Goal: Task Accomplishment & Management: Manage account settings

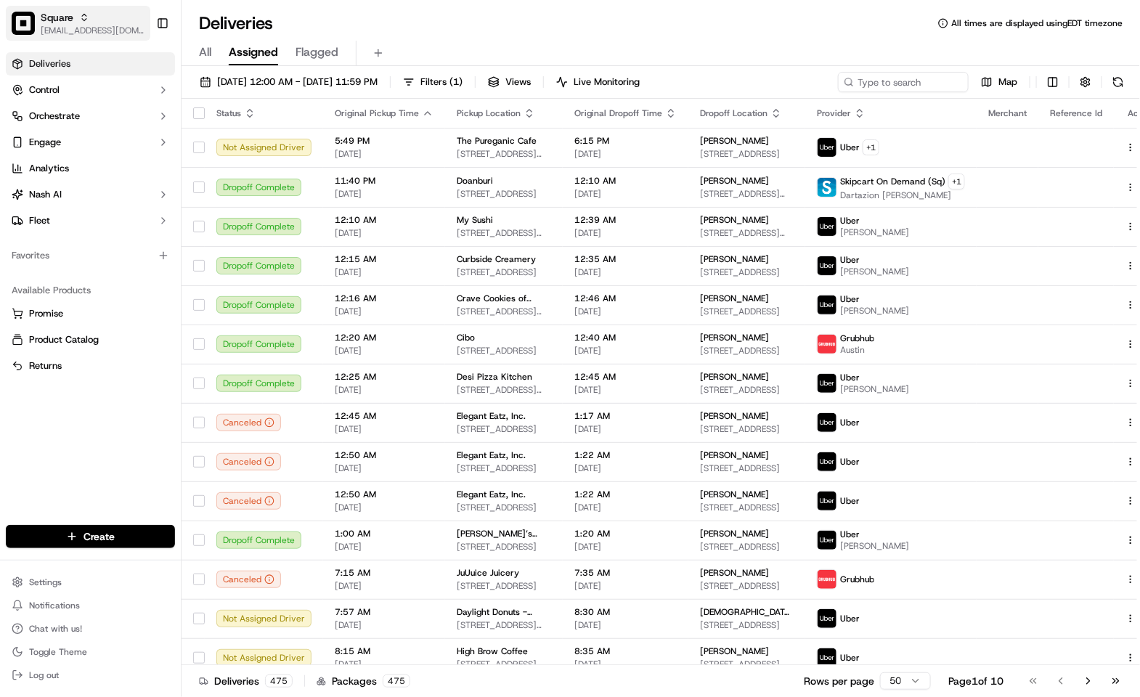
click at [31, 20] on img "button" at bounding box center [23, 23] width 23 height 23
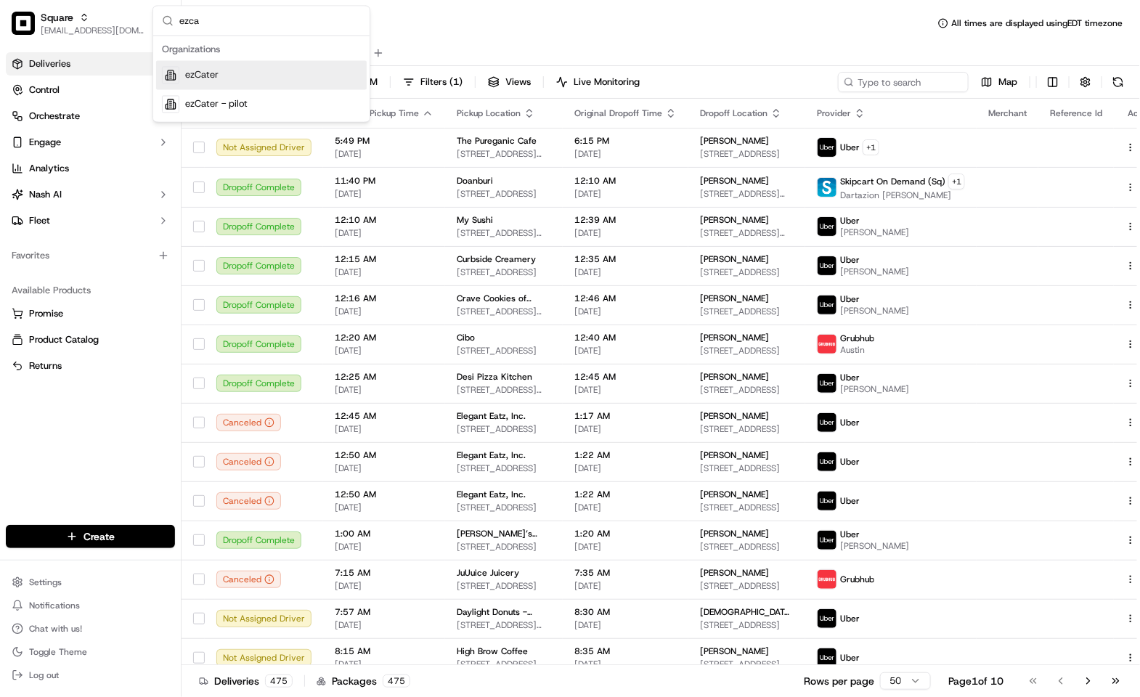
type input "ezca"
click at [244, 72] on div "ezCater" at bounding box center [261, 75] width 211 height 29
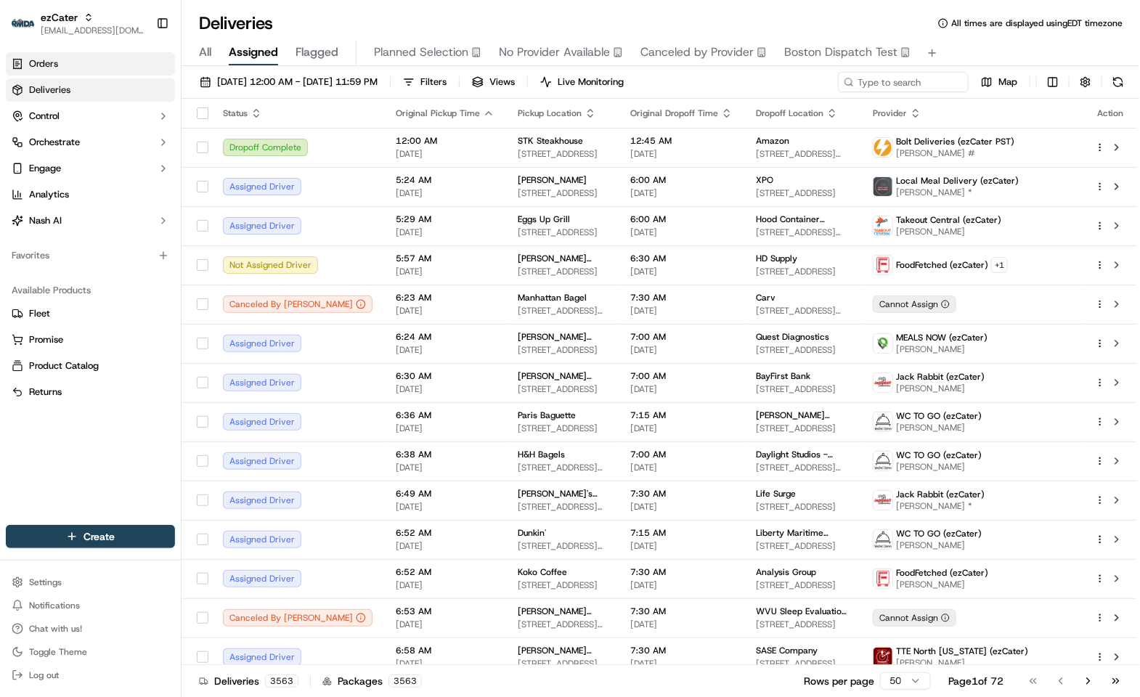
click at [68, 61] on link "Orders" at bounding box center [90, 63] width 169 height 23
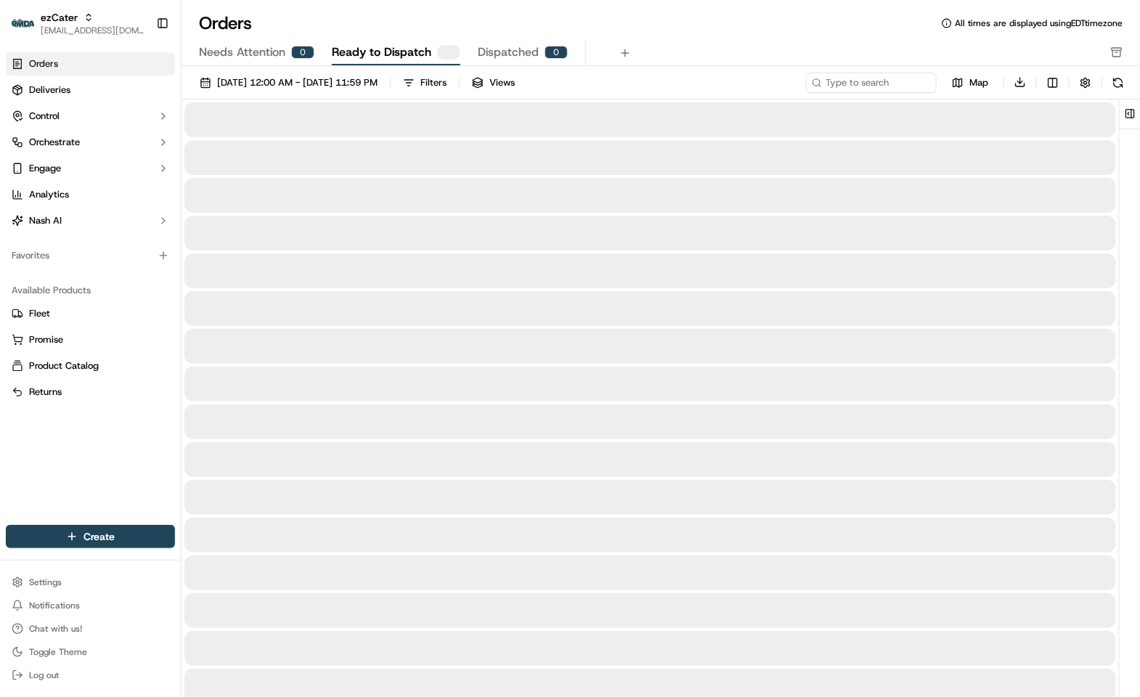
click at [236, 57] on span "Needs Attention" at bounding box center [242, 52] width 86 height 17
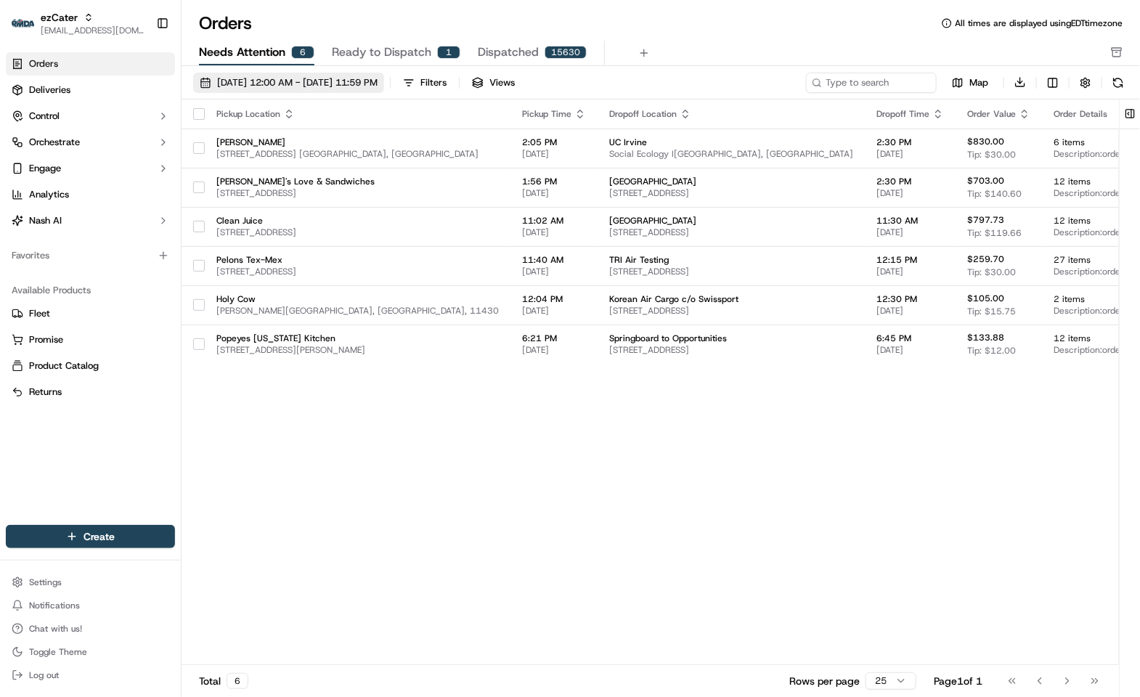
click at [353, 83] on span "[DATE] 12:00 AM - [DATE] 11:59 PM" at bounding box center [297, 82] width 161 height 13
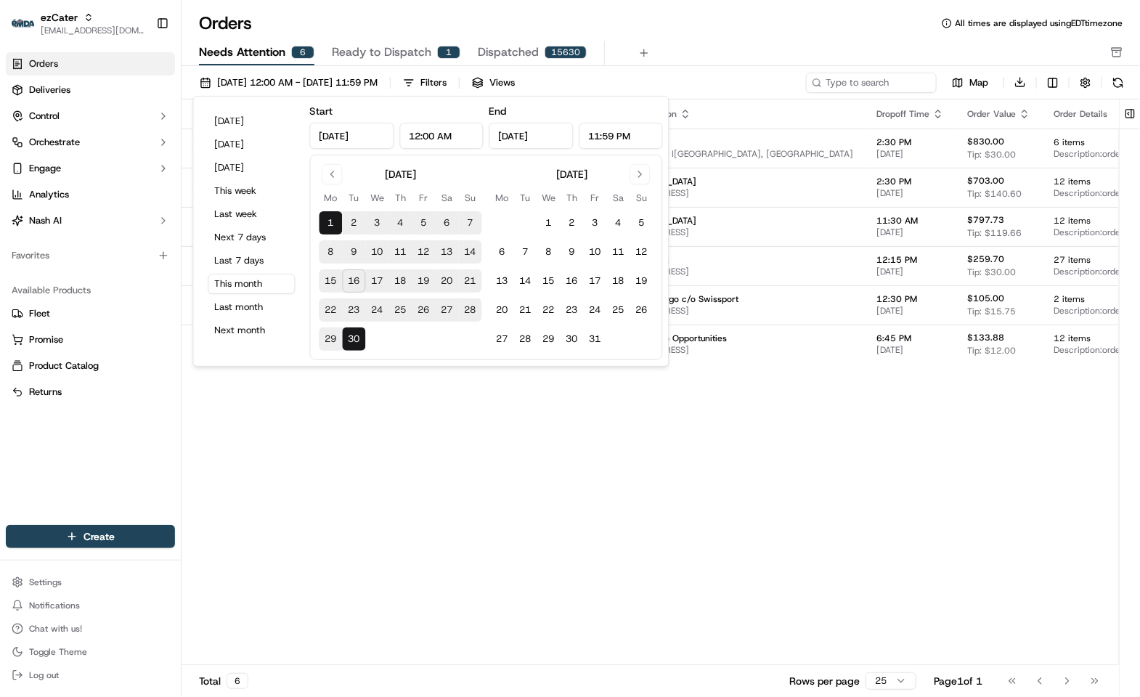
click at [353, 277] on button "16" at bounding box center [354, 281] width 23 height 23
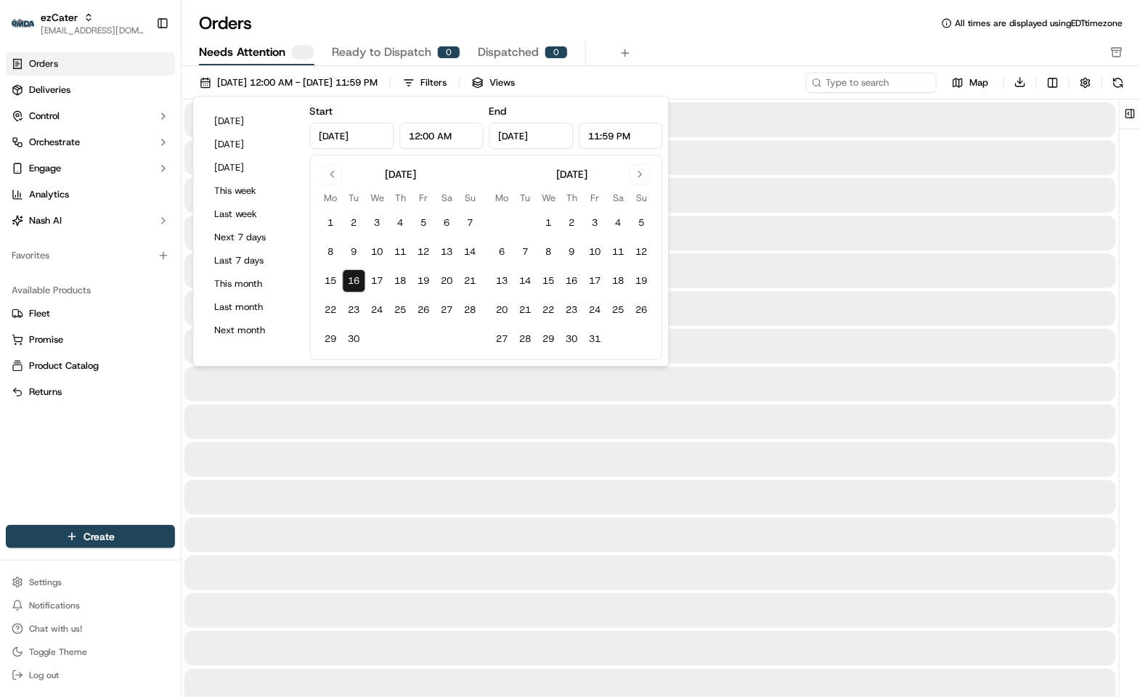
type input "[DATE]"
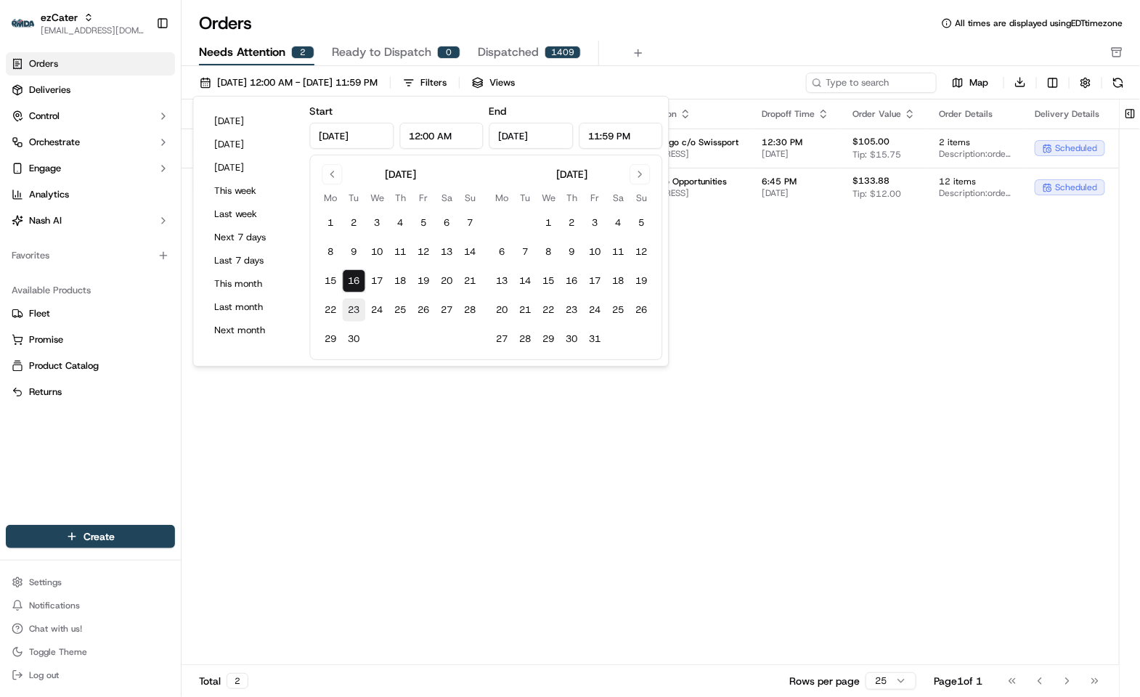
click at [360, 304] on button "23" at bounding box center [354, 310] width 23 height 23
type input "[DATE]"
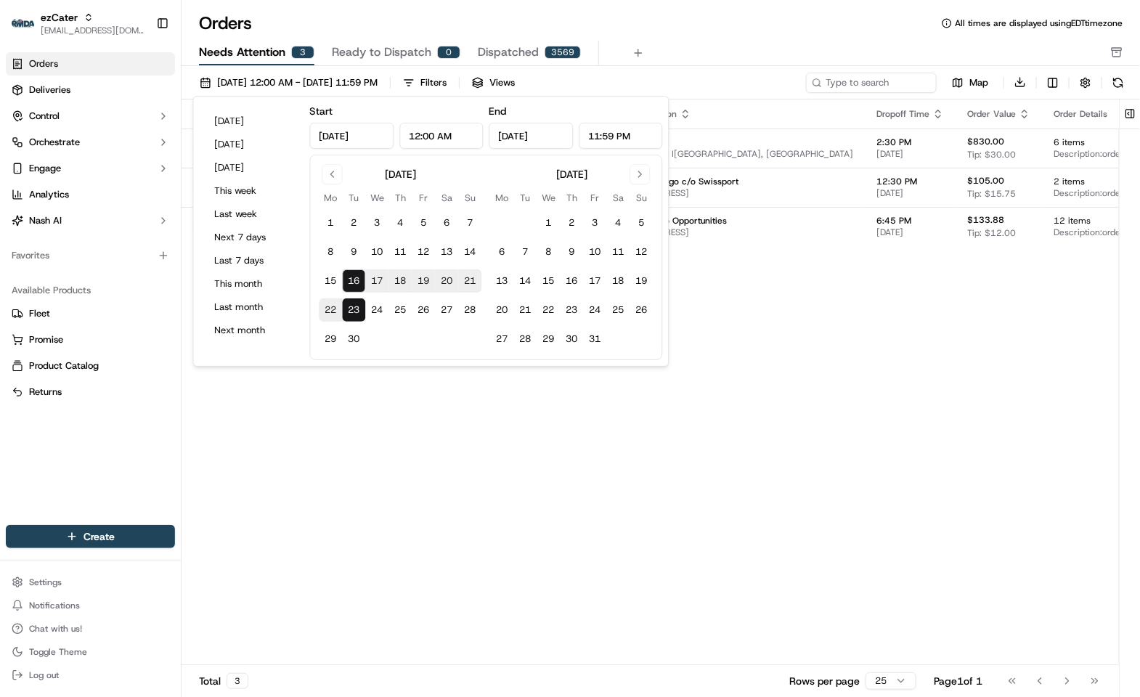
click at [671, 38] on div "Orders All times are displayed using EDT timezone Needs Attention 3 Ready to Di…" at bounding box center [661, 39] width 959 height 54
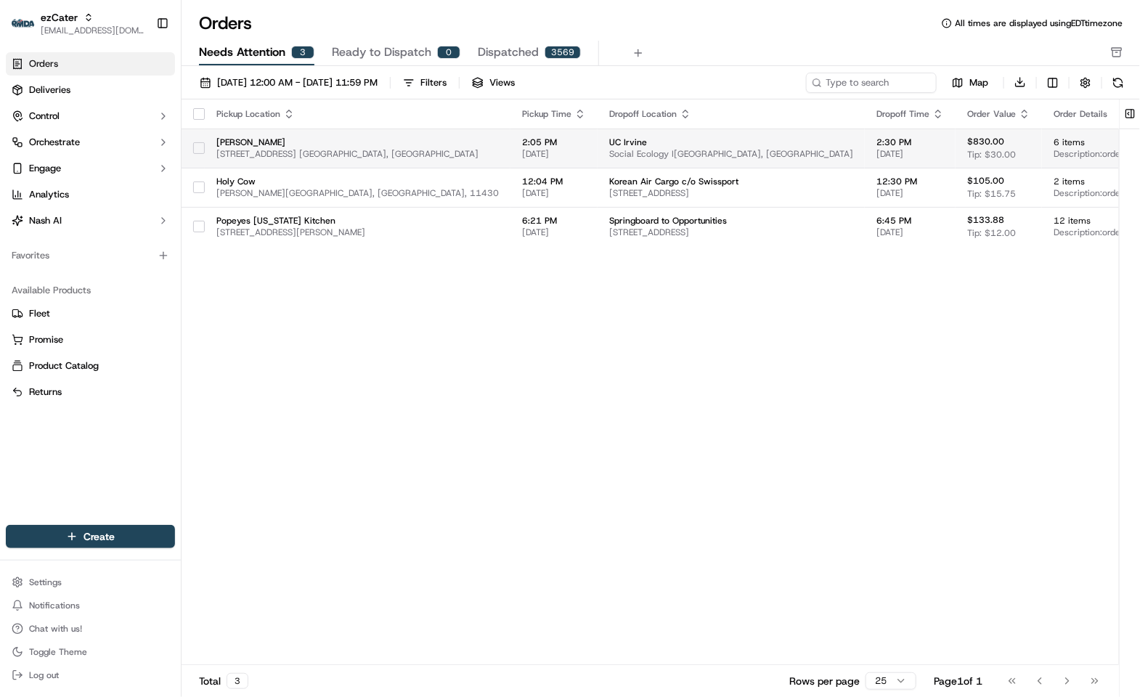
click at [583, 155] on td "2:05 PM [DATE]" at bounding box center [554, 148] width 87 height 39
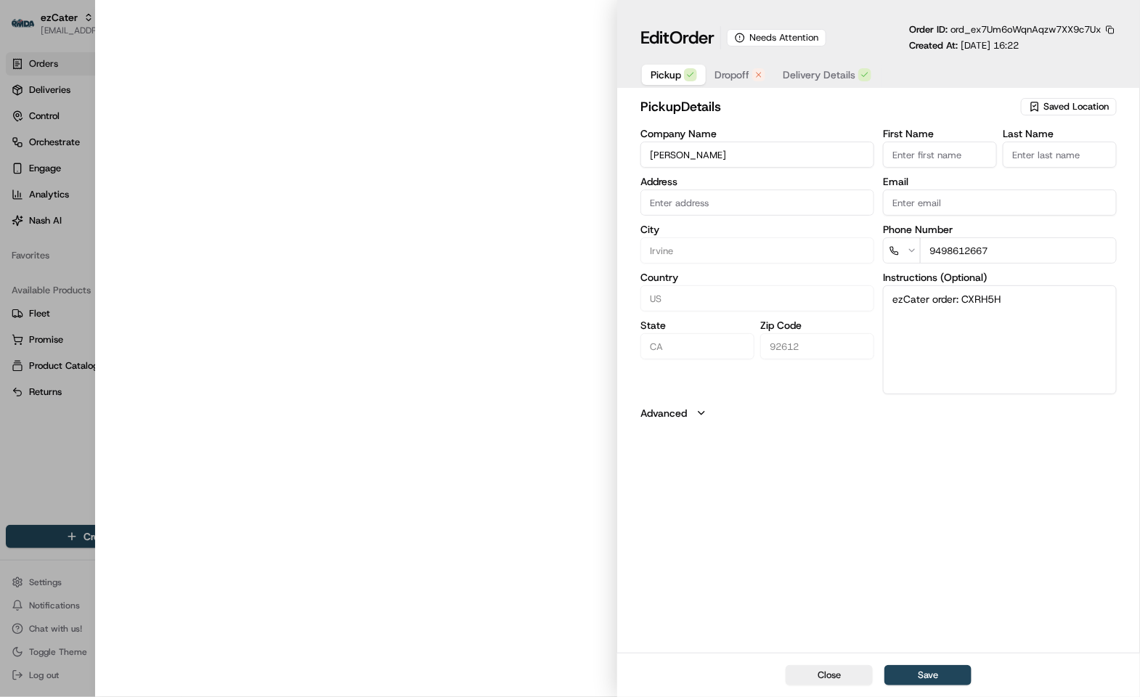
type input "[STREET_ADDRESS] C195, [GEOGRAPHIC_DATA], [GEOGRAPHIC_DATA], 92612"
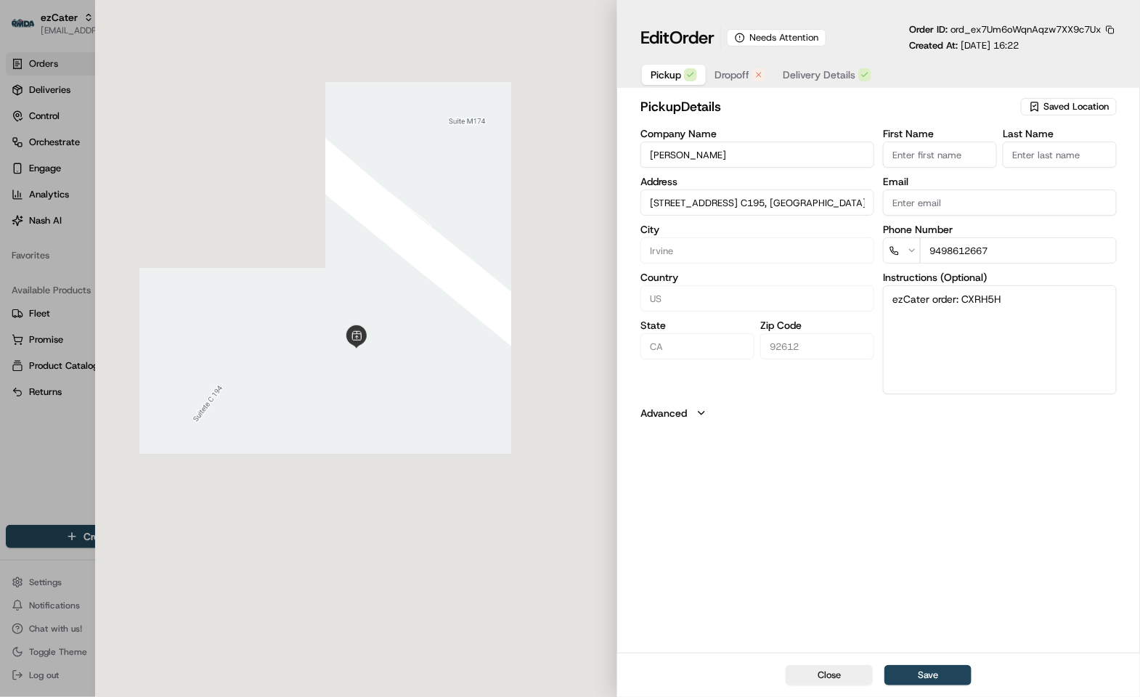
click at [724, 74] on span "Dropoff" at bounding box center [732, 75] width 35 height 15
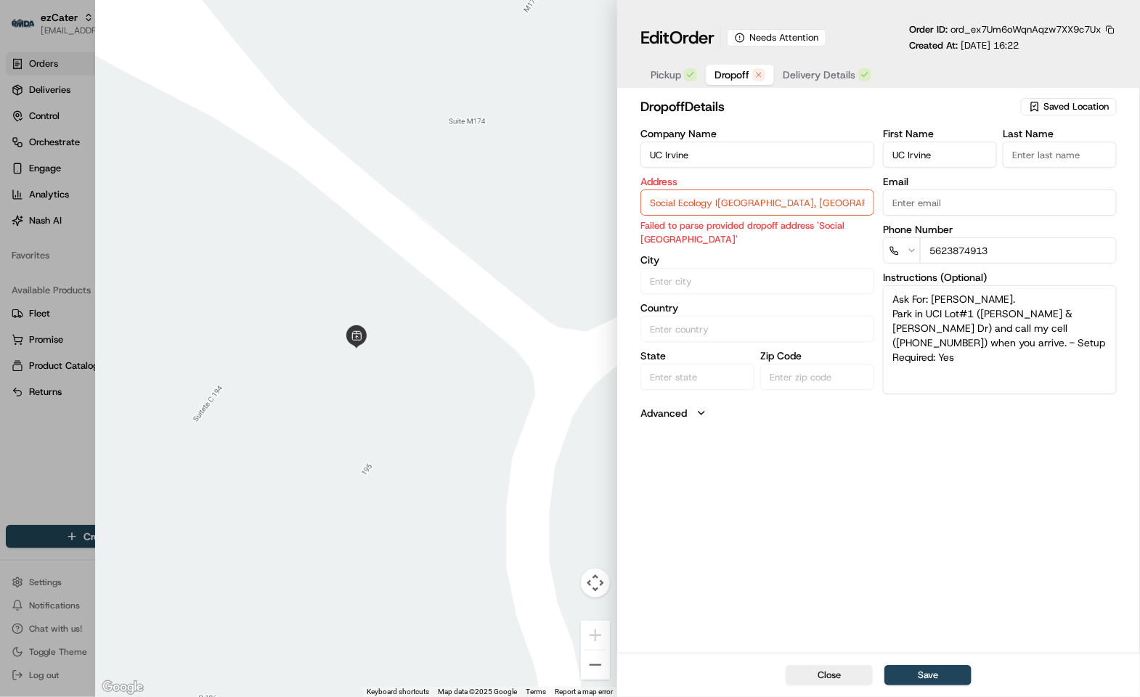
click at [49, 447] on div at bounding box center [570, 348] width 1140 height 697
type input "+1"
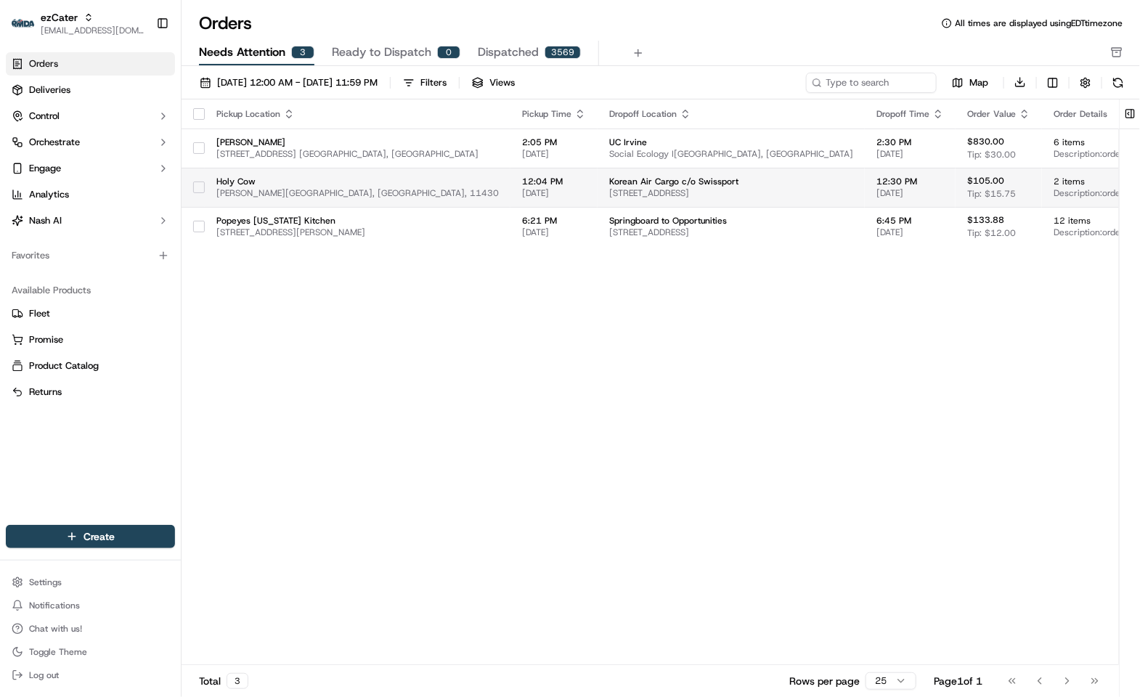
click at [375, 190] on span "[PERSON_NAME][GEOGRAPHIC_DATA], [GEOGRAPHIC_DATA], 11430" at bounding box center [357, 193] width 283 height 12
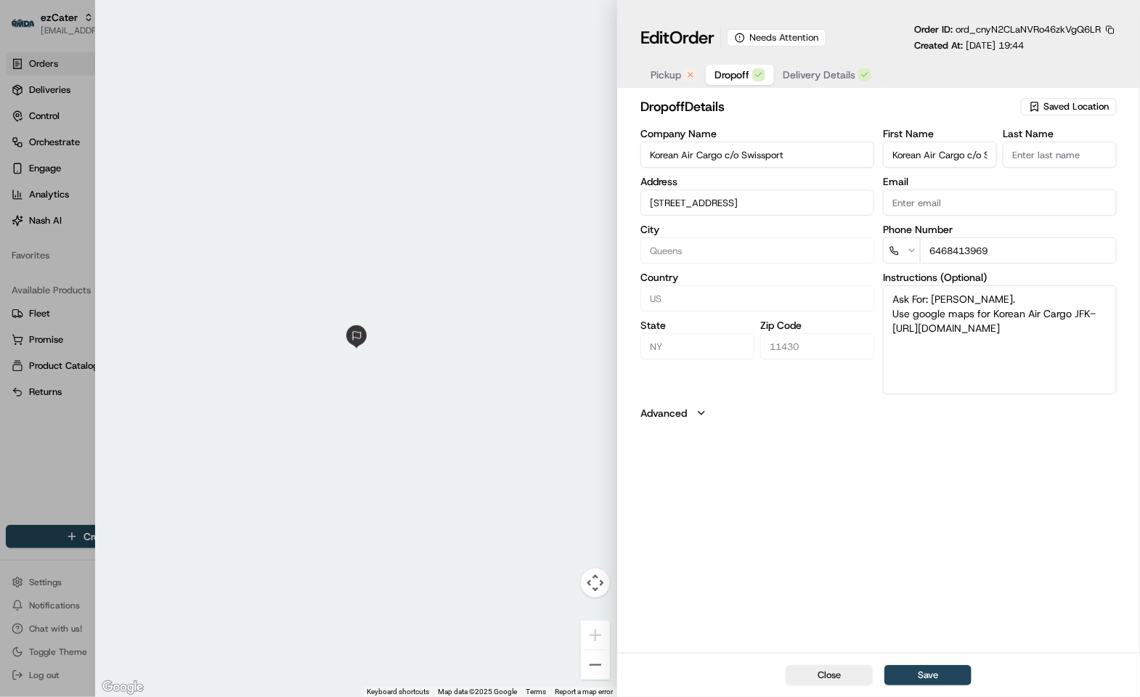
click at [672, 72] on span "Pickup" at bounding box center [666, 75] width 31 height 15
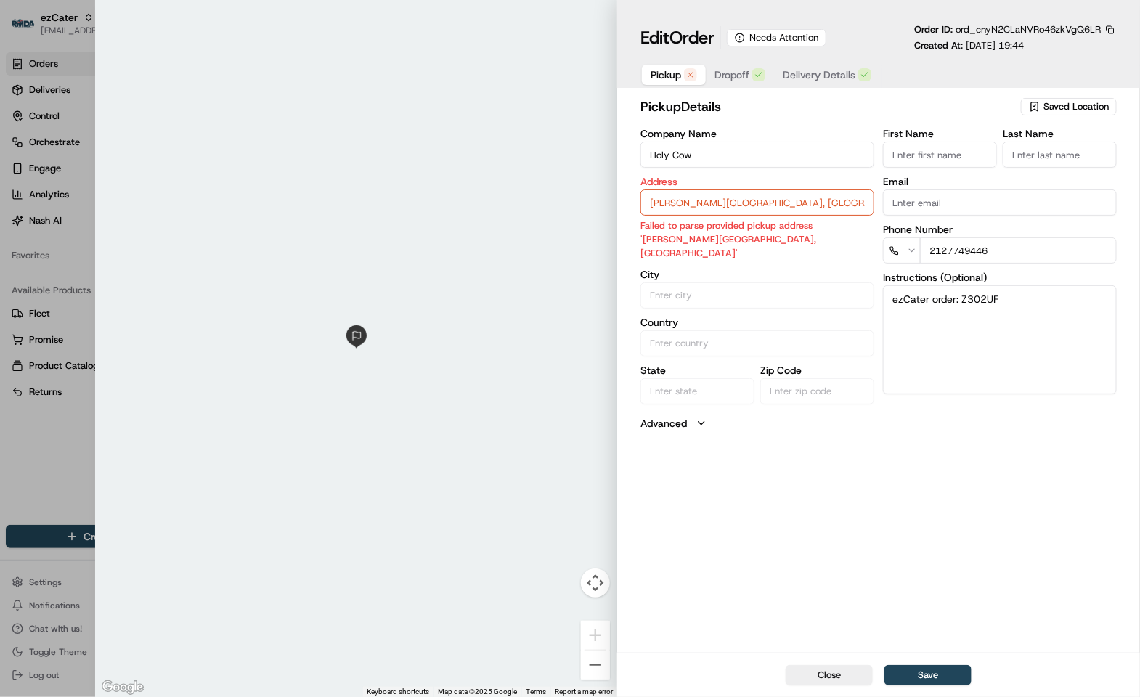
click at [750, 148] on input "Holy Cow" at bounding box center [758, 155] width 234 height 26
click at [733, 199] on input "[PERSON_NAME][GEOGRAPHIC_DATA], [GEOGRAPHIC_DATA], 11430" at bounding box center [758, 203] width 234 height 26
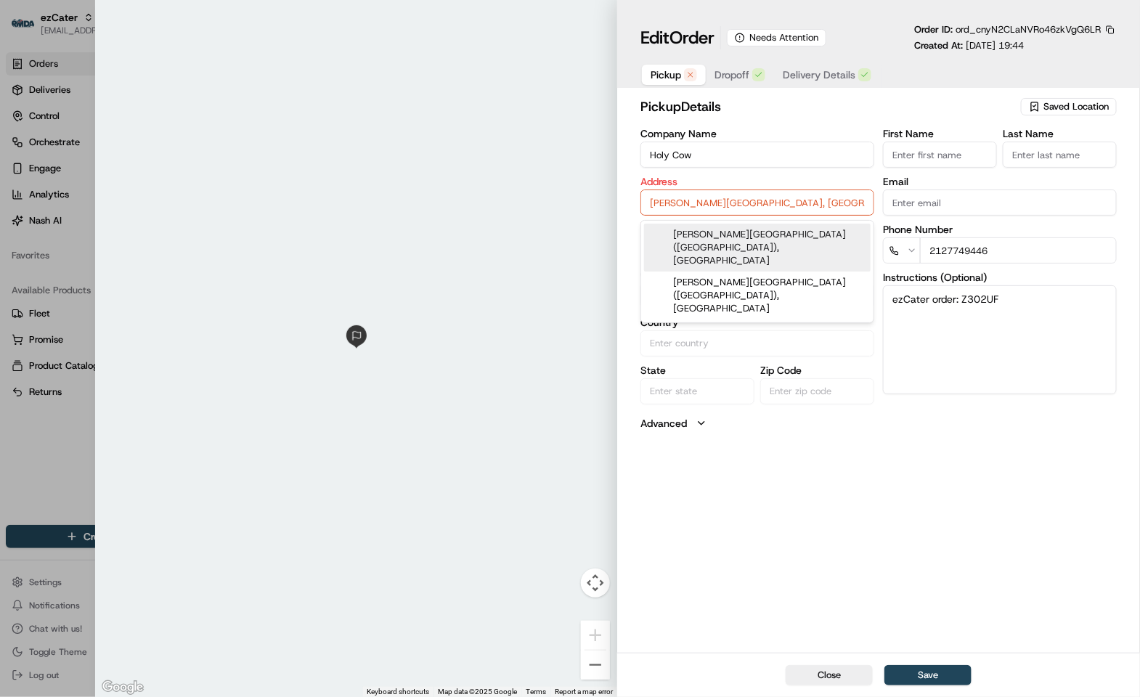
click at [733, 199] on input "[PERSON_NAME][GEOGRAPHIC_DATA], [GEOGRAPHIC_DATA], 11430" at bounding box center [758, 203] width 234 height 26
paste input "FK Travel [GEOGRAPHIC_DATA] [STREET_ADDRESS]"
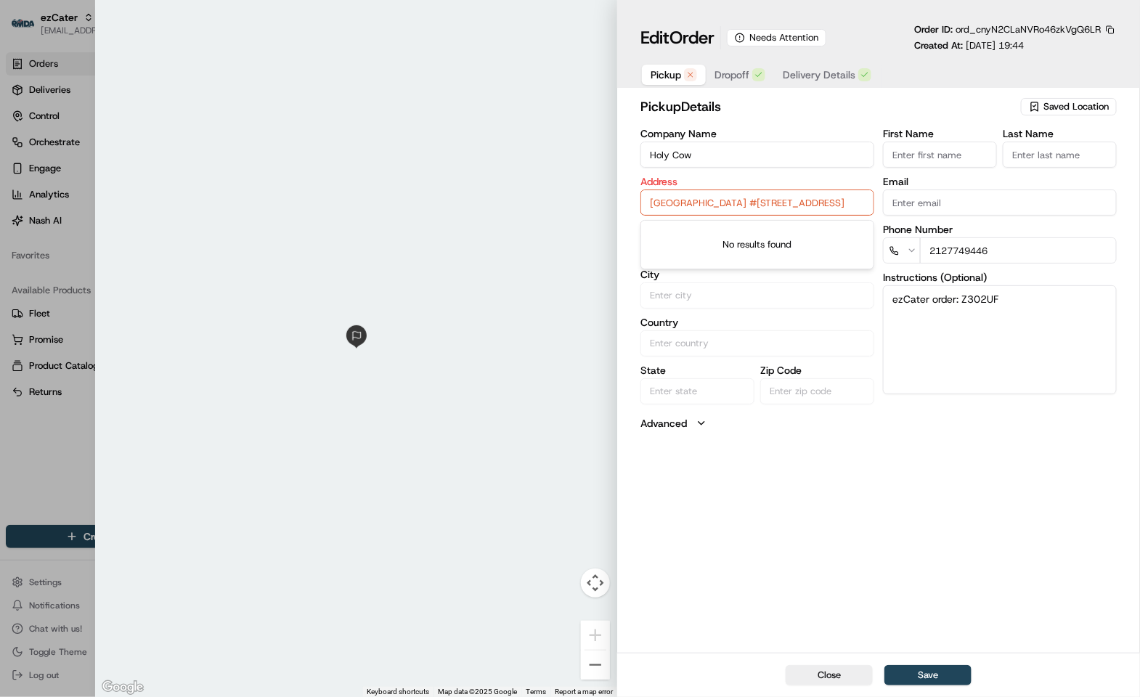
type input "[GEOGRAPHIC_DATA] #[STREET_ADDRESS]"
click at [27, 465] on div at bounding box center [570, 348] width 1140 height 697
type input "+1"
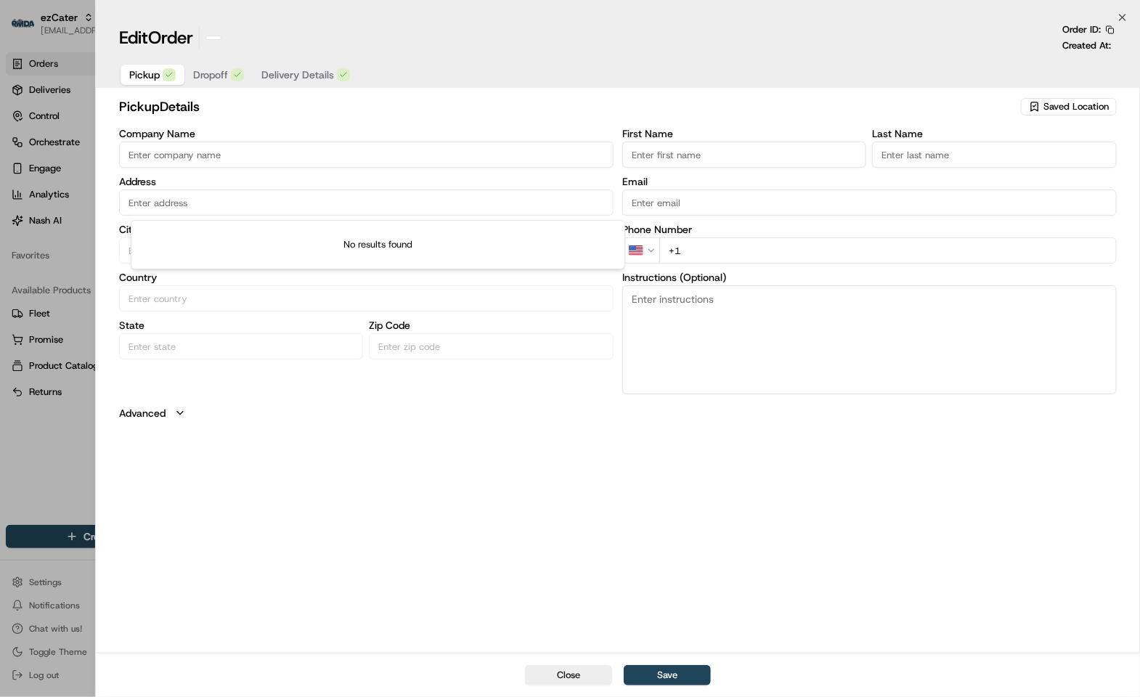
scroll to position [0, 0]
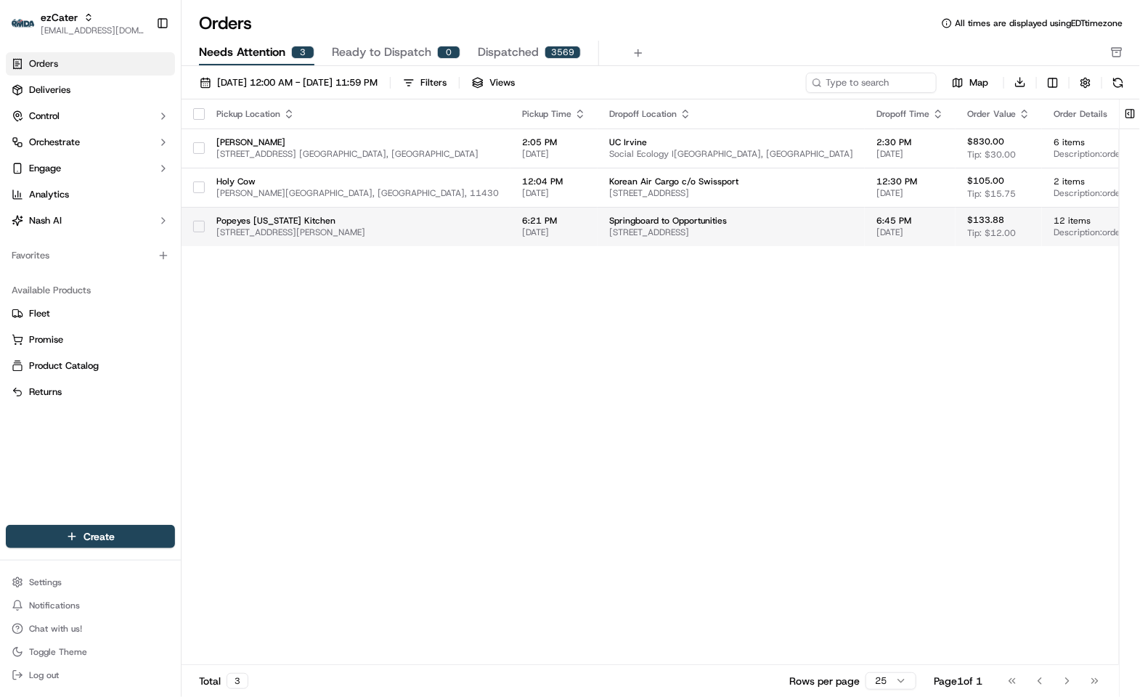
click at [357, 216] on span "Popeyes [US_STATE] Kitchen" at bounding box center [357, 221] width 283 height 12
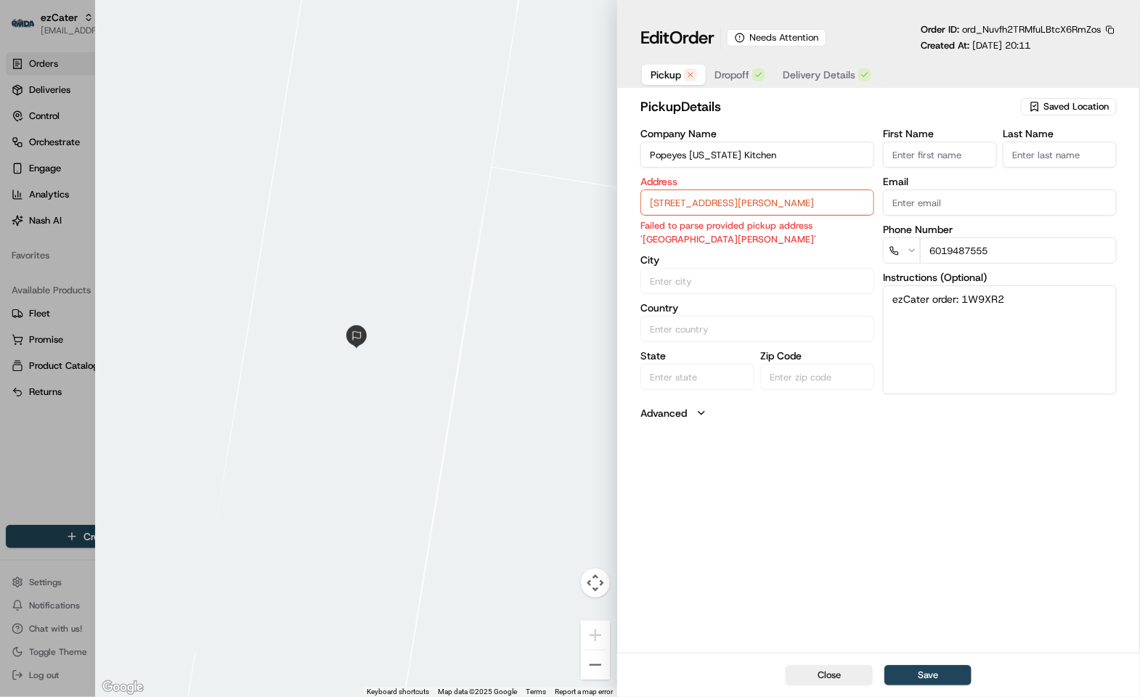
click at [746, 144] on input "Popeyes [US_STATE] Kitchen" at bounding box center [758, 155] width 234 height 26
click at [721, 203] on input "[STREET_ADDRESS][PERSON_NAME]" at bounding box center [758, 203] width 234 height 26
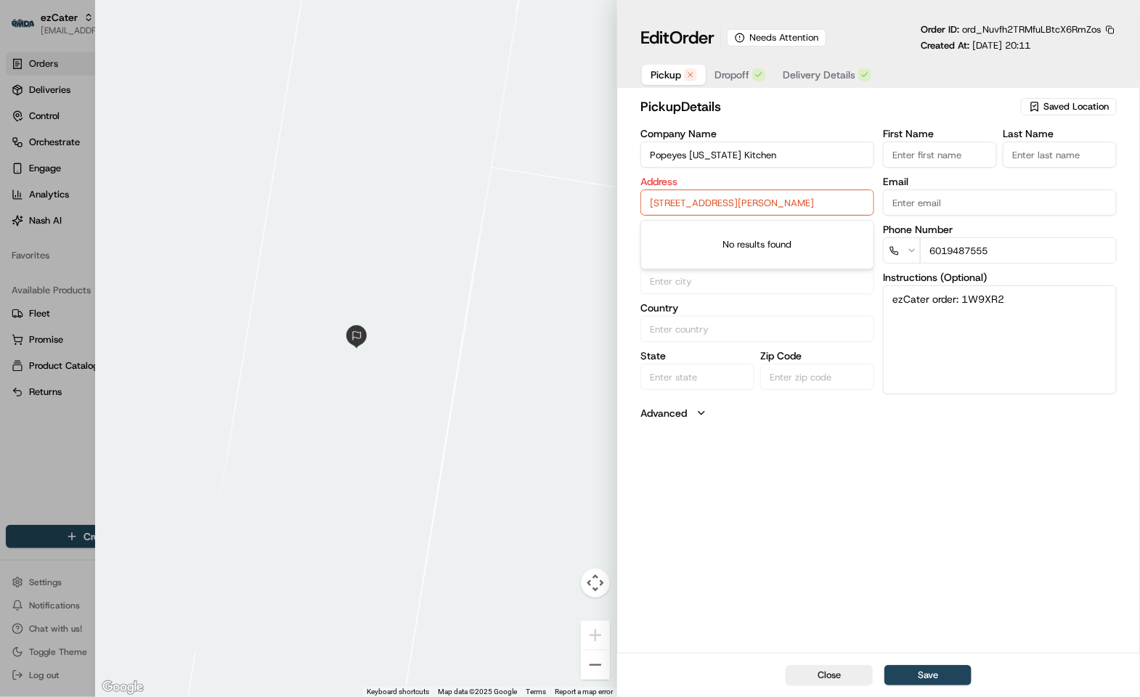
click at [721, 203] on input "[STREET_ADDRESS][PERSON_NAME]" at bounding box center [758, 203] width 234 height 26
paste input "[STREET_ADDRESS][PERSON_NAME]"
click at [757, 242] on div "[STREET_ADDRESS][PERSON_NAME]" at bounding box center [757, 235] width 227 height 22
type input "[STREET_ADDRESS][PERSON_NAME]"
type input "[PERSON_NAME]"
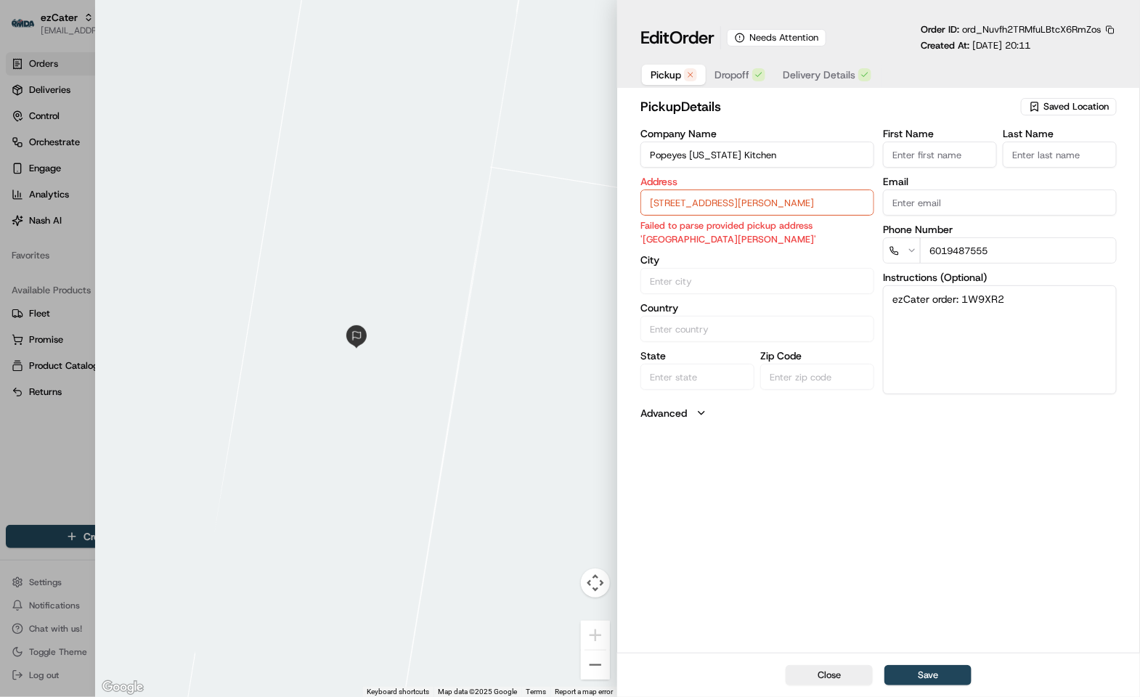
type input "[GEOGRAPHIC_DATA]"
type input "MS"
type input "39204"
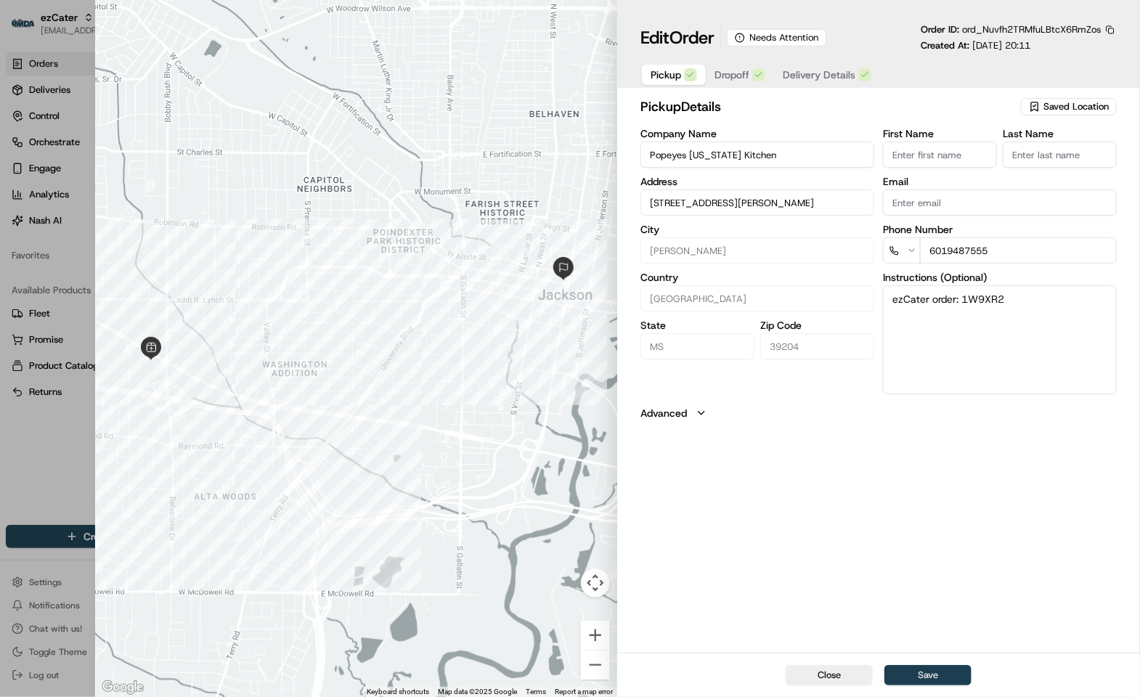
type input "[STREET_ADDRESS][PERSON_NAME]"
click at [931, 678] on button "Save" at bounding box center [928, 675] width 87 height 20
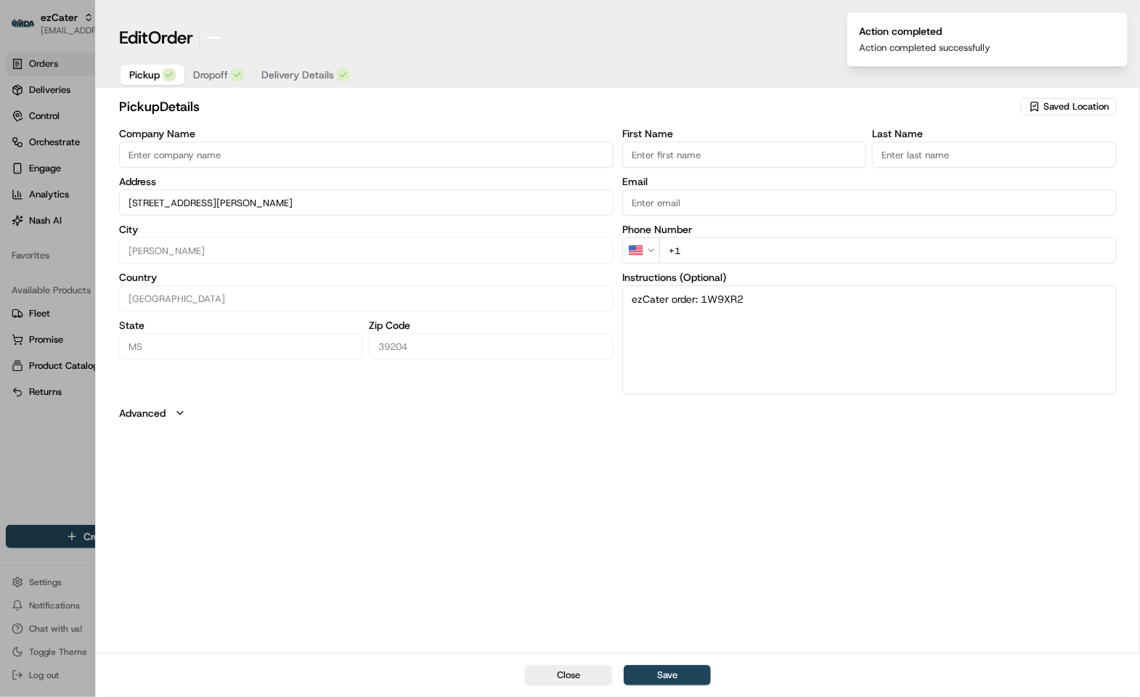
type input "+1"
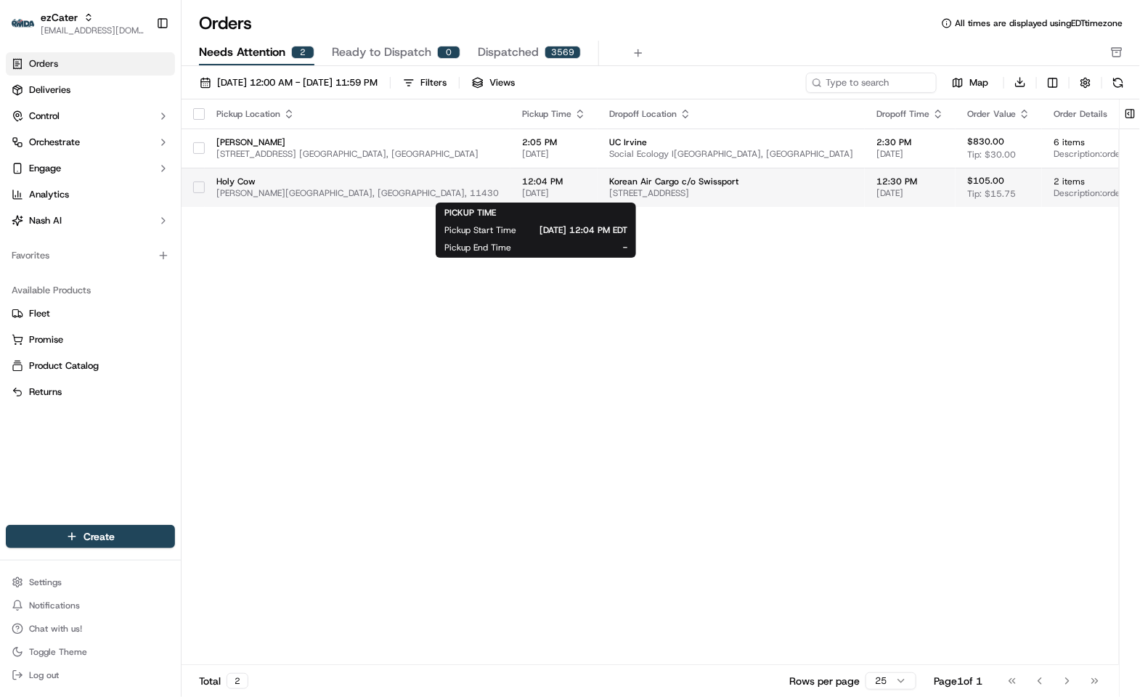
click at [543, 190] on span "[DATE]" at bounding box center [554, 193] width 64 height 12
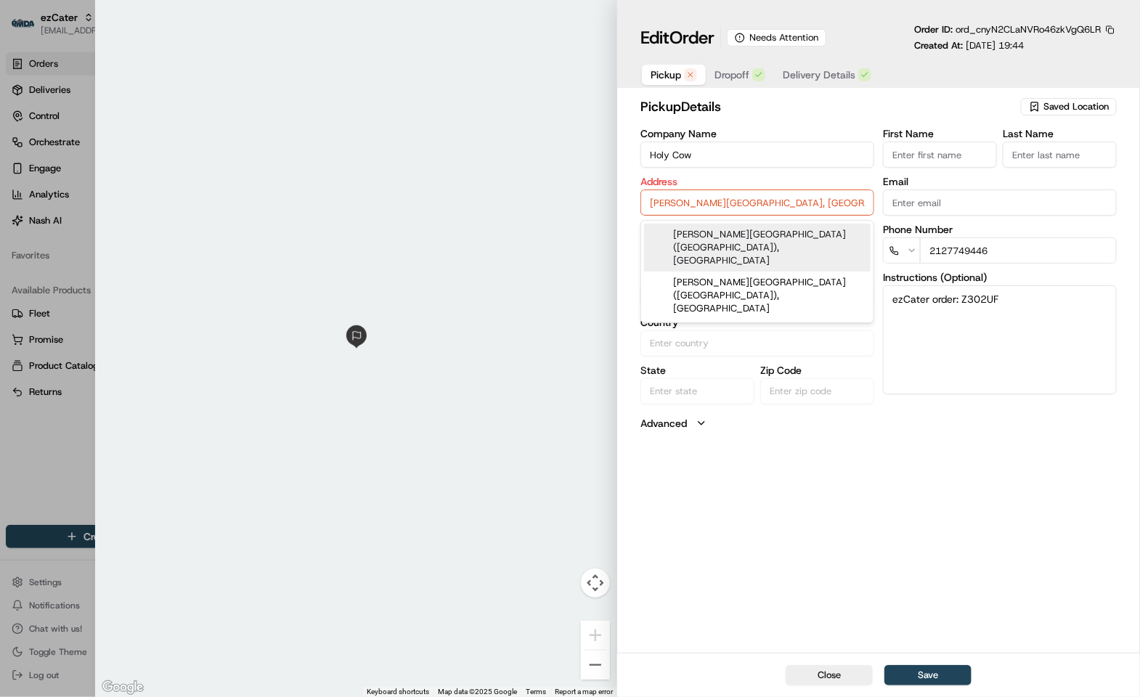
click at [743, 207] on input "[PERSON_NAME][GEOGRAPHIC_DATA], [GEOGRAPHIC_DATA], 11430" at bounding box center [758, 203] width 234 height 26
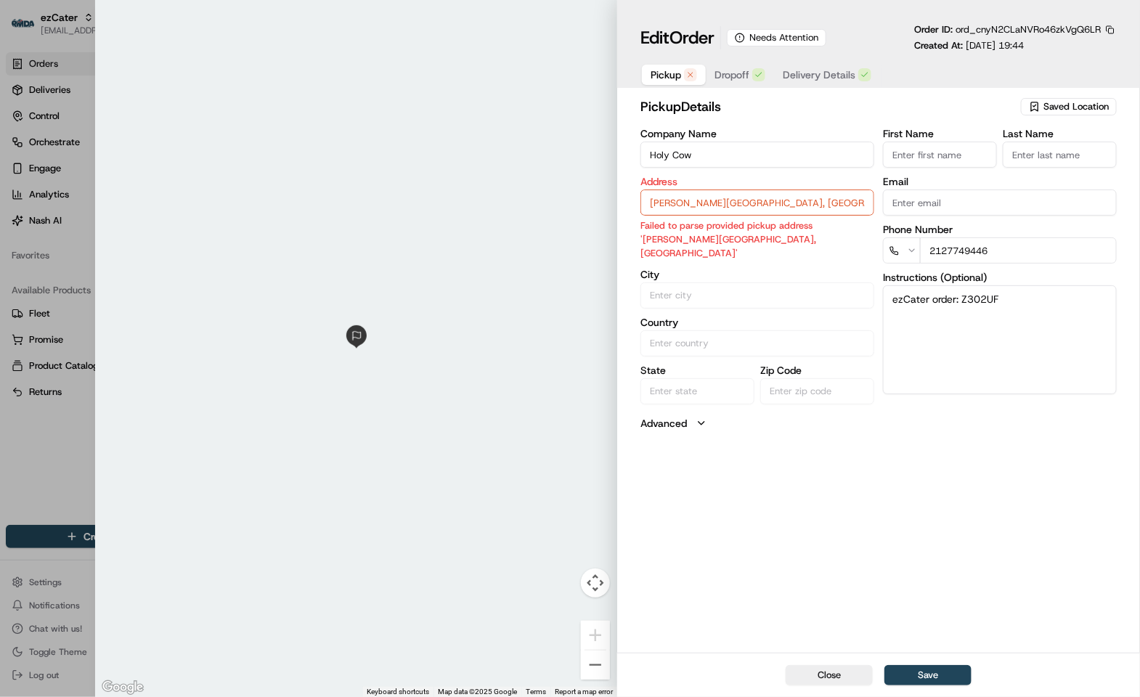
click at [761, 207] on input "[PERSON_NAME][GEOGRAPHIC_DATA], [GEOGRAPHIC_DATA], 11430" at bounding box center [758, 203] width 234 height 26
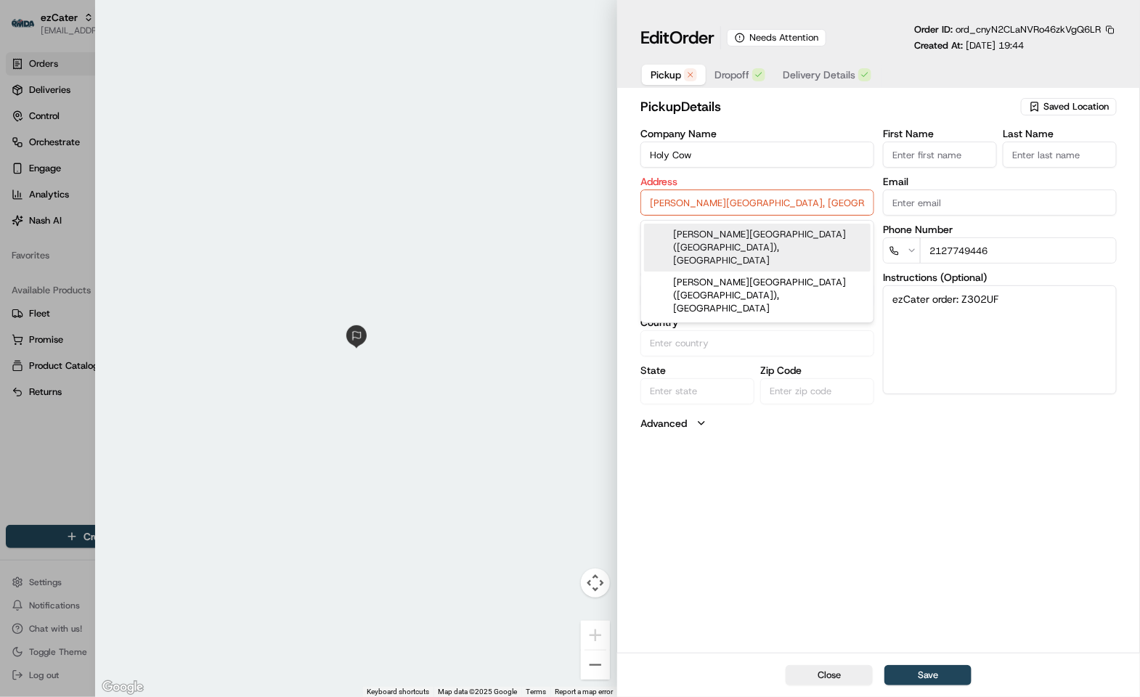
click at [761, 207] on input "[PERSON_NAME][GEOGRAPHIC_DATA], [GEOGRAPHIC_DATA], 11430" at bounding box center [758, 203] width 234 height 26
paste input "FK Travel [GEOGRAPHIC_DATA] [STREET_ADDRESS]"
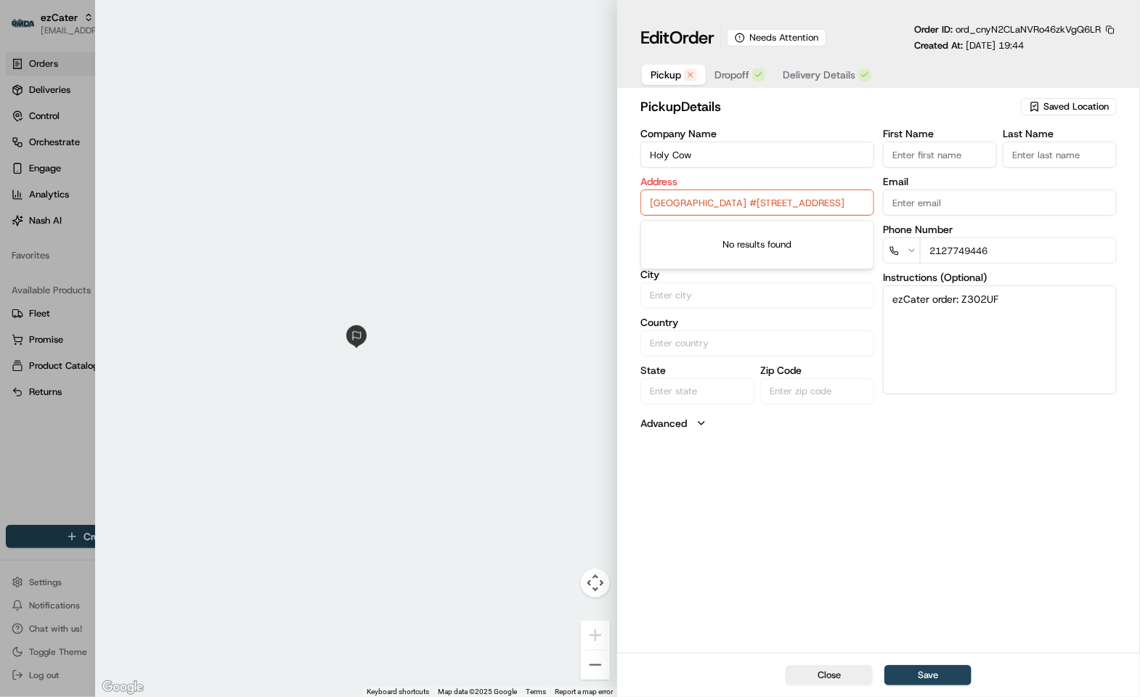
type input "[GEOGRAPHIC_DATA] #[STREET_ADDRESS]"
click at [31, 443] on div at bounding box center [570, 348] width 1140 height 697
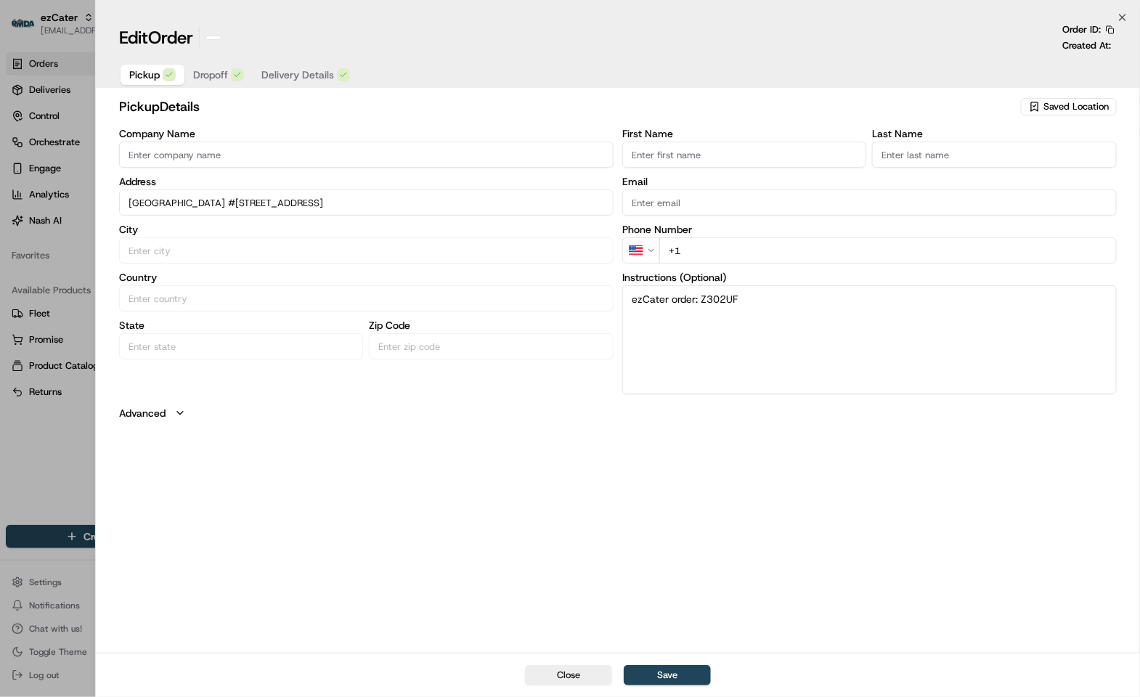
type input "+1"
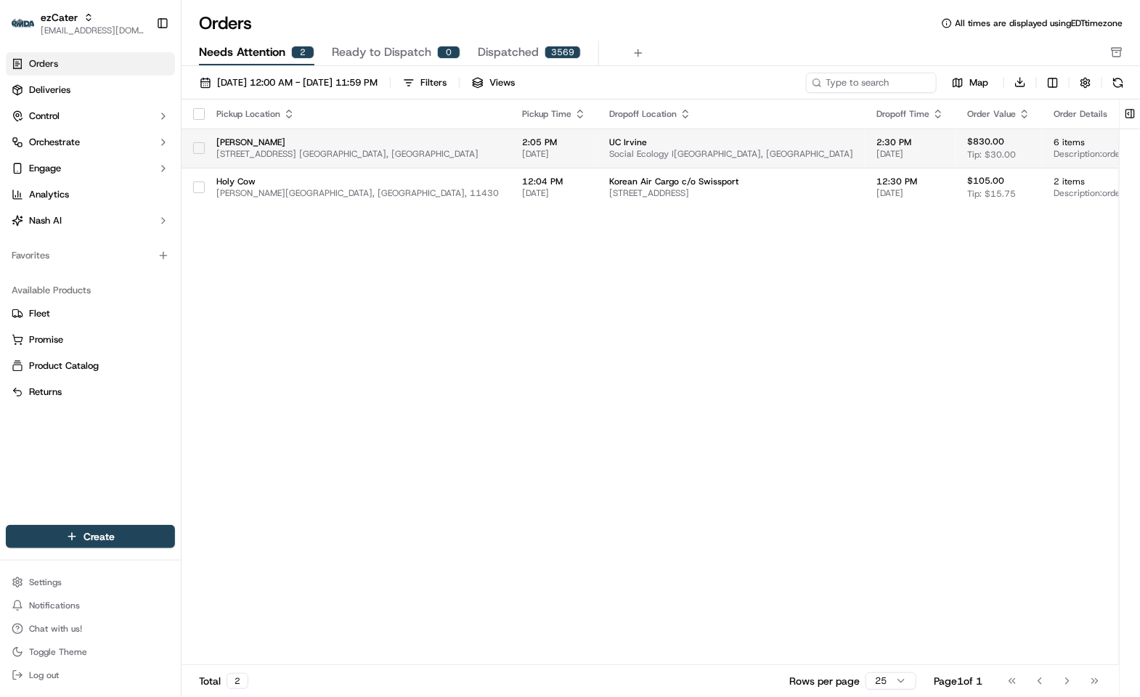
click at [388, 138] on span "[PERSON_NAME]" at bounding box center [357, 143] width 283 height 12
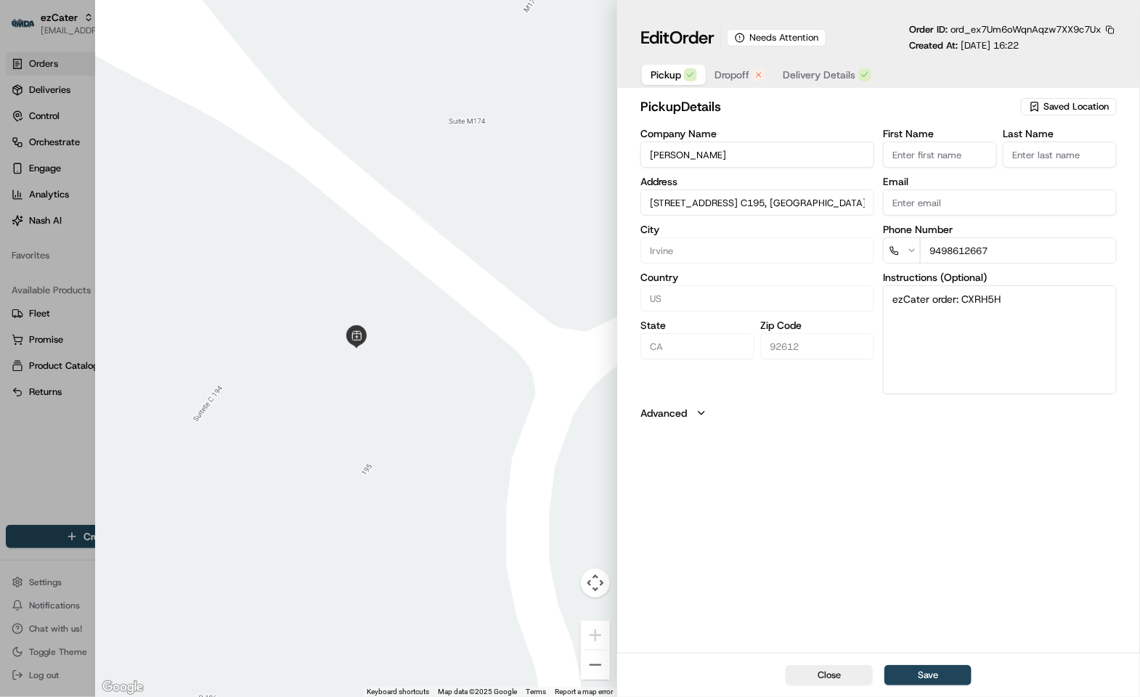
click at [728, 70] on span "Dropoff" at bounding box center [732, 75] width 35 height 15
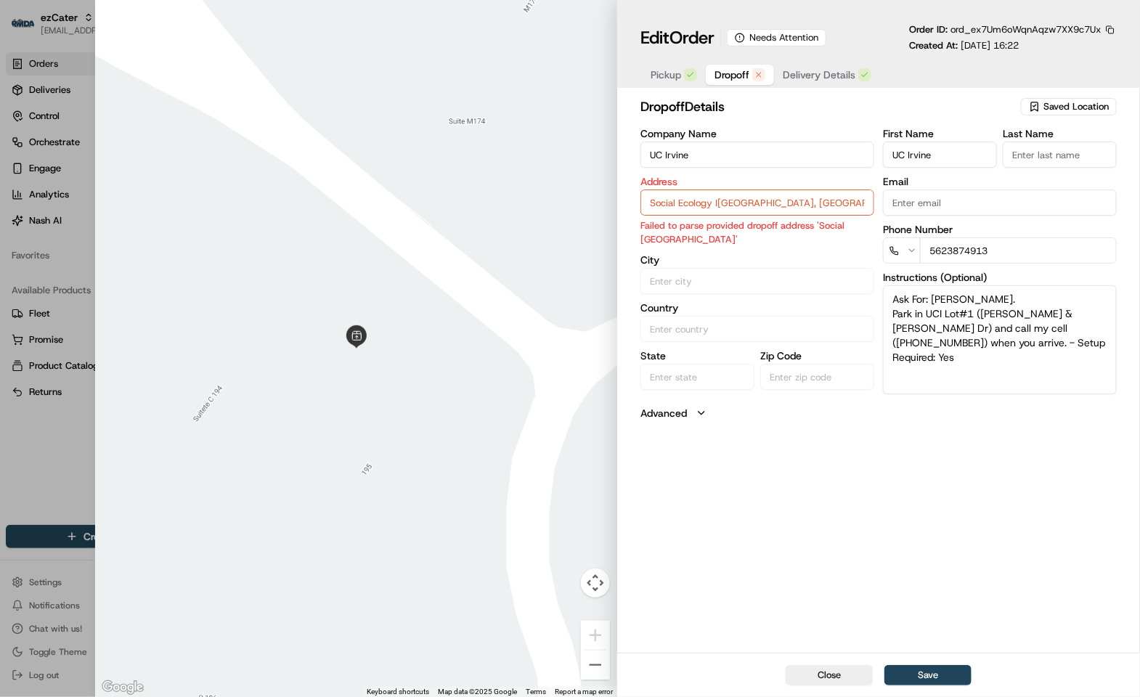
click at [747, 147] on input "UC Irvine" at bounding box center [758, 155] width 234 height 26
click at [656, 60] on div "Edit Order Needs Attention Order ID: ord_ex7Um6oWqnAqzw7XX9c7Ux Created At: [DA…" at bounding box center [879, 55] width 477 height 65
click at [672, 72] on span "Pickup" at bounding box center [666, 75] width 31 height 15
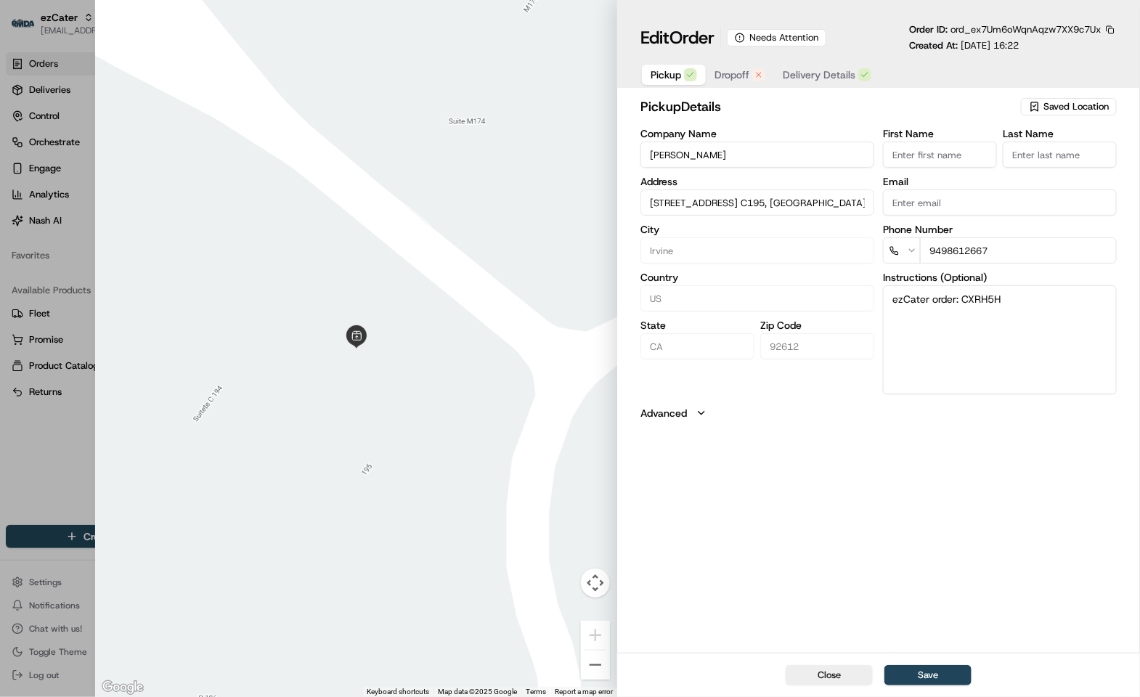
click at [719, 66] on button "Dropoff" at bounding box center [740, 75] width 68 height 20
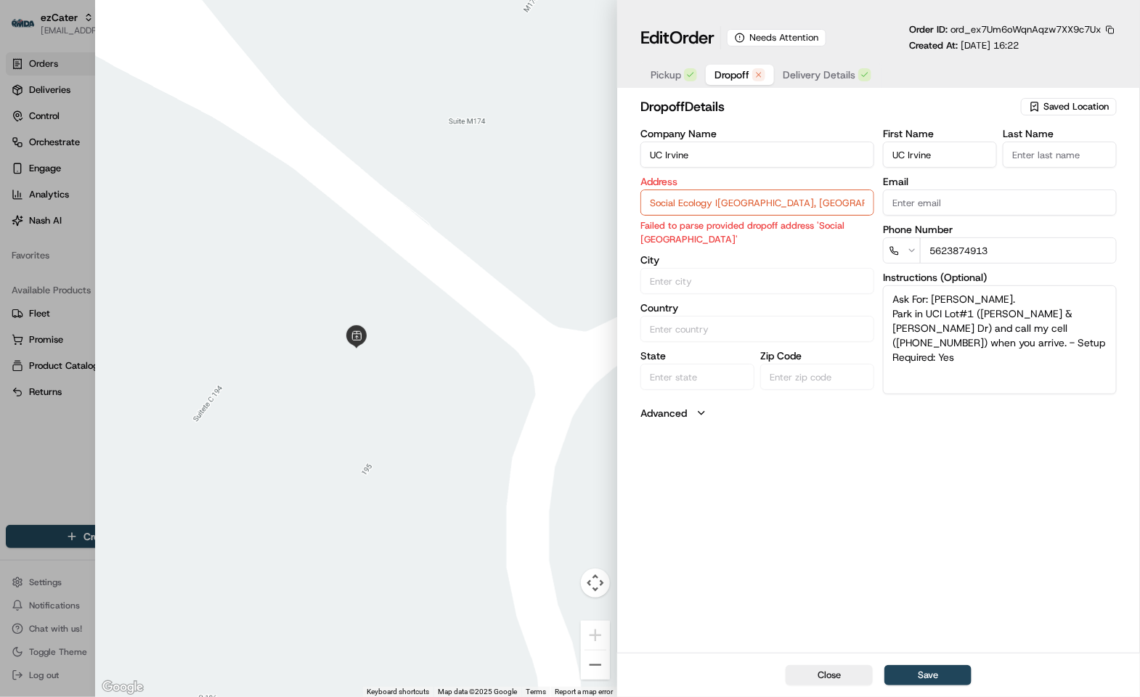
click at [746, 150] on input "UC Irvine" at bounding box center [758, 155] width 234 height 26
click at [750, 210] on input "Social Ecology I[GEOGRAPHIC_DATA], [GEOGRAPHIC_DATA]" at bounding box center [758, 203] width 234 height 26
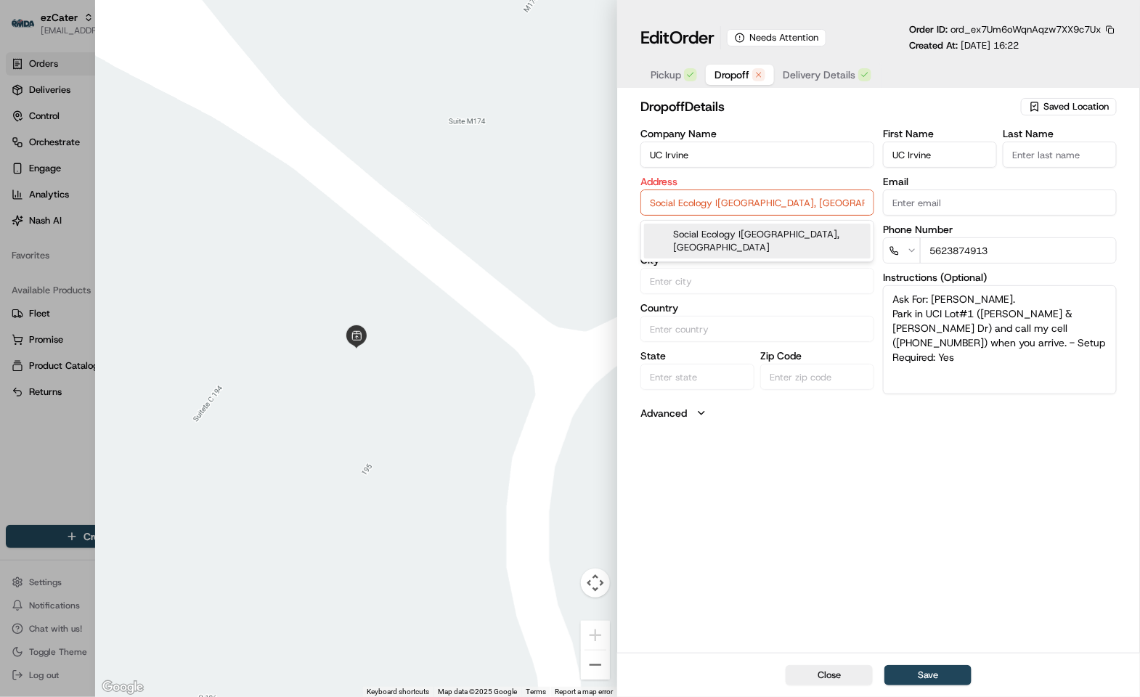
click at [750, 210] on input "Social Ecology I[GEOGRAPHIC_DATA], [GEOGRAPHIC_DATA]" at bounding box center [758, 203] width 234 height 26
paste input "[STREET_ADDRESS]"
click at [767, 227] on div "Social Ecology I[GEOGRAPHIC_DATA], [GEOGRAPHIC_DATA]" at bounding box center [757, 241] width 227 height 35
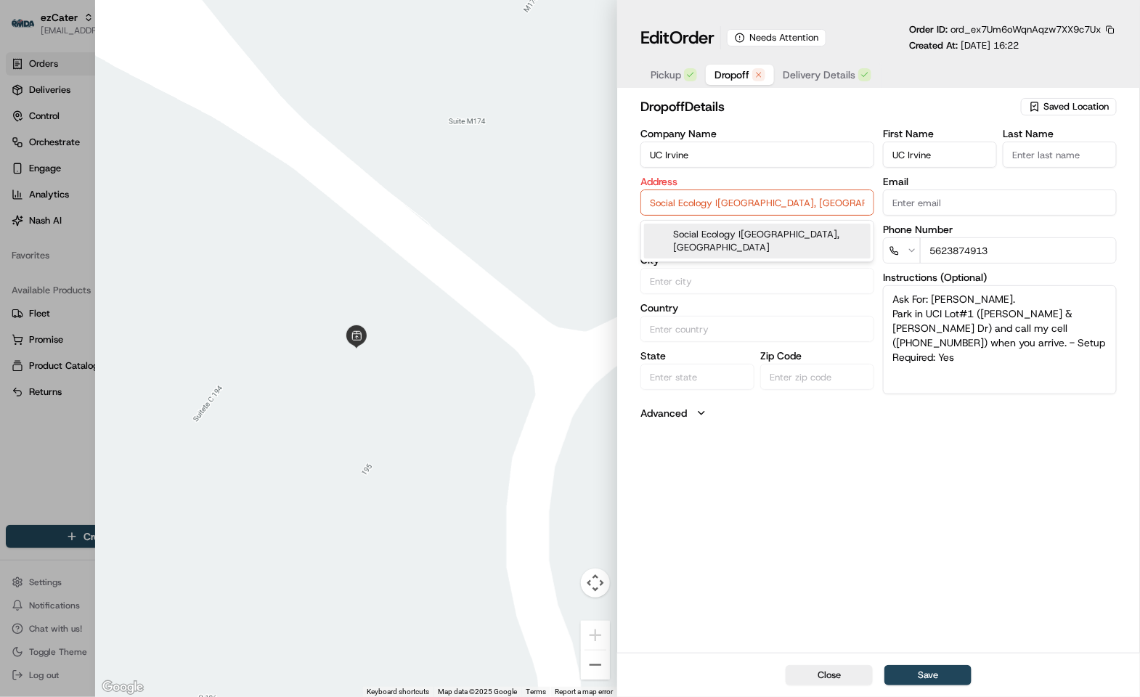
type input "Social Ecology I[GEOGRAPHIC_DATA], [GEOGRAPHIC_DATA]"
type input "Irvine"
type input "[GEOGRAPHIC_DATA]"
type input "CA"
type input "92617"
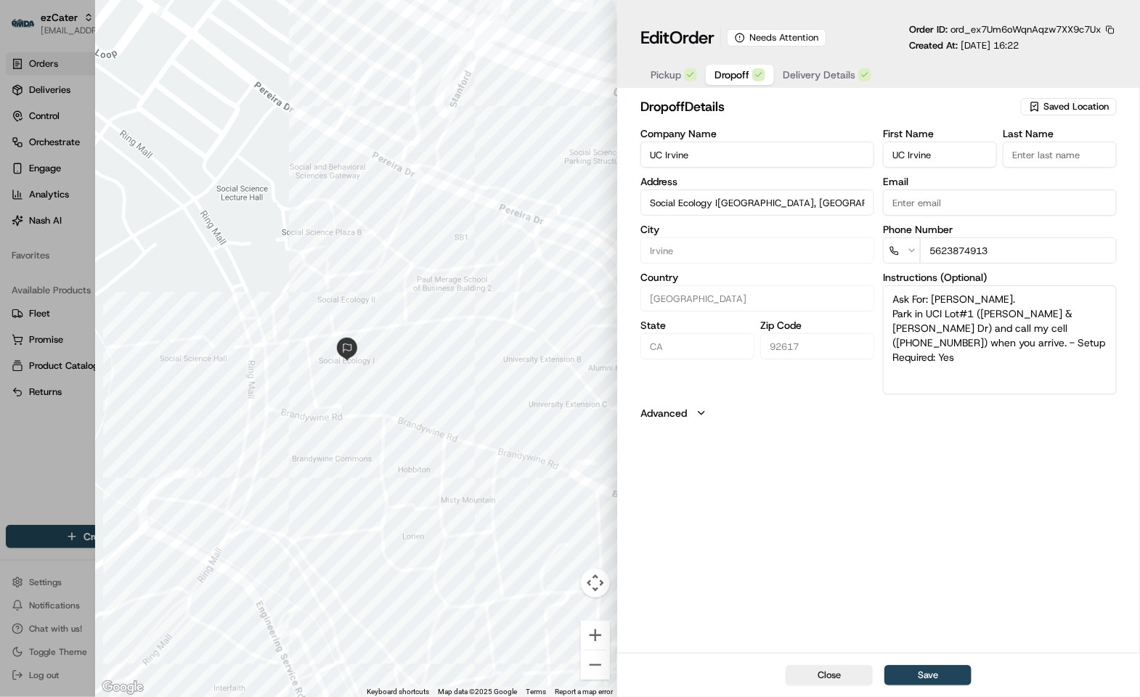
click at [65, 447] on div at bounding box center [570, 348] width 1140 height 697
type input "+1"
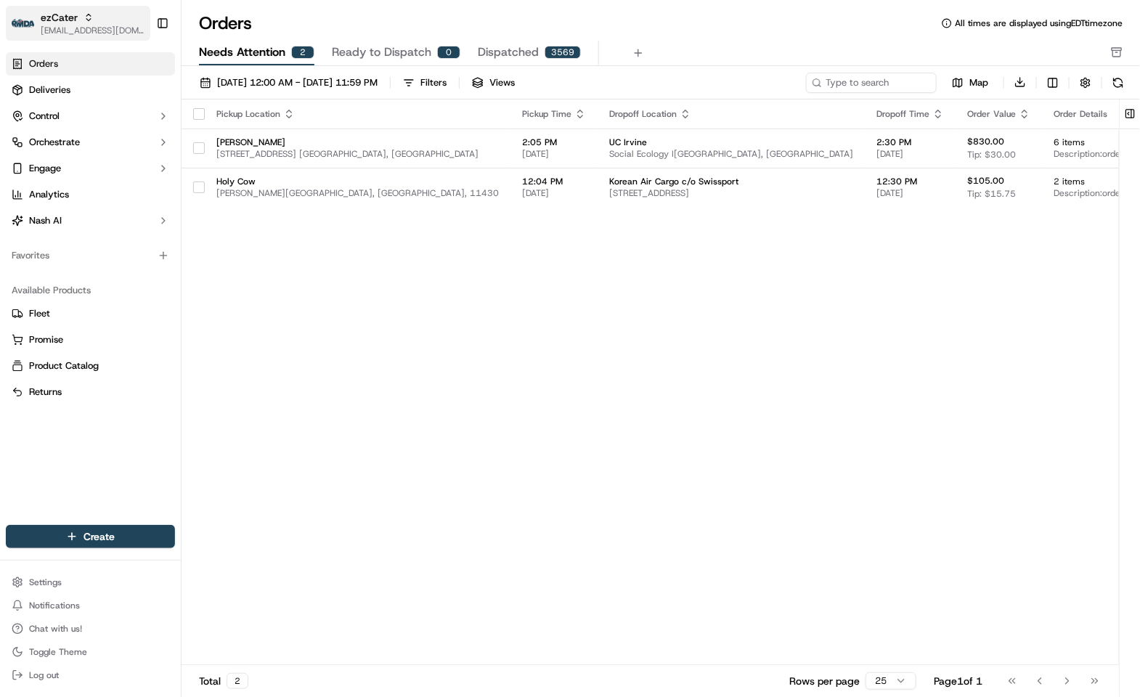
click at [42, 33] on span "[EMAIL_ADDRESS][DOMAIN_NAME]" at bounding box center [93, 31] width 104 height 12
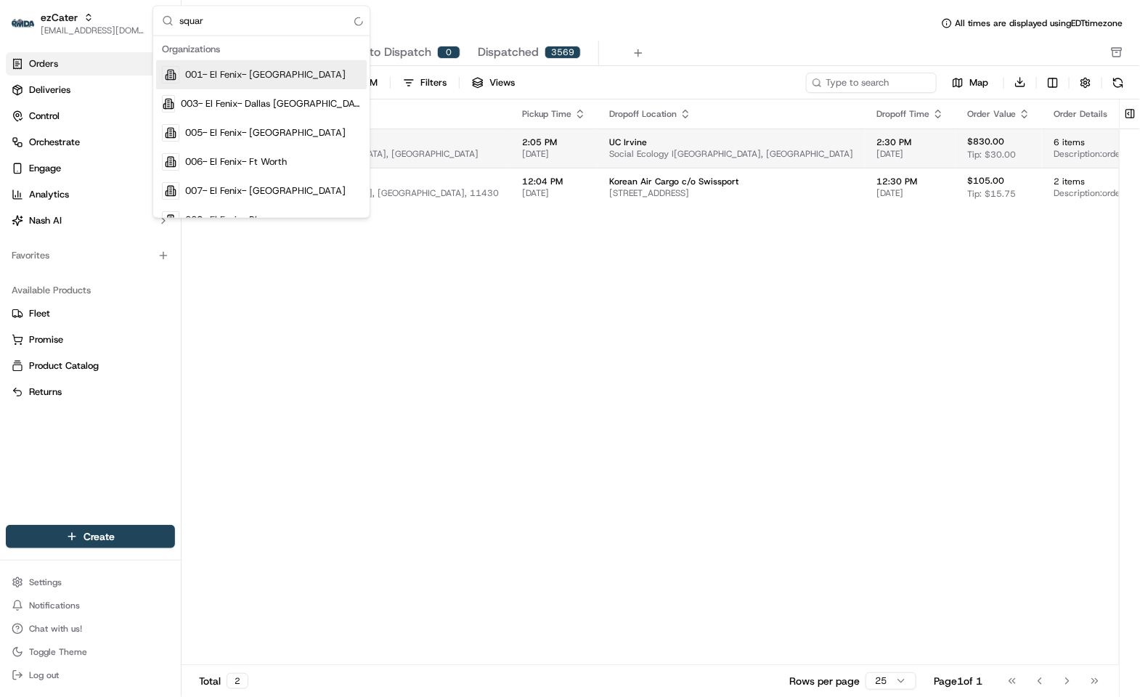
type input "square"
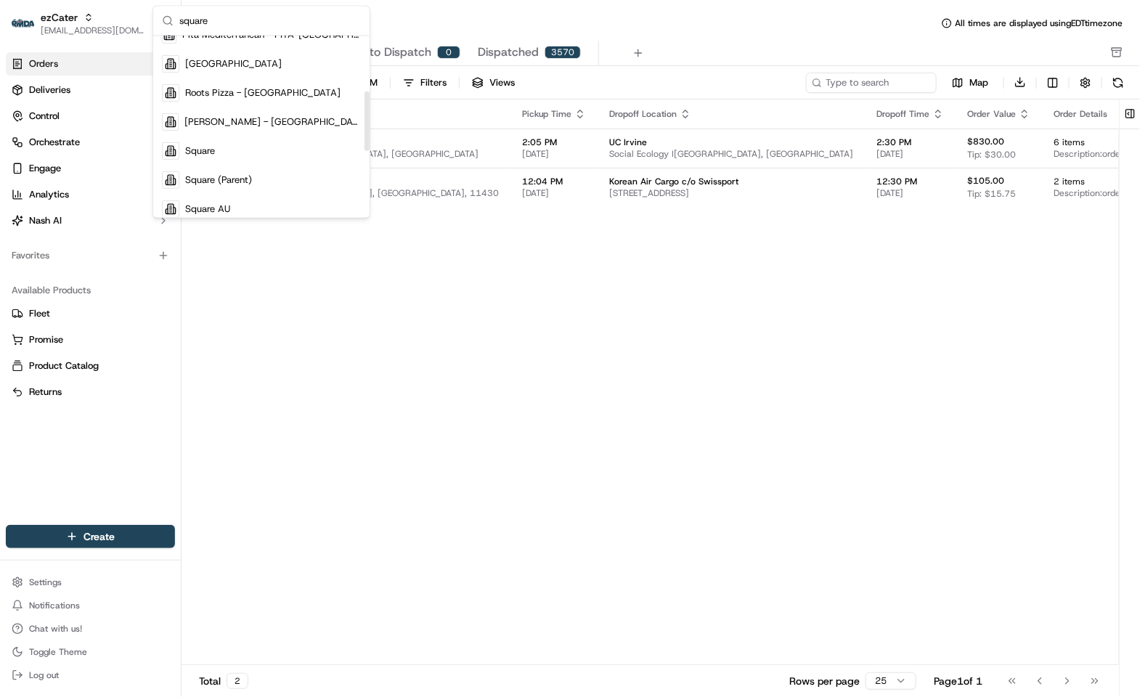
scroll to position [218, 0]
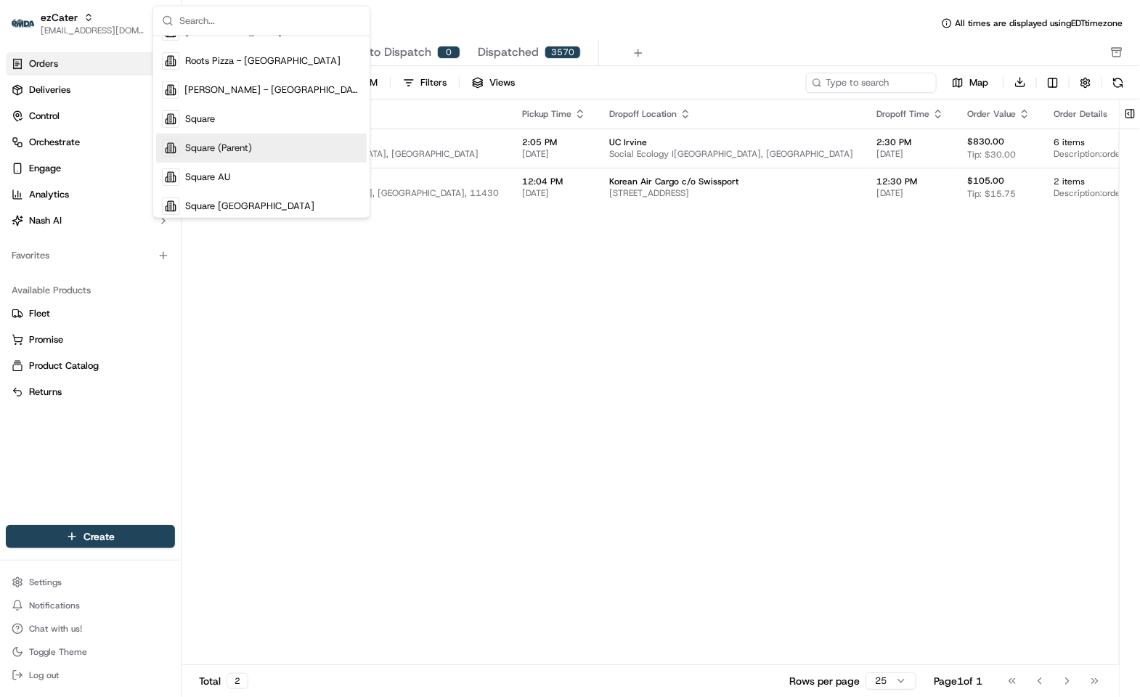
click at [654, 357] on div "Pickup Location Pickup Time Dropoff Location Dropoff Time Order Value Order Det…" at bounding box center [786, 383] width 1209 height 567
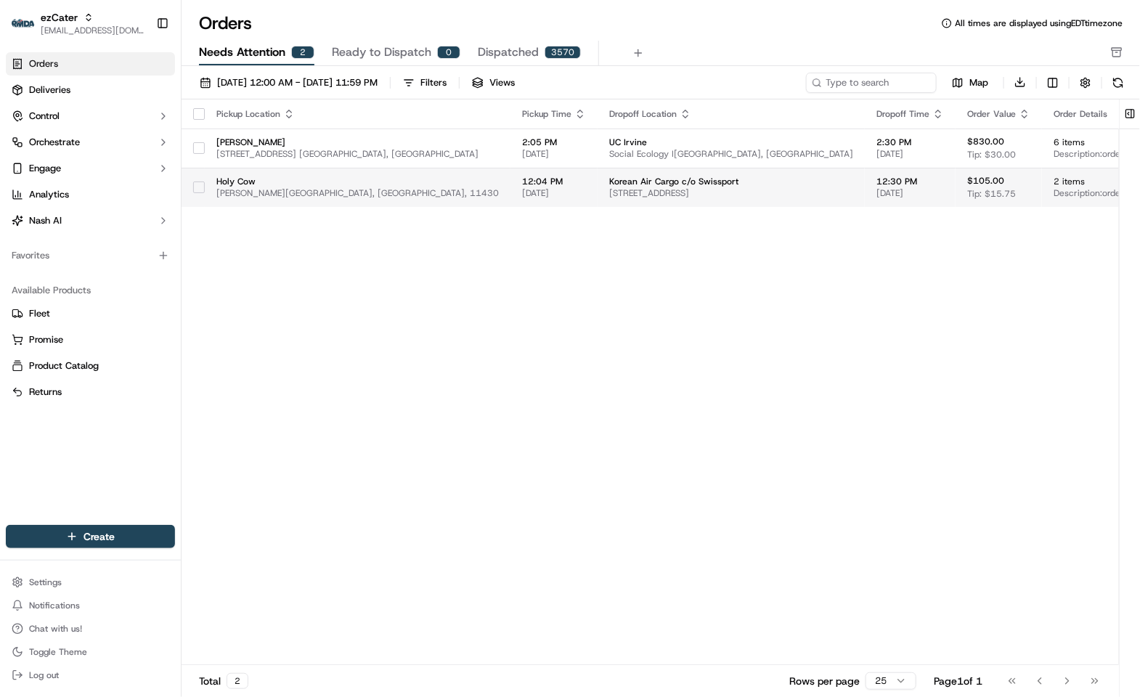
click at [617, 187] on span "[STREET_ADDRESS]" at bounding box center [731, 193] width 244 height 12
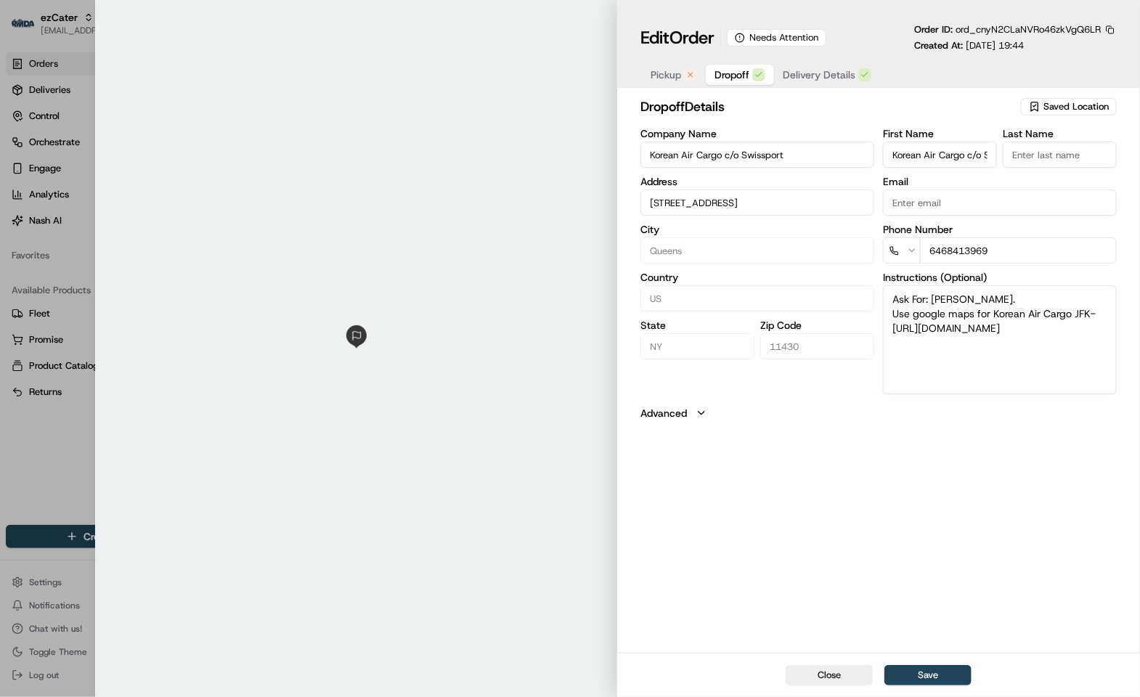
click at [667, 78] on span "Pickup" at bounding box center [666, 75] width 31 height 15
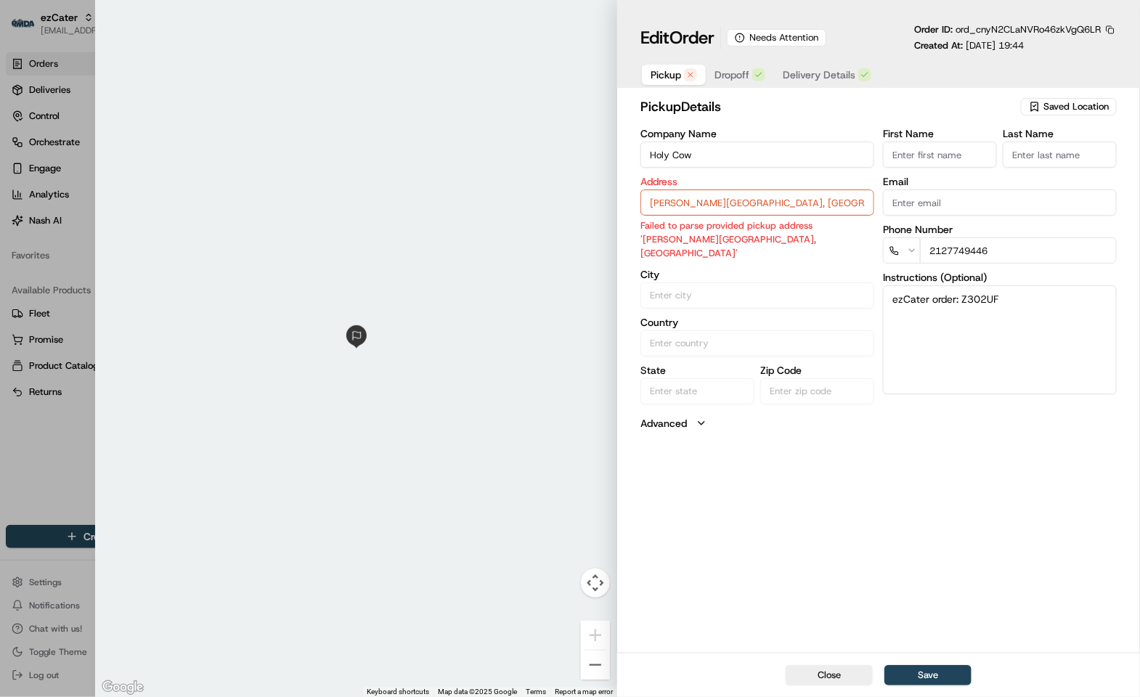
click at [1106, 31] on button "button" at bounding box center [1110, 29] width 13 height 13
click at [221, 70] on div at bounding box center [356, 348] width 523 height 697
click at [1108, 29] on button "button" at bounding box center [1110, 29] width 13 height 13
click at [1047, 48] on button "Copy ID" at bounding box center [1071, 52] width 132 height 17
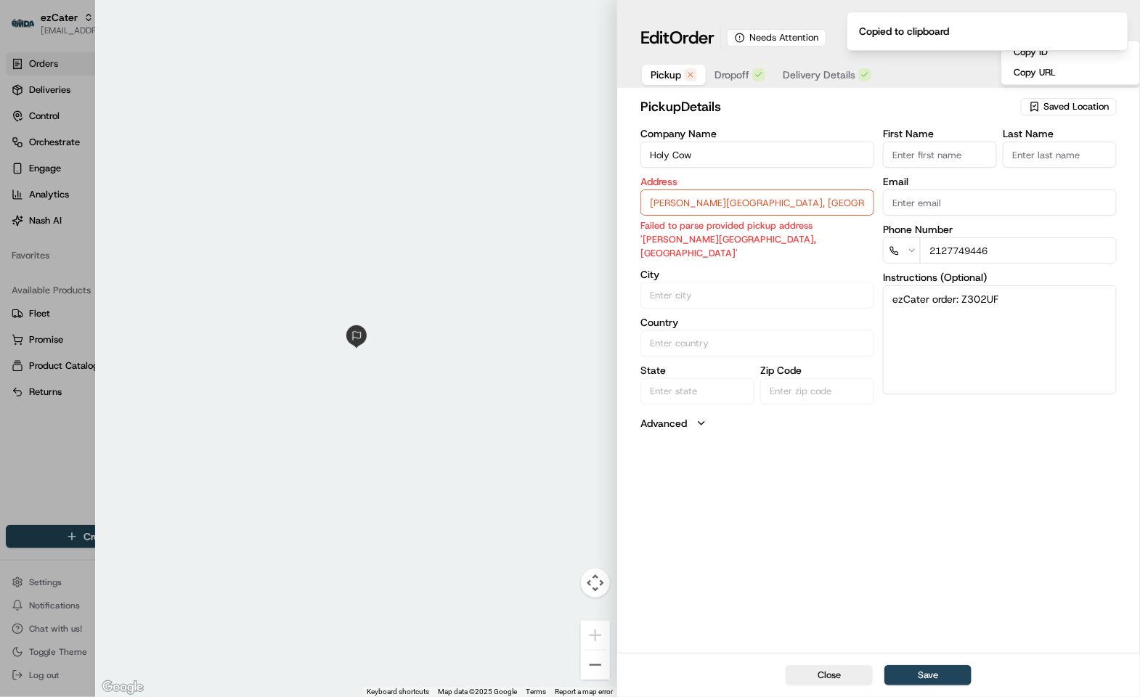
drag, startPoint x: 245, startPoint y: 77, endPoint x: 236, endPoint y: 79, distance: 9.0
click at [244, 78] on div at bounding box center [356, 348] width 523 height 697
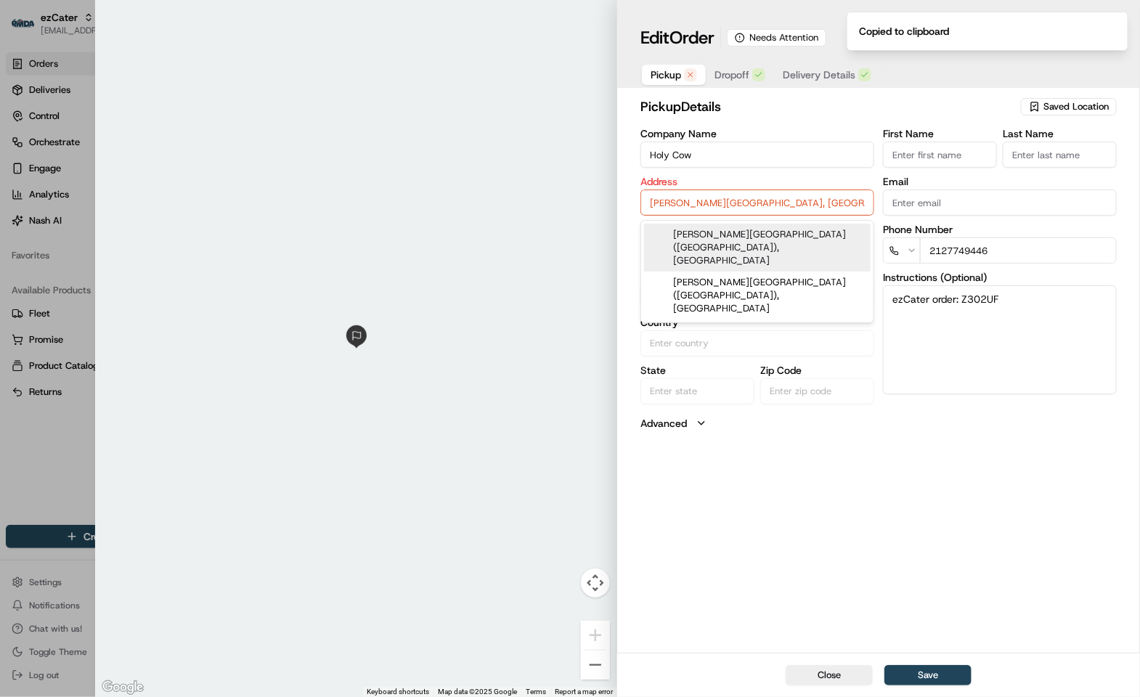
click at [735, 207] on input "[PERSON_NAME][GEOGRAPHIC_DATA], [GEOGRAPHIC_DATA], 11430" at bounding box center [758, 203] width 234 height 26
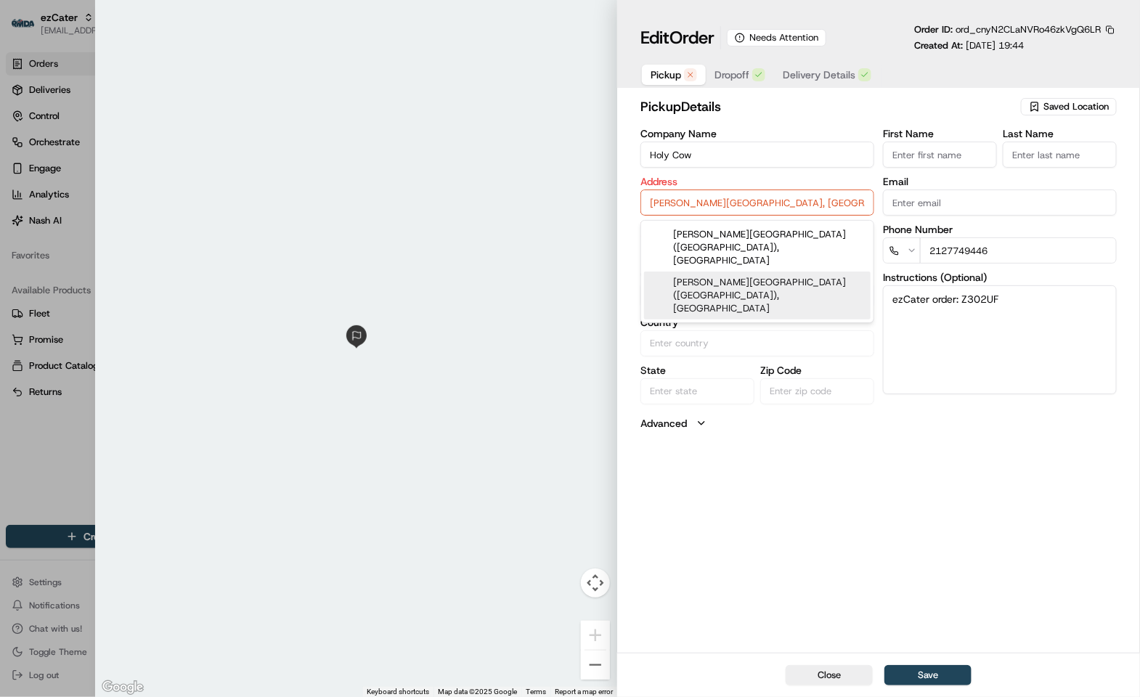
click at [57, 447] on div at bounding box center [570, 348] width 1140 height 697
type input "+1"
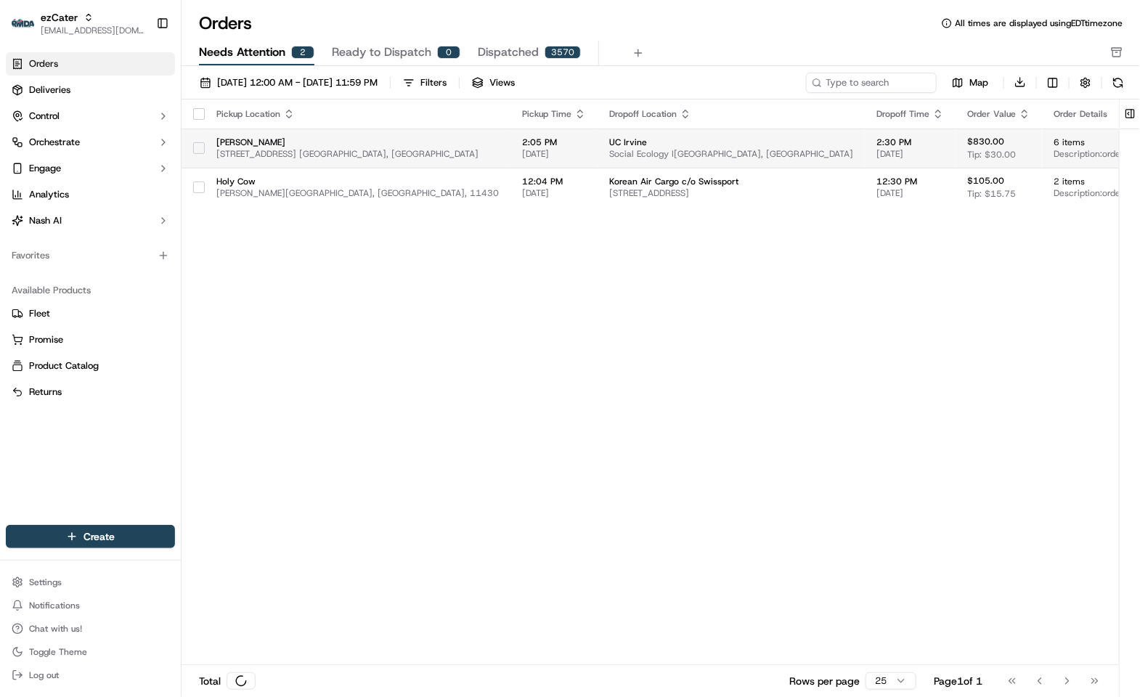
click at [482, 158] on span "[STREET_ADDRESS] [GEOGRAPHIC_DATA], [GEOGRAPHIC_DATA]" at bounding box center [357, 154] width 283 height 12
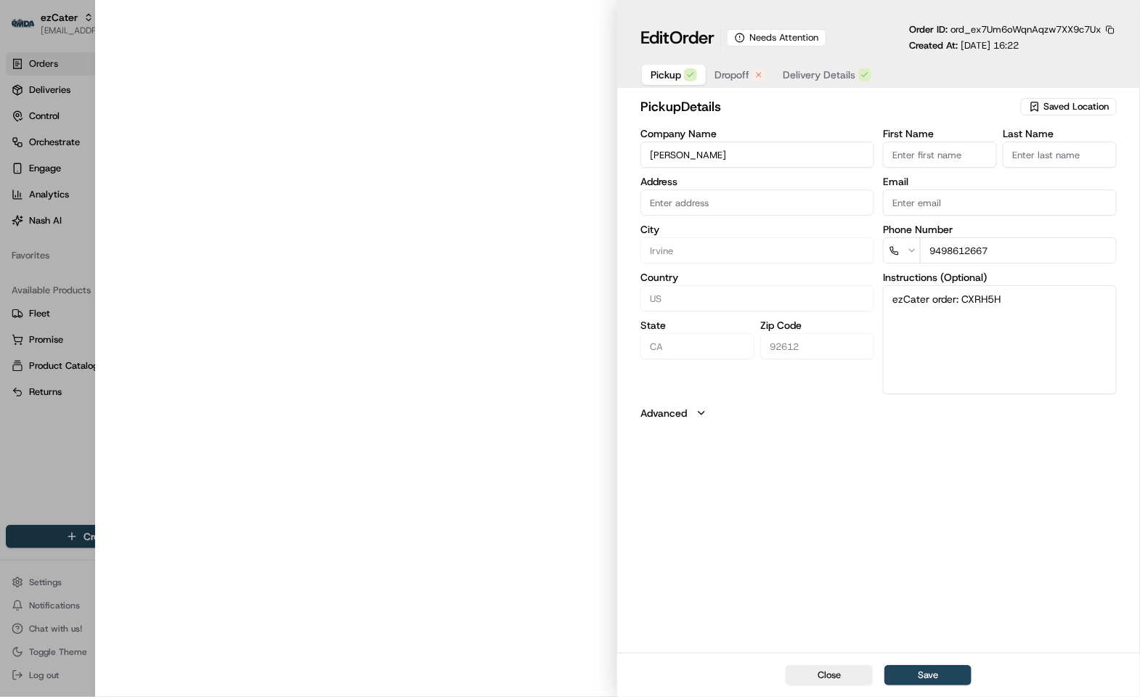
type input "[STREET_ADDRESS] C195, [GEOGRAPHIC_DATA], [GEOGRAPHIC_DATA], 92612"
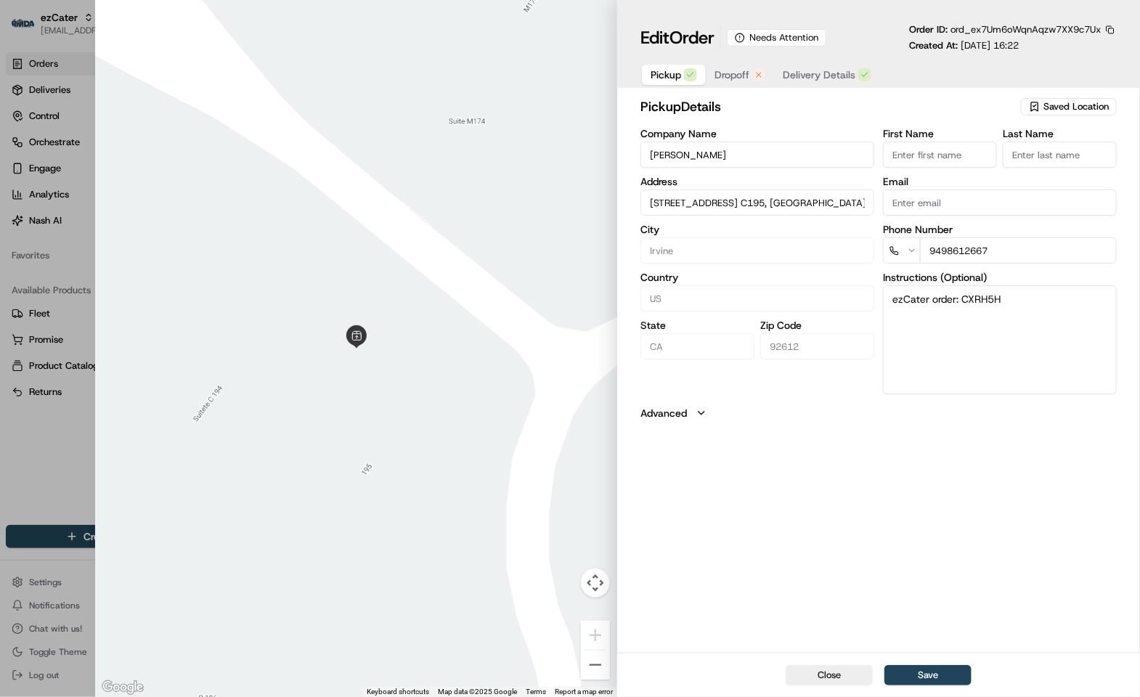
click at [744, 64] on div "Pickup Dropoff Delivery Details" at bounding box center [761, 75] width 241 height 26
click at [745, 77] on span "Dropoff" at bounding box center [732, 75] width 35 height 15
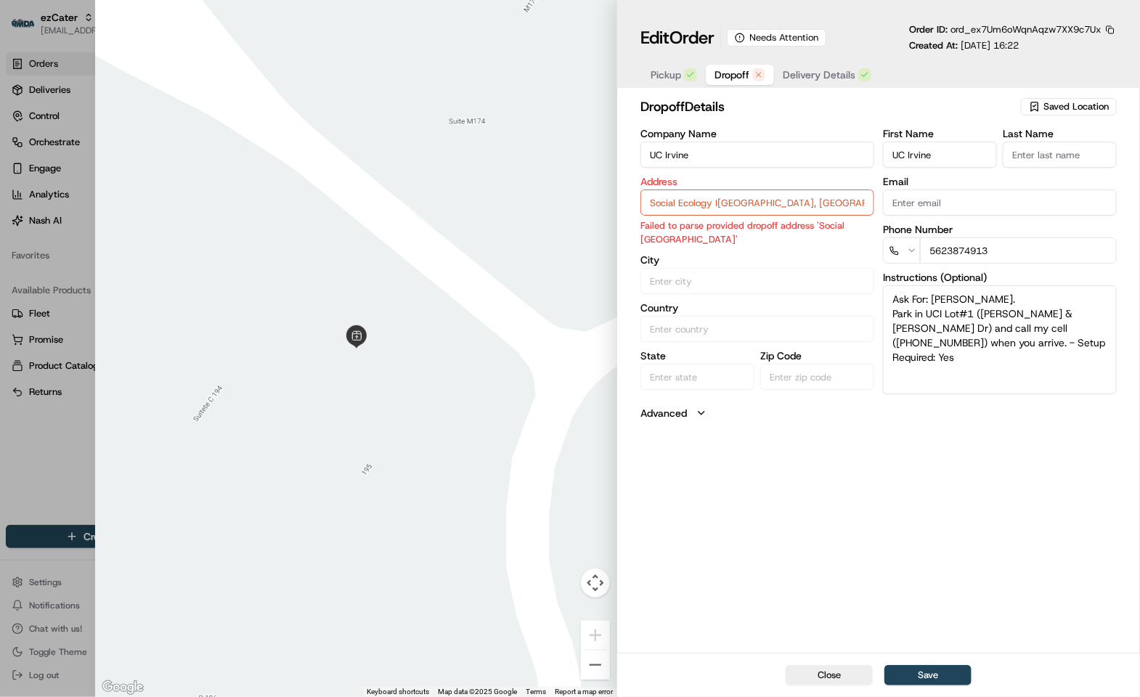
click at [27, 452] on div at bounding box center [570, 348] width 1140 height 697
type input "+1"
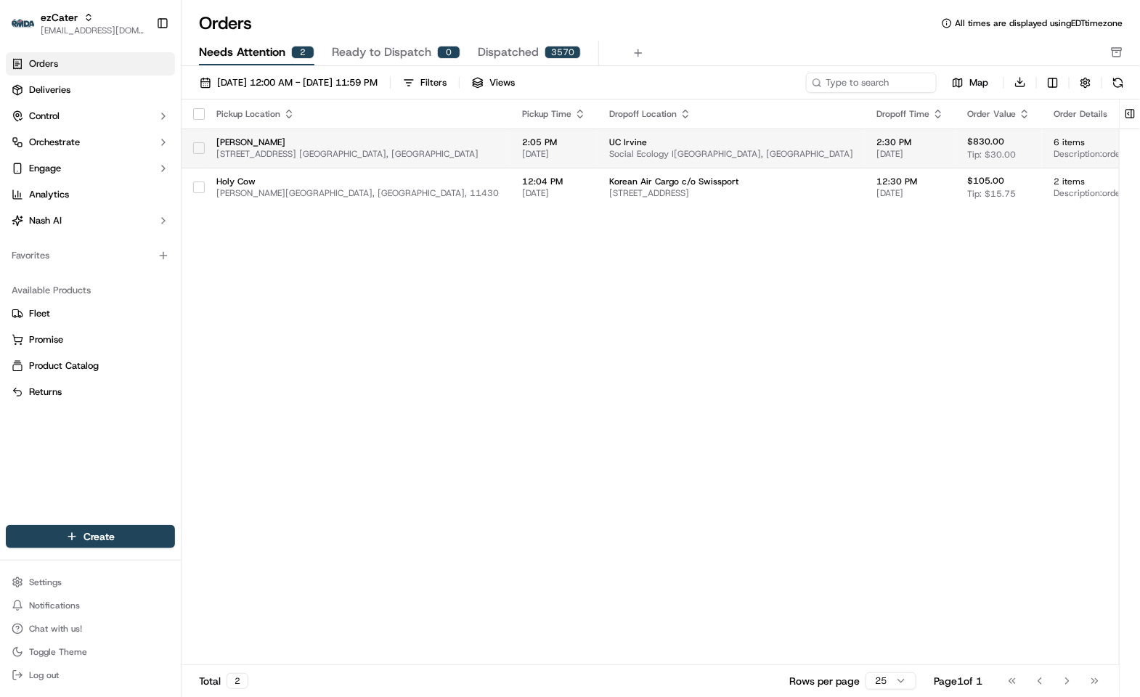
click at [291, 151] on span "[STREET_ADDRESS] [GEOGRAPHIC_DATA], [GEOGRAPHIC_DATA]" at bounding box center [357, 154] width 283 height 12
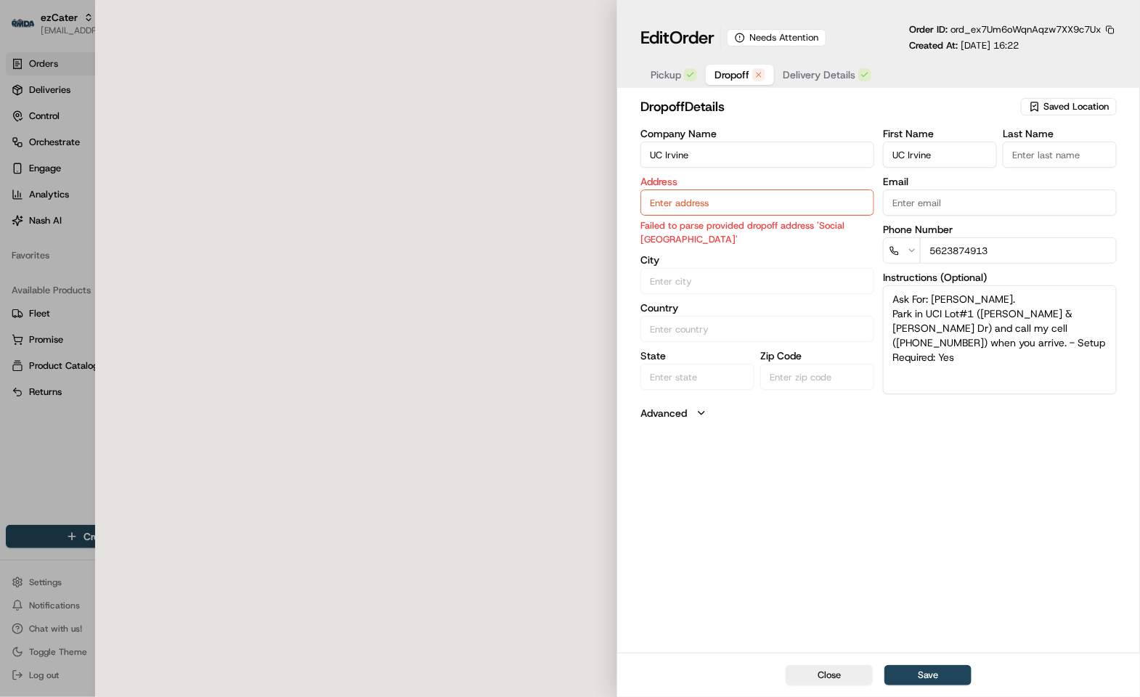
type input "Social Ecology I[GEOGRAPHIC_DATA], [GEOGRAPHIC_DATA]"
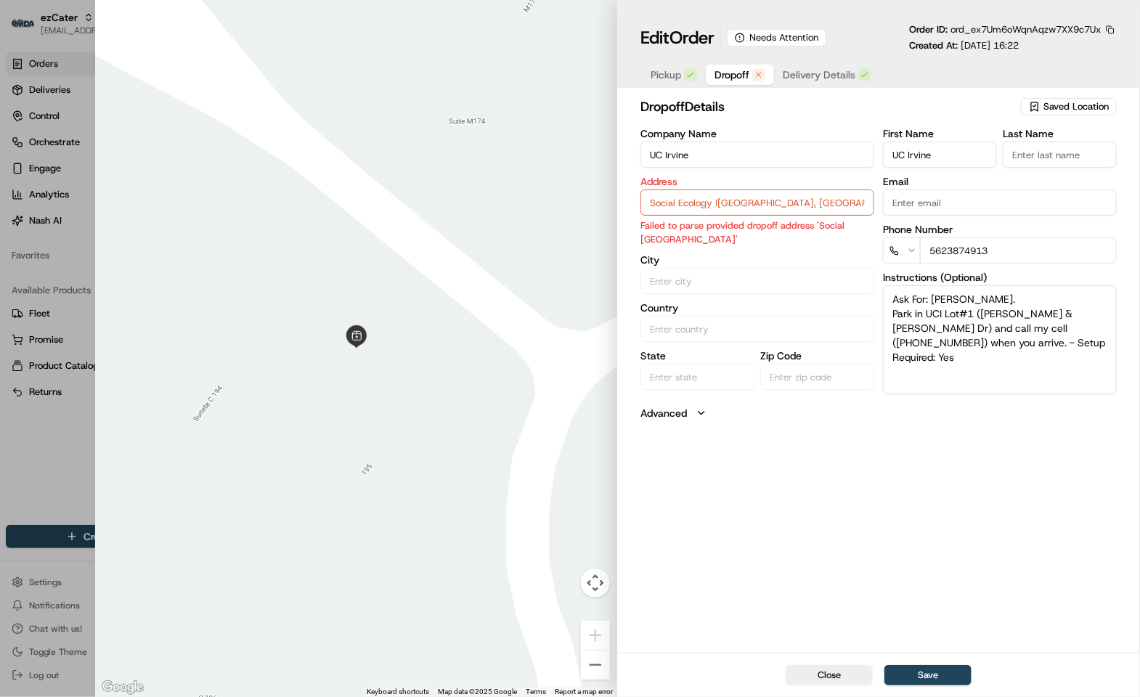
click at [1112, 28] on button "button" at bounding box center [1110, 29] width 13 height 13
click at [1055, 57] on button "Copy ID" at bounding box center [1071, 52] width 132 height 17
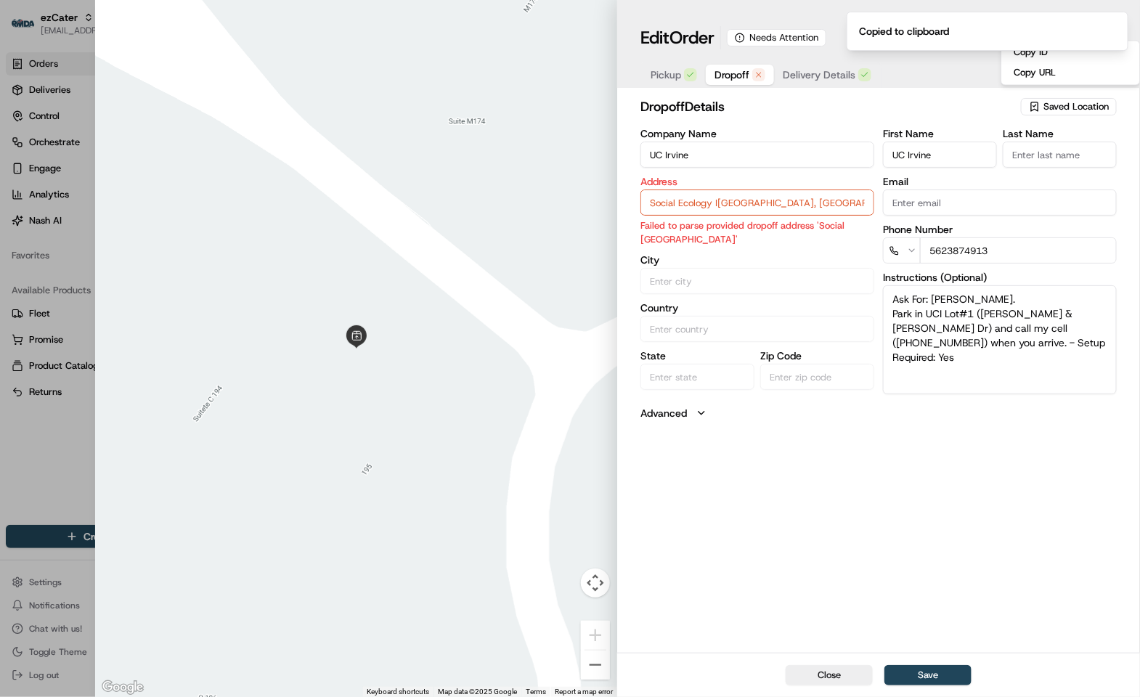
drag, startPoint x: 138, startPoint y: 247, endPoint x: 146, endPoint y: 240, distance: 10.3
click at [138, 247] on div at bounding box center [356, 348] width 523 height 697
click at [719, 206] on input "Social Ecology I[GEOGRAPHIC_DATA], [GEOGRAPHIC_DATA]" at bounding box center [758, 203] width 234 height 26
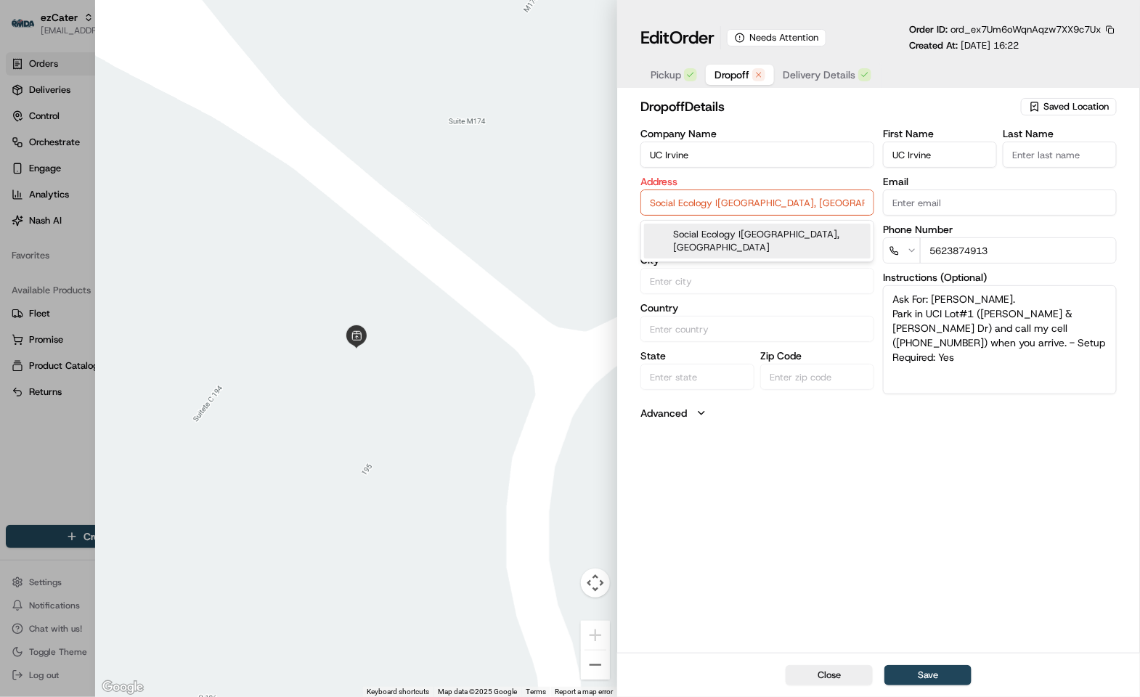
click at [719, 206] on input "Social Ecology I[GEOGRAPHIC_DATA], [GEOGRAPHIC_DATA]" at bounding box center [758, 203] width 234 height 26
click at [205, 245] on div at bounding box center [356, 348] width 523 height 697
click at [48, 442] on div at bounding box center [570, 348] width 1140 height 697
type input "+1"
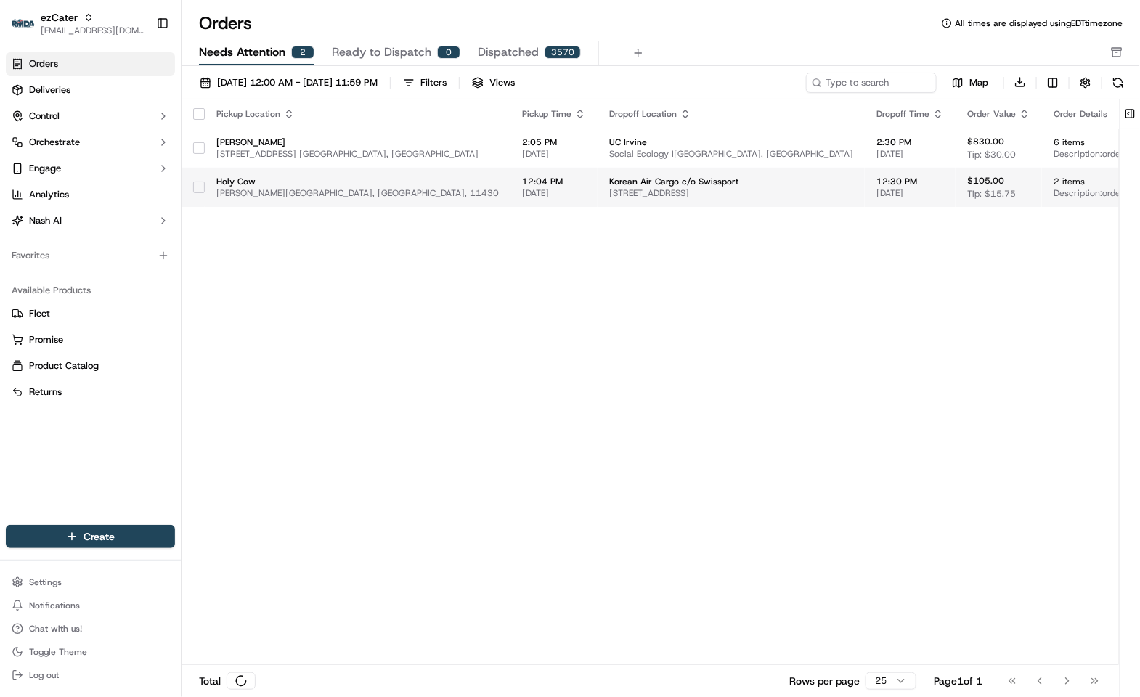
click at [522, 187] on span "[DATE]" at bounding box center [554, 193] width 64 height 12
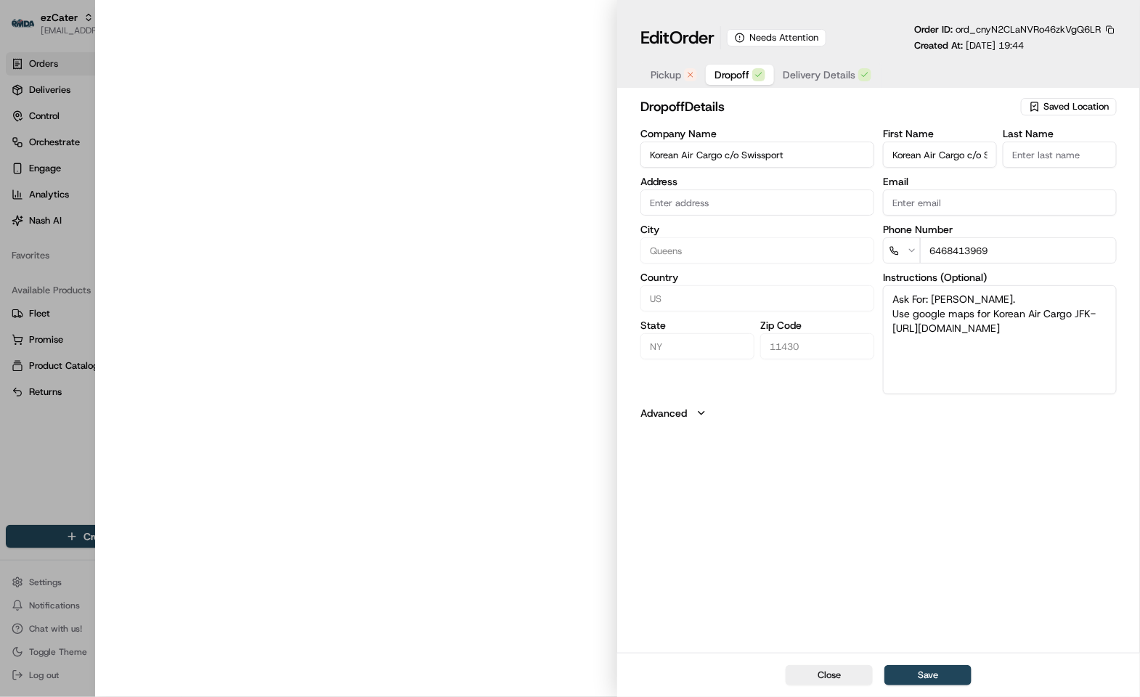
type input "[STREET_ADDRESS]"
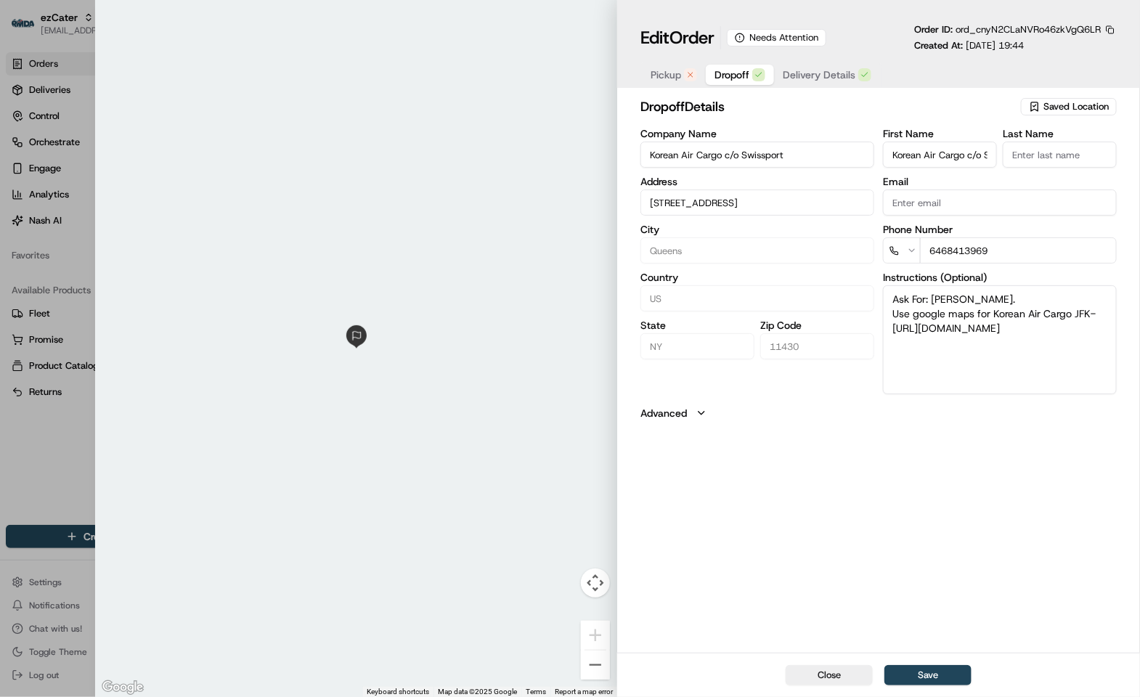
click at [55, 464] on div at bounding box center [570, 348] width 1140 height 697
type input "+1"
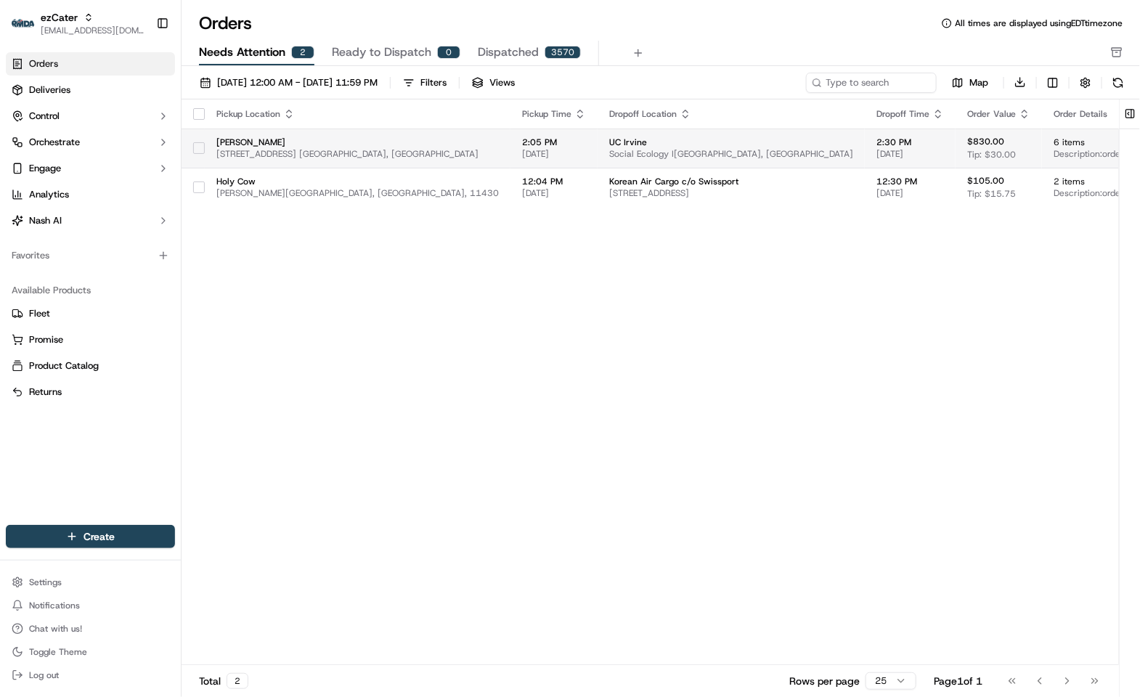
click at [469, 148] on span "[STREET_ADDRESS] [GEOGRAPHIC_DATA], [GEOGRAPHIC_DATA]" at bounding box center [357, 154] width 283 height 12
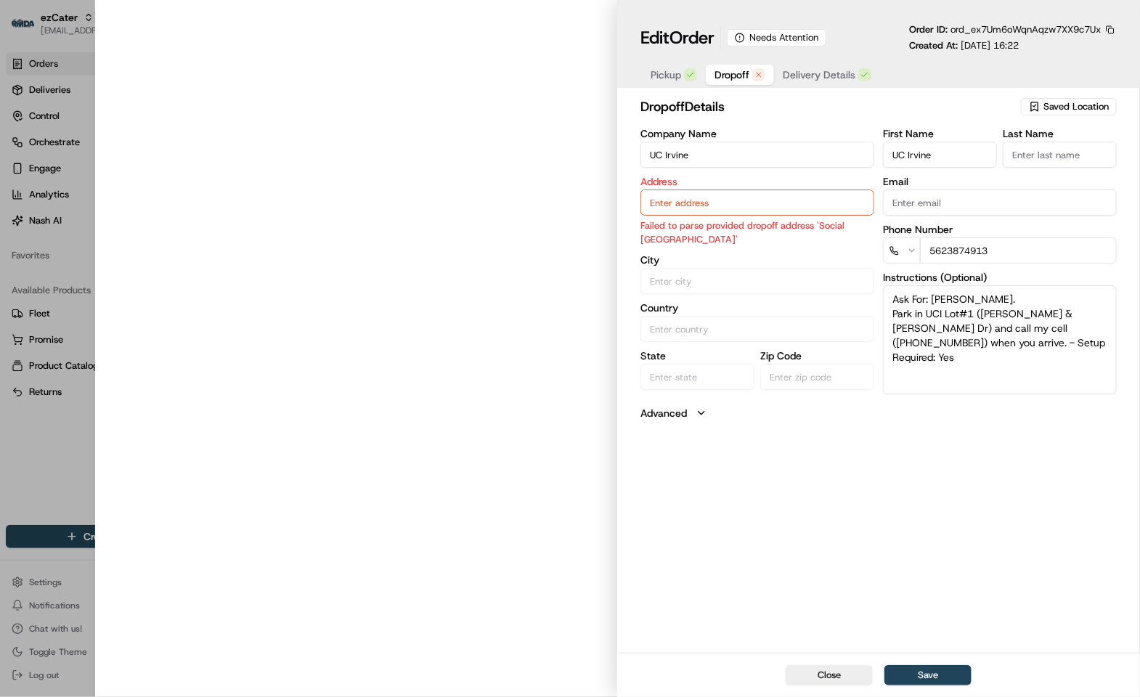
type input "Social Ecology I[GEOGRAPHIC_DATA], [GEOGRAPHIC_DATA]"
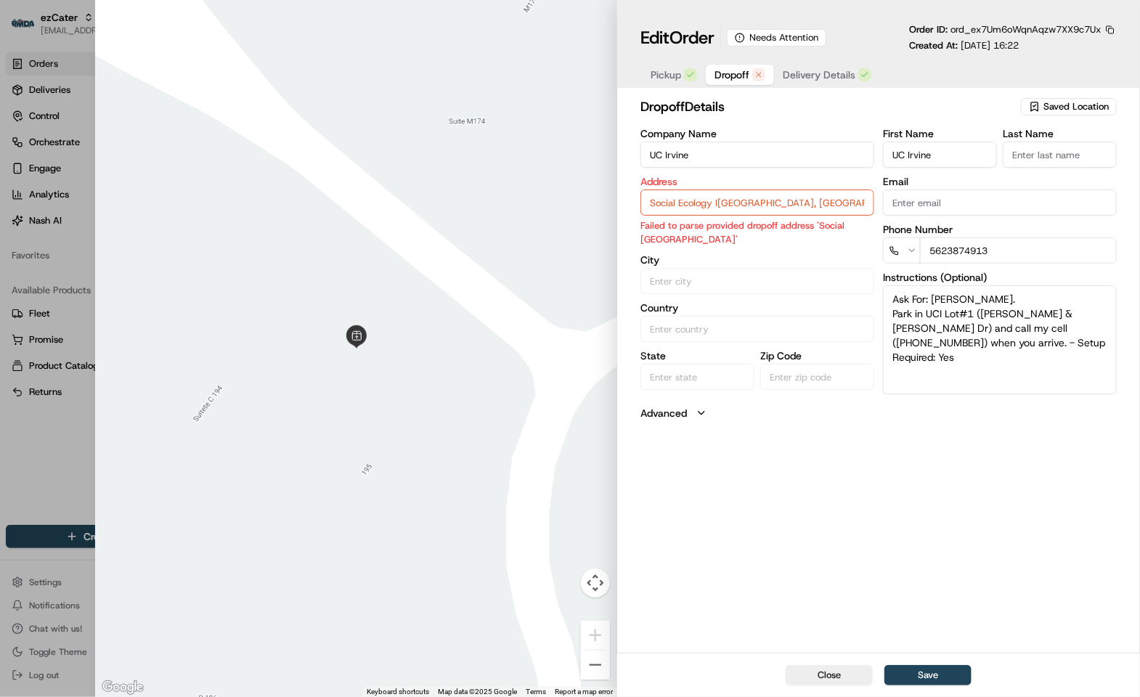
click at [225, 388] on div at bounding box center [356, 348] width 523 height 697
click at [708, 199] on input "Social Ecology I[GEOGRAPHIC_DATA], [GEOGRAPHIC_DATA]" at bounding box center [758, 203] width 234 height 26
click at [718, 251] on div "Company Name [GEOGRAPHIC_DATA] Address Social [GEOGRAPHIC_DATA] Failed to parse…" at bounding box center [758, 262] width 234 height 266
click at [262, 349] on div at bounding box center [356, 348] width 523 height 697
click at [726, 199] on input "Social Ecology I[GEOGRAPHIC_DATA], [GEOGRAPHIC_DATA]" at bounding box center [758, 203] width 234 height 26
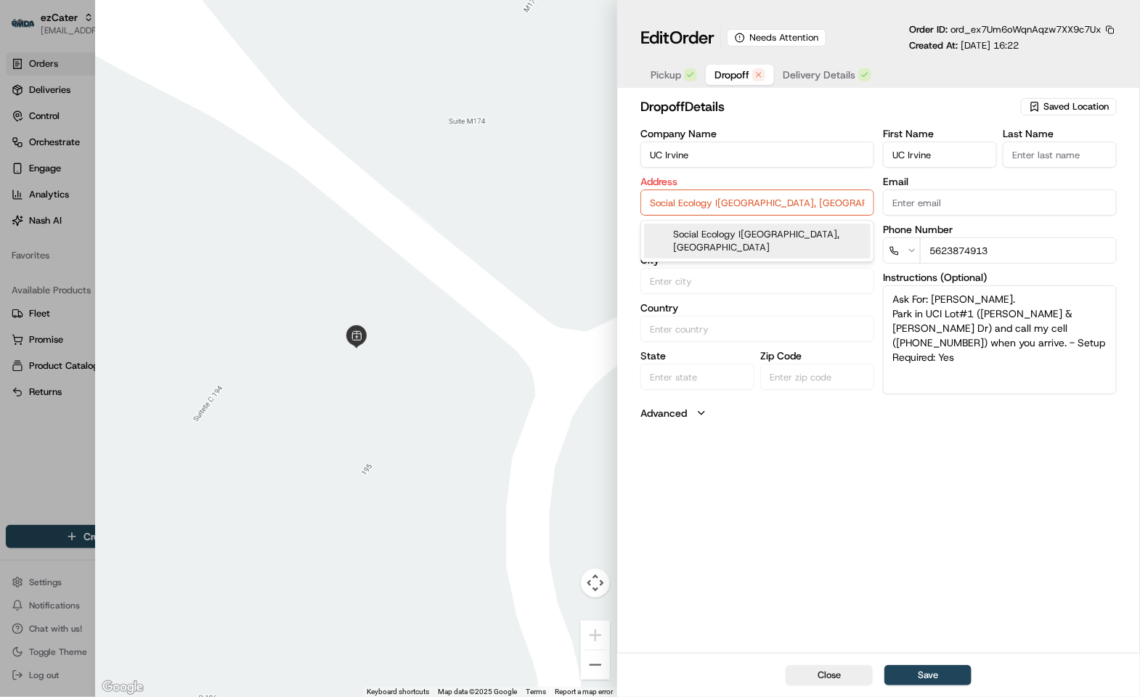
click at [746, 240] on div "Social Ecology I[GEOGRAPHIC_DATA], [GEOGRAPHIC_DATA]" at bounding box center [757, 241] width 227 height 35
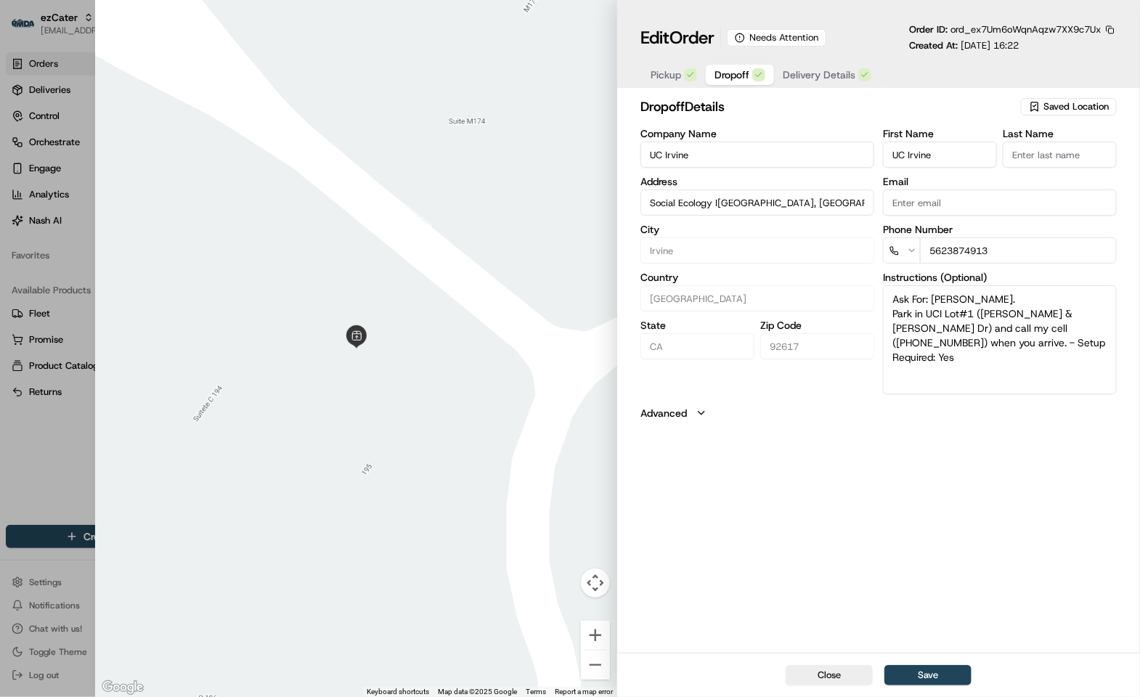
type input "Irvine"
type input "[GEOGRAPHIC_DATA]"
type input "CA"
type input "92617"
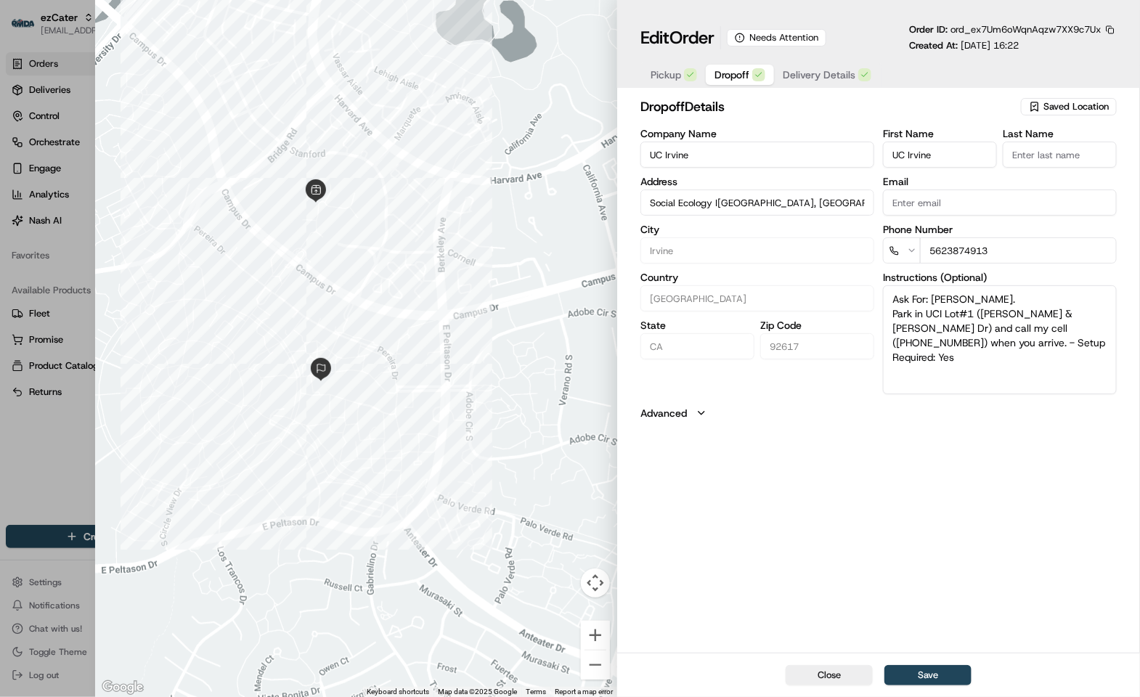
click at [31, 475] on div at bounding box center [570, 348] width 1140 height 697
type input "+1"
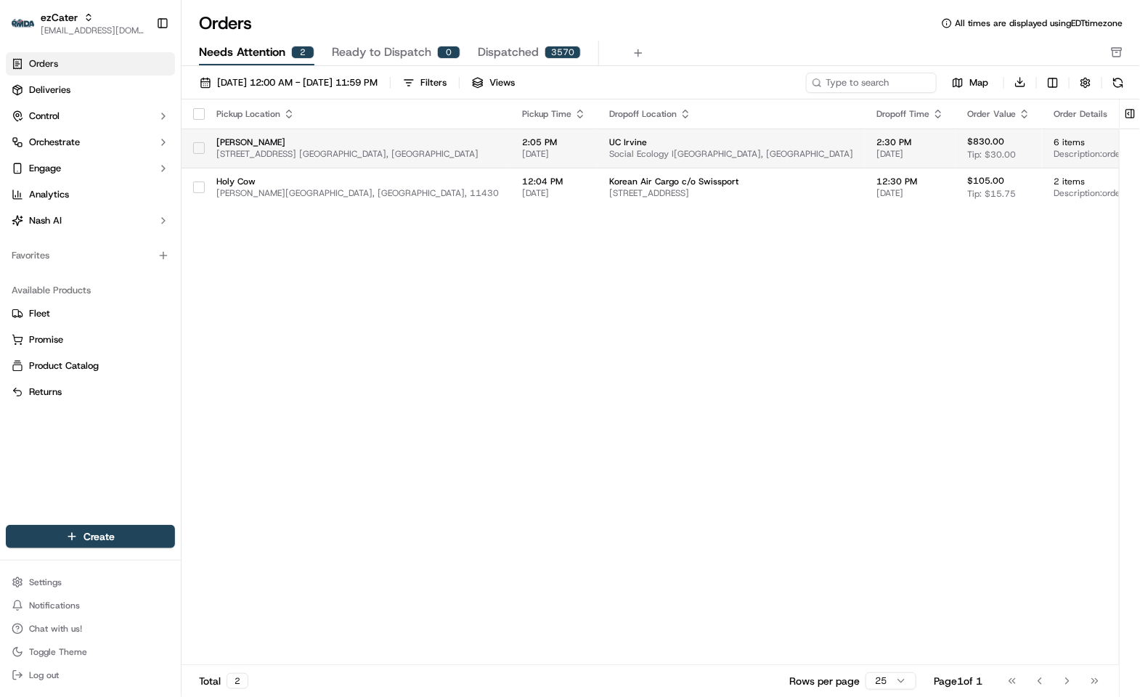
click at [554, 131] on td "2:05 PM [DATE]" at bounding box center [554, 148] width 87 height 39
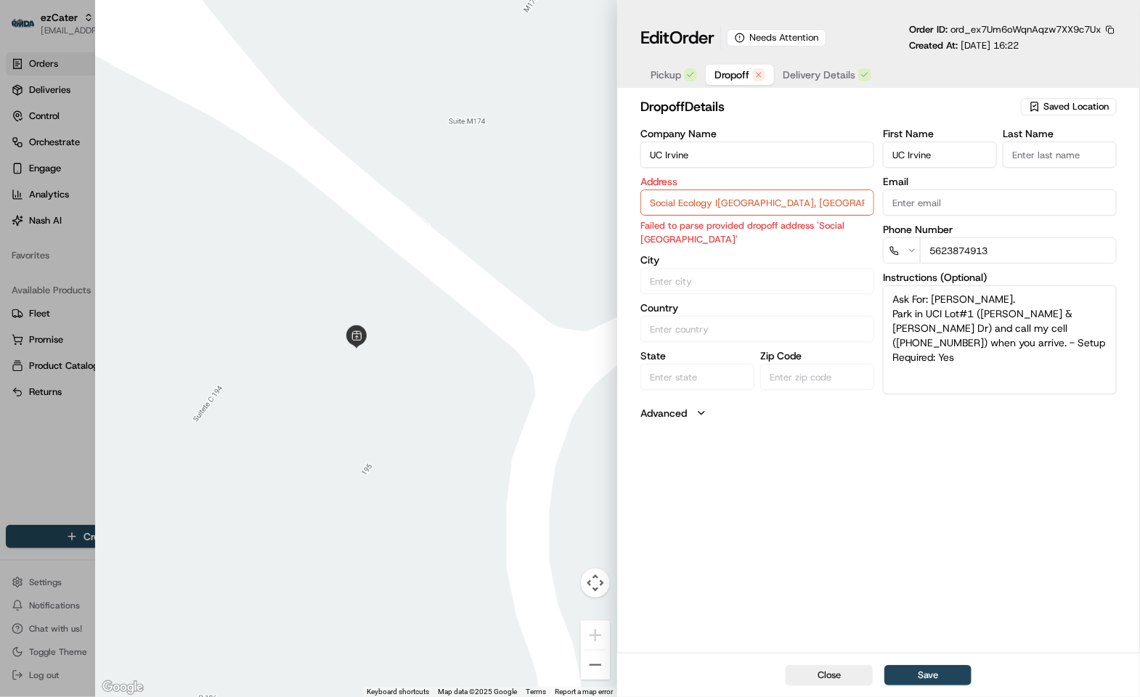
click at [268, 275] on div at bounding box center [356, 348] width 523 height 697
click at [835, 205] on input "Social Ecology I[GEOGRAPHIC_DATA], [GEOGRAPHIC_DATA]" at bounding box center [758, 203] width 234 height 26
click at [770, 193] on input "Social Ecology I[GEOGRAPHIC_DATA], [GEOGRAPHIC_DATA]" at bounding box center [758, 203] width 234 height 26
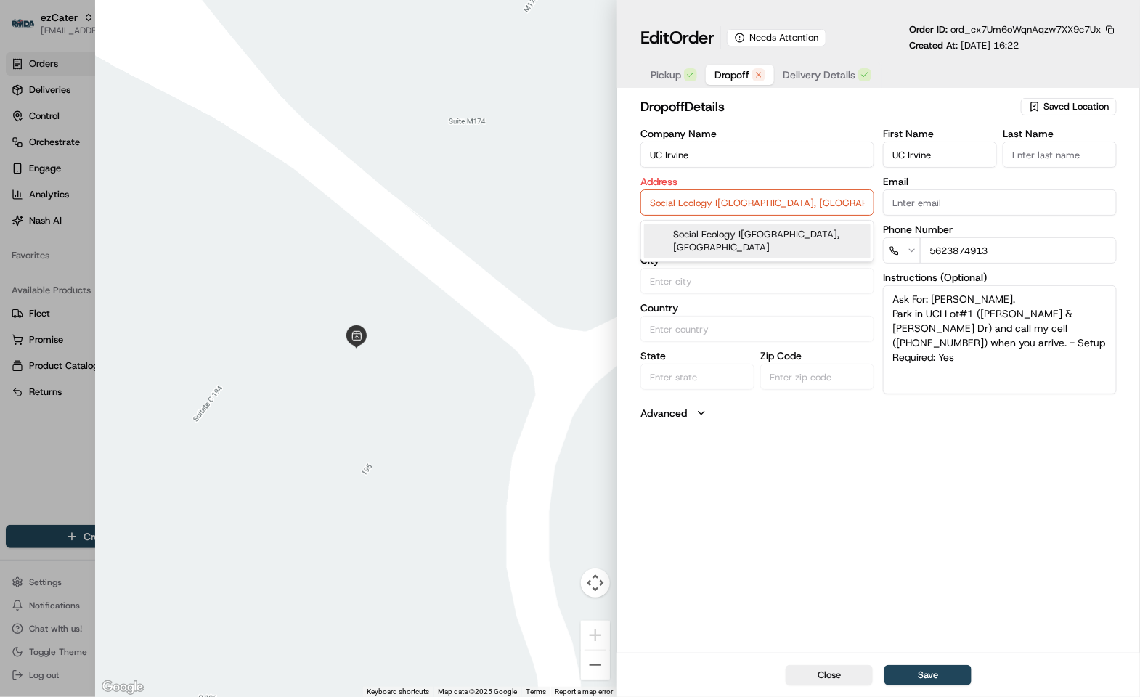
paste input "[STREET_ADDRESS]"
click at [750, 235] on div "Social Ecology I[GEOGRAPHIC_DATA], [GEOGRAPHIC_DATA]" at bounding box center [757, 241] width 227 height 35
type input "Social Ecology I[GEOGRAPHIC_DATA], [GEOGRAPHIC_DATA]"
type input "Irvine"
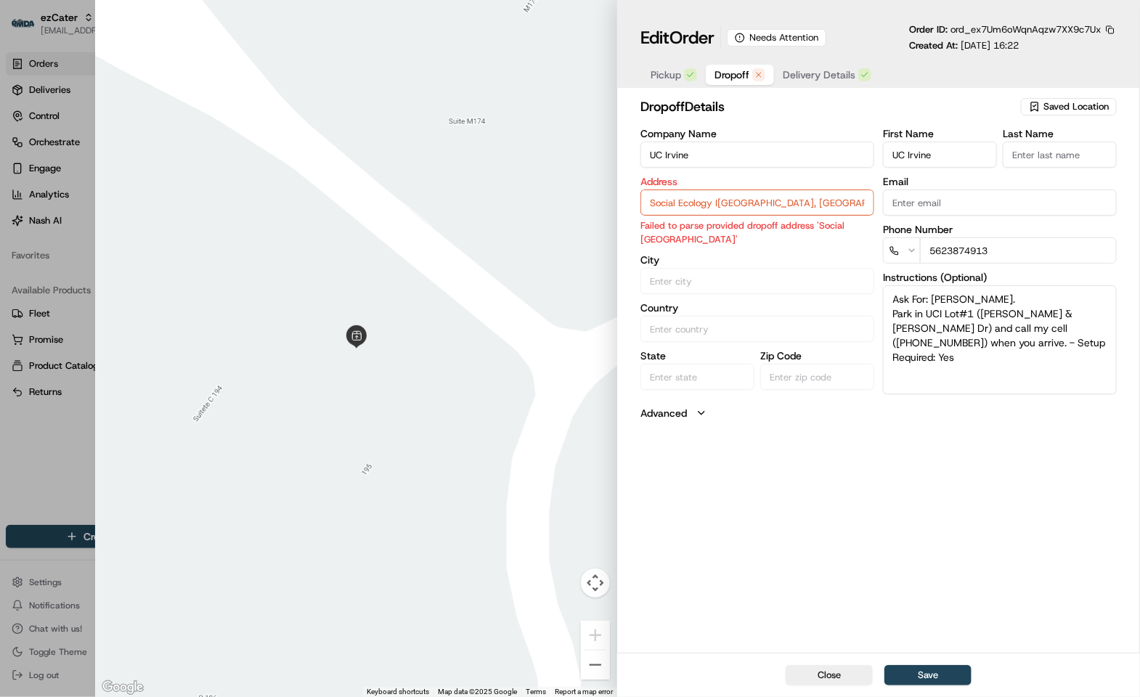
type input "[GEOGRAPHIC_DATA]"
type input "CA"
type input "92617"
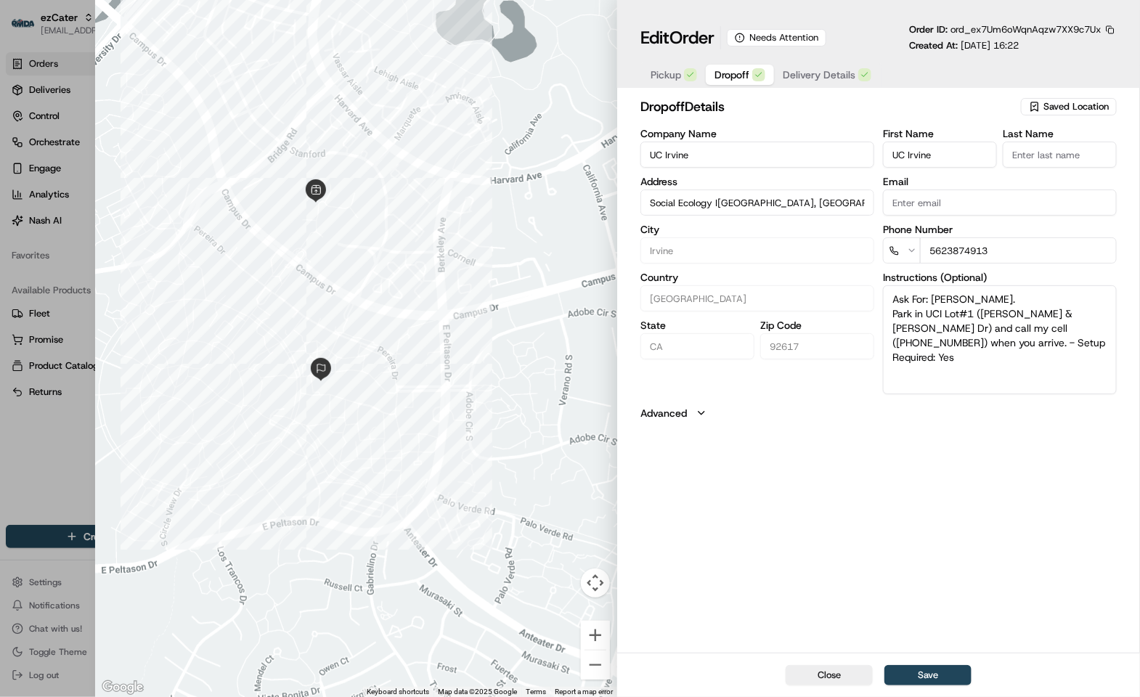
click at [739, 208] on input "Social Ecology I[GEOGRAPHIC_DATA], [GEOGRAPHIC_DATA]" at bounding box center [758, 203] width 234 height 26
click at [735, 208] on input "Social Ecology I[GEOGRAPHIC_DATA], [GEOGRAPHIC_DATA]" at bounding box center [758, 203] width 234 height 26
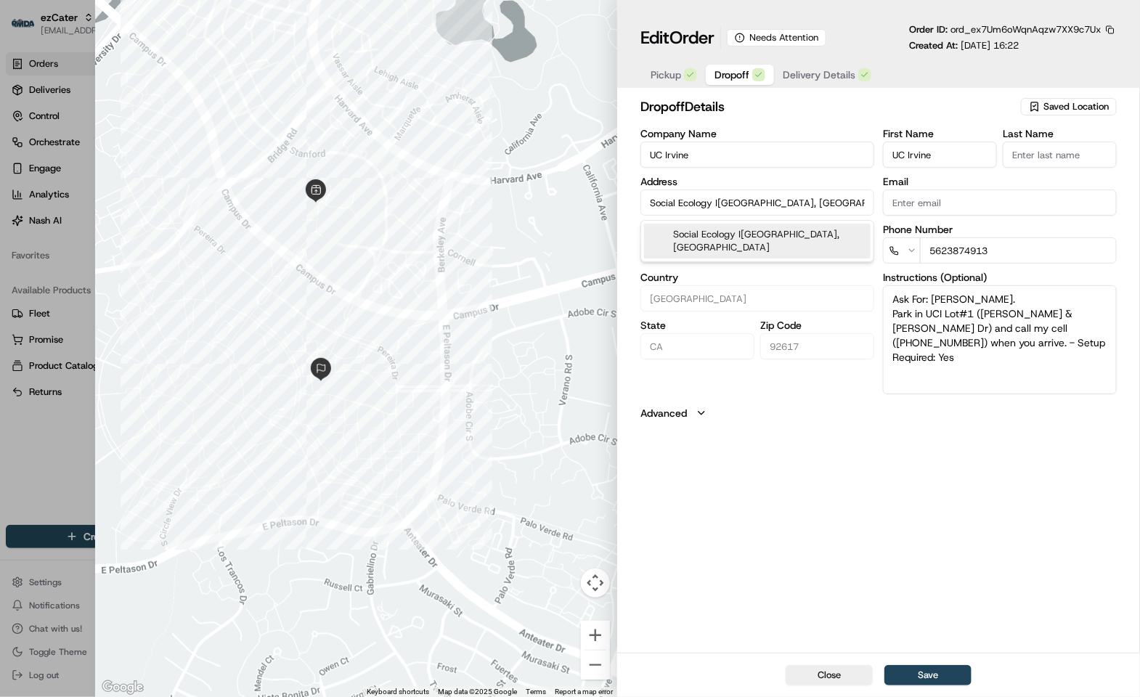
click at [735, 208] on input "Social Ecology I[GEOGRAPHIC_DATA], [GEOGRAPHIC_DATA]" at bounding box center [758, 203] width 234 height 26
paste input "text"
paste input "Social Ecology I, [STREET_ADDRESS]"
type input "Social Ecology I, [STREET_ADDRESS]"
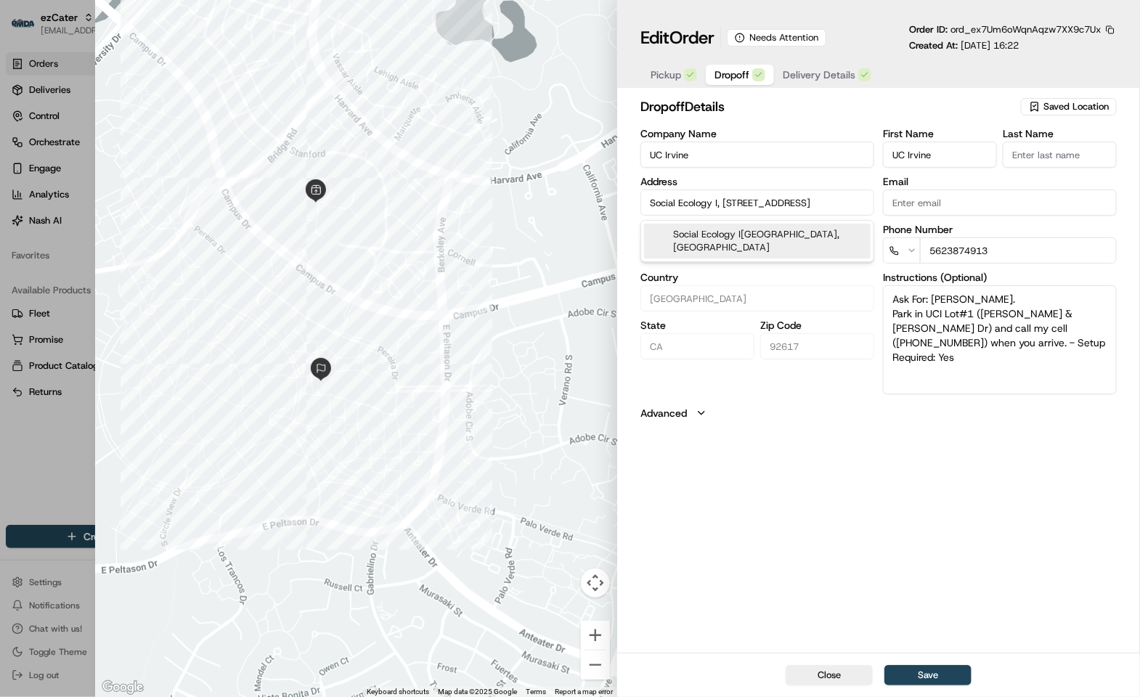
scroll to position [0, 0]
drag, startPoint x: 16, startPoint y: 421, endPoint x: 22, endPoint y: 416, distance: 7.7
click at [16, 421] on div at bounding box center [570, 348] width 1140 height 697
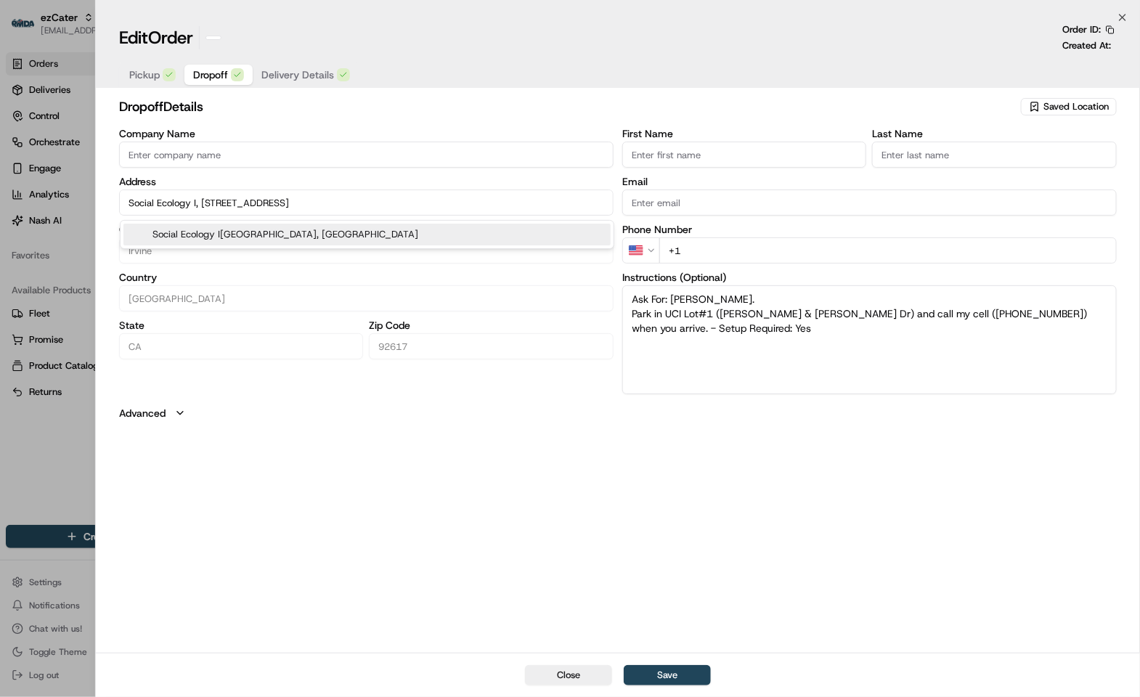
type input "+1"
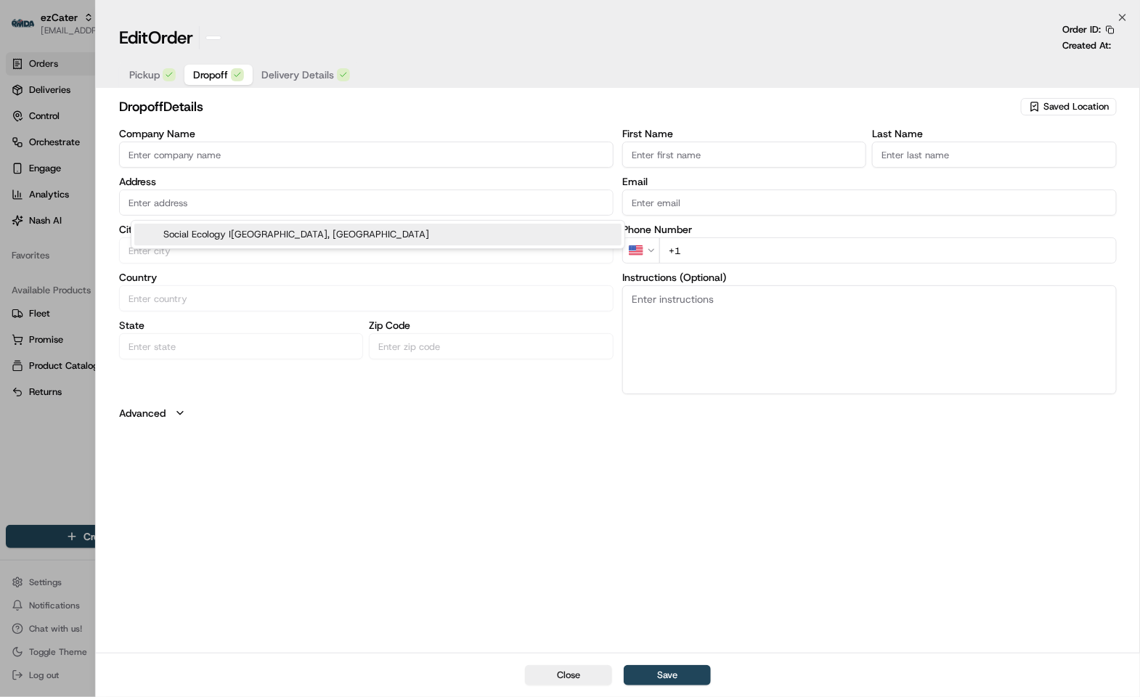
click at [26, 410] on html "ezCater [EMAIL_ADDRESS][DOMAIN_NAME] Toggle Sidebar Orders Deliveries Control O…" at bounding box center [570, 348] width 1140 height 697
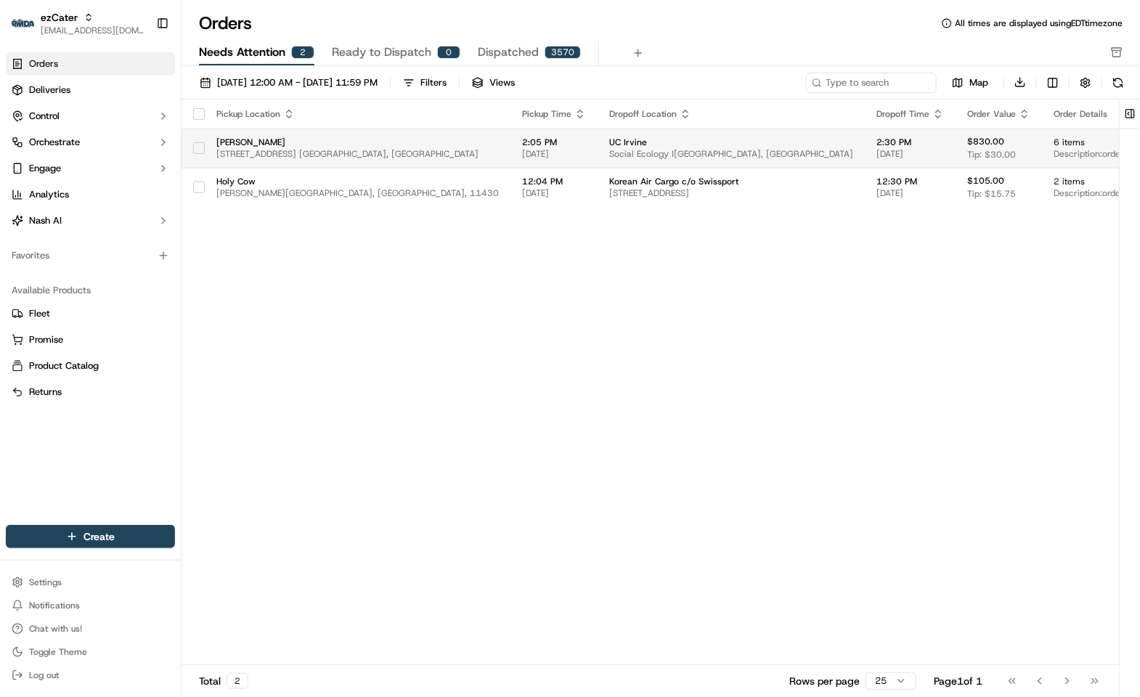
click at [490, 151] on span "[STREET_ADDRESS] [GEOGRAPHIC_DATA], [GEOGRAPHIC_DATA]" at bounding box center [357, 154] width 283 height 12
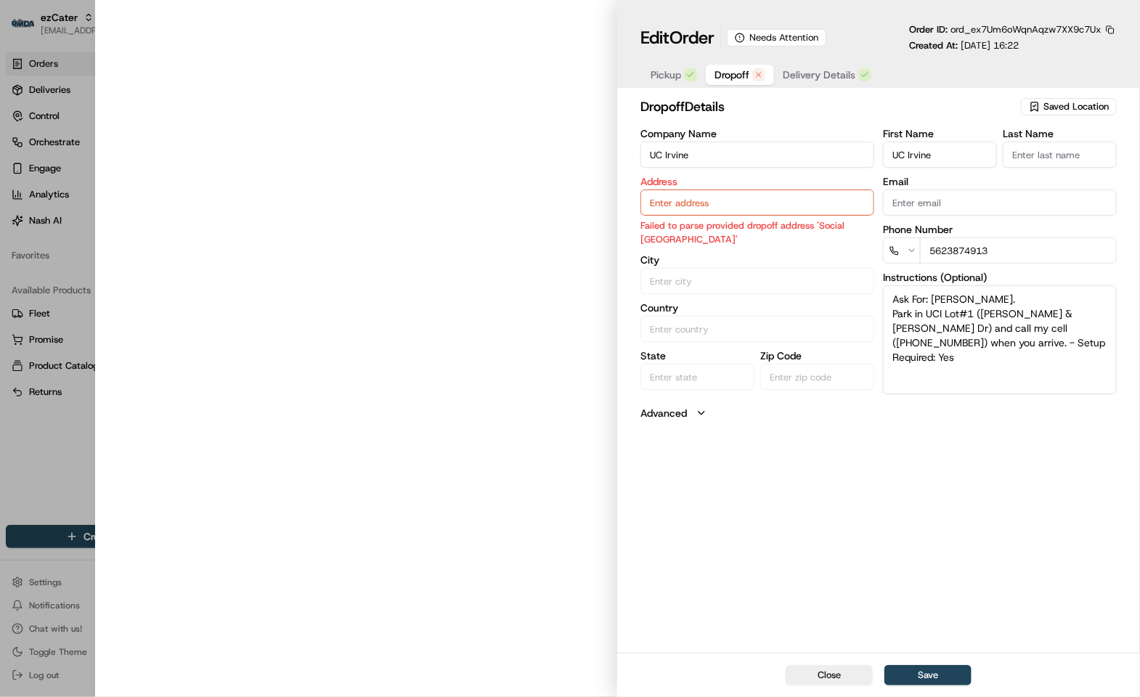
type input "Social Ecology I[GEOGRAPHIC_DATA], [GEOGRAPHIC_DATA]"
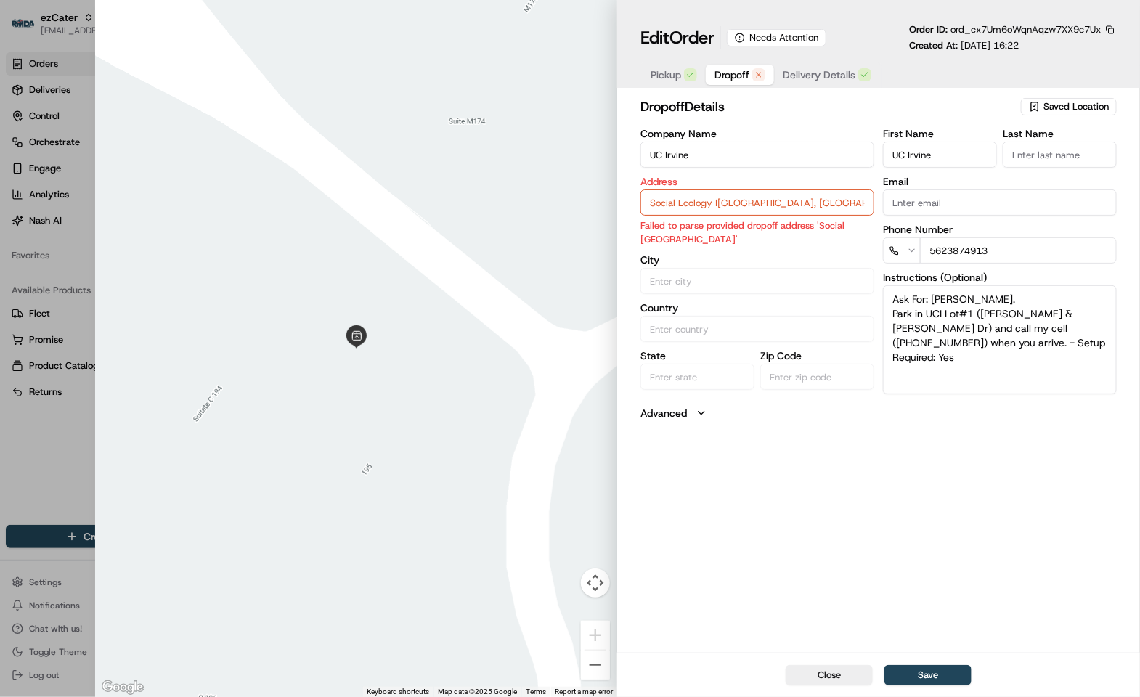
click at [774, 203] on input "Social Ecology I[GEOGRAPHIC_DATA], [GEOGRAPHIC_DATA]" at bounding box center [758, 203] width 234 height 26
paste input "text"
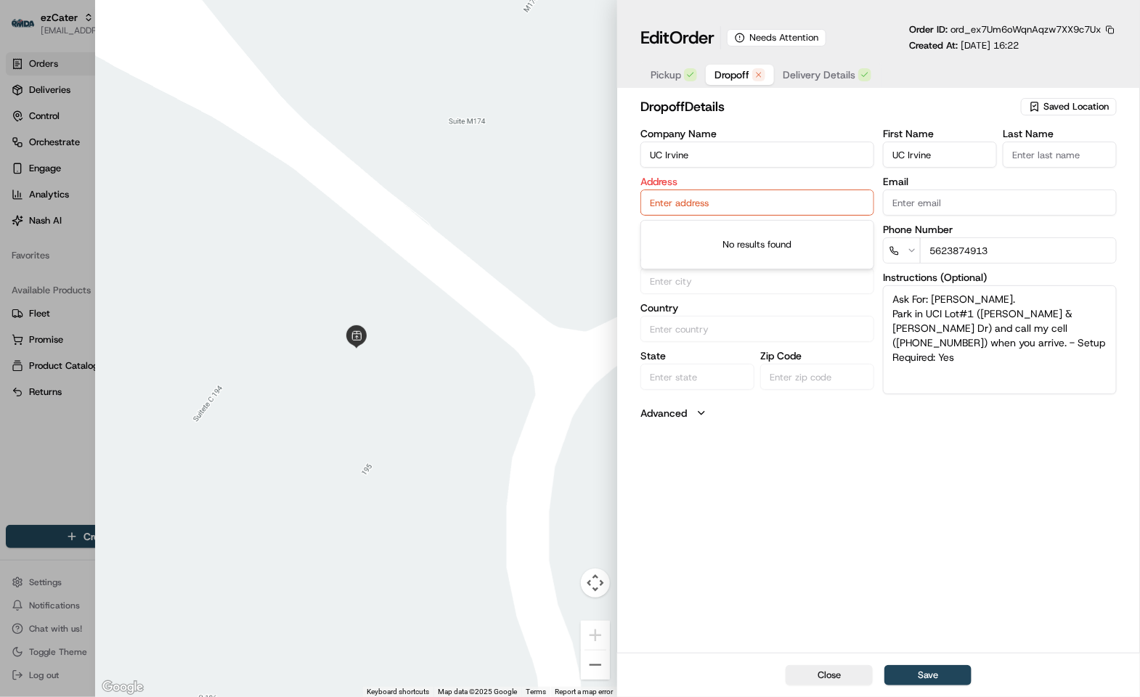
click at [746, 198] on input "text" at bounding box center [758, 203] width 234 height 26
paste input "Social Ecology I, [STREET_ADDRESS]"
click at [809, 235] on div "Social Ecology I[GEOGRAPHIC_DATA], [GEOGRAPHIC_DATA]" at bounding box center [757, 241] width 227 height 35
type input "Social Ecology I[GEOGRAPHIC_DATA], [GEOGRAPHIC_DATA]"
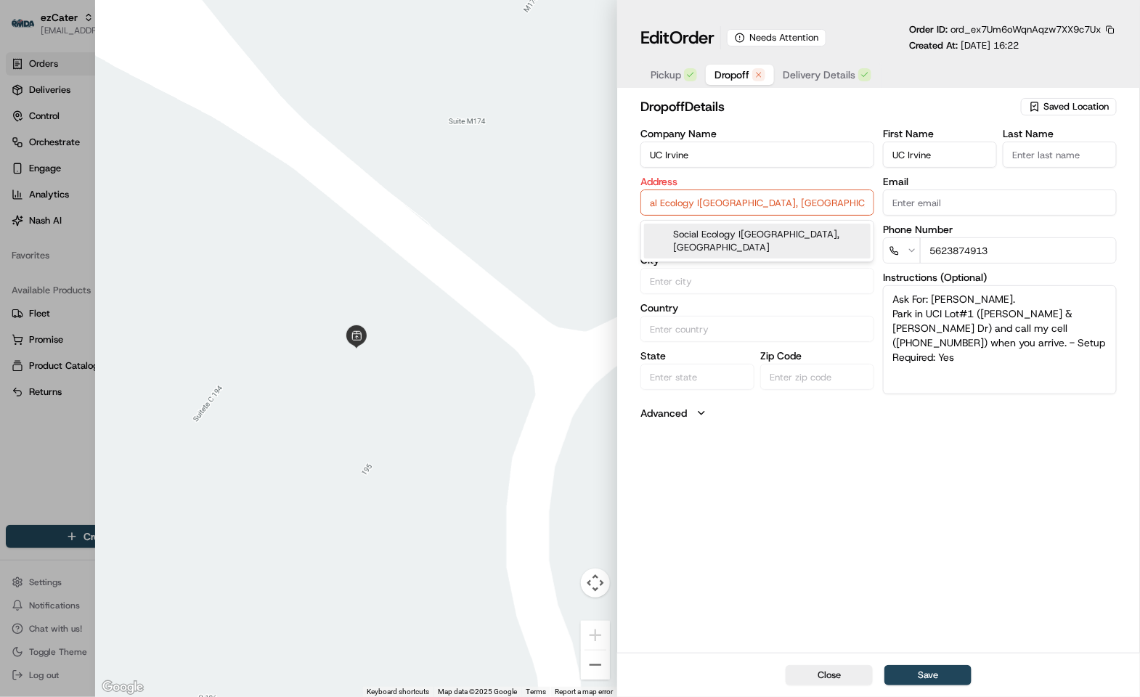
type input "Irvine"
type input "[GEOGRAPHIC_DATA]"
type input "CA"
type input "92617"
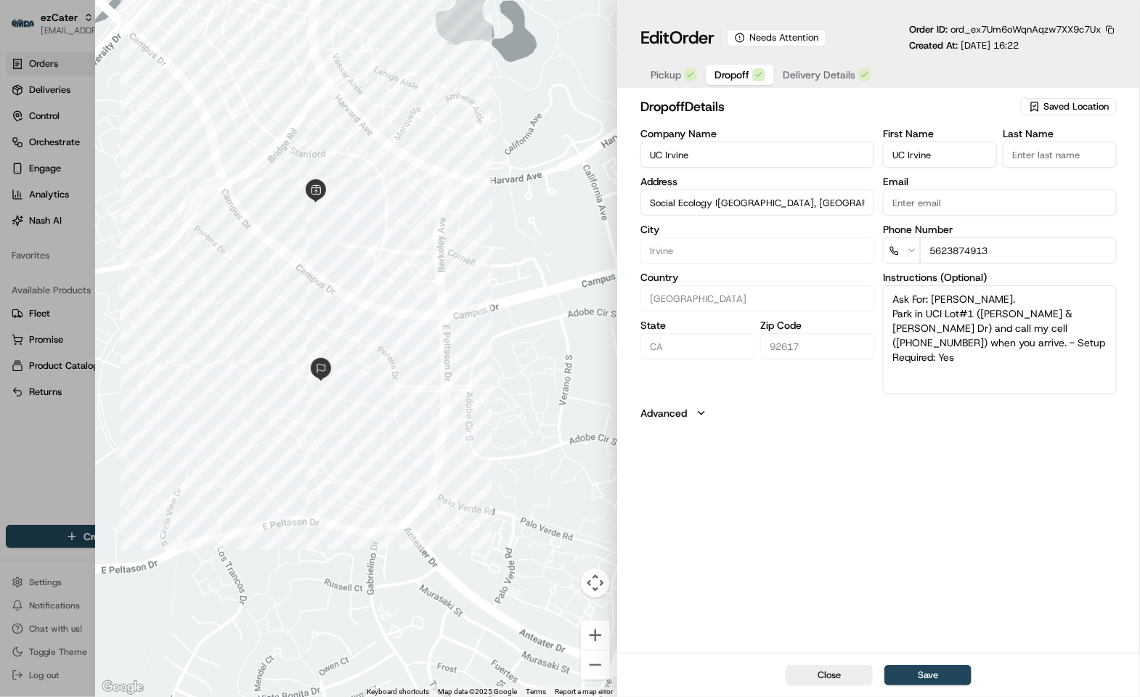
type input "Social Ecology I[GEOGRAPHIC_DATA], [GEOGRAPHIC_DATA]"
click at [70, 501] on div at bounding box center [570, 348] width 1140 height 697
type input "+1"
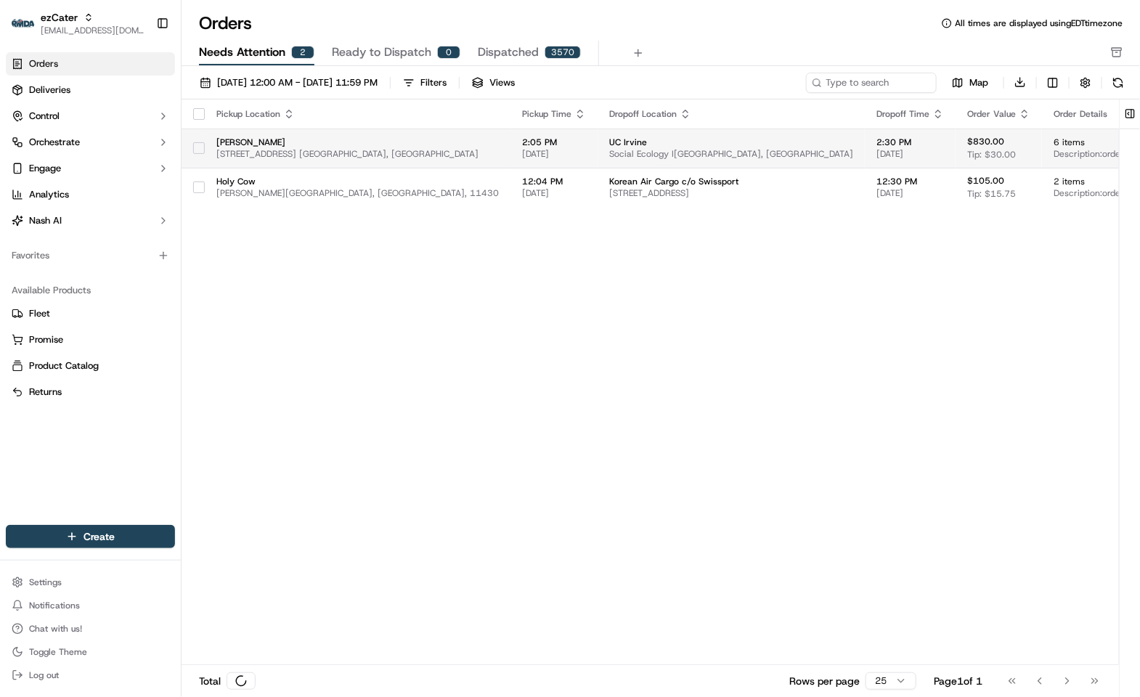
click at [490, 150] on span "[STREET_ADDRESS] [GEOGRAPHIC_DATA], [GEOGRAPHIC_DATA]" at bounding box center [357, 154] width 283 height 12
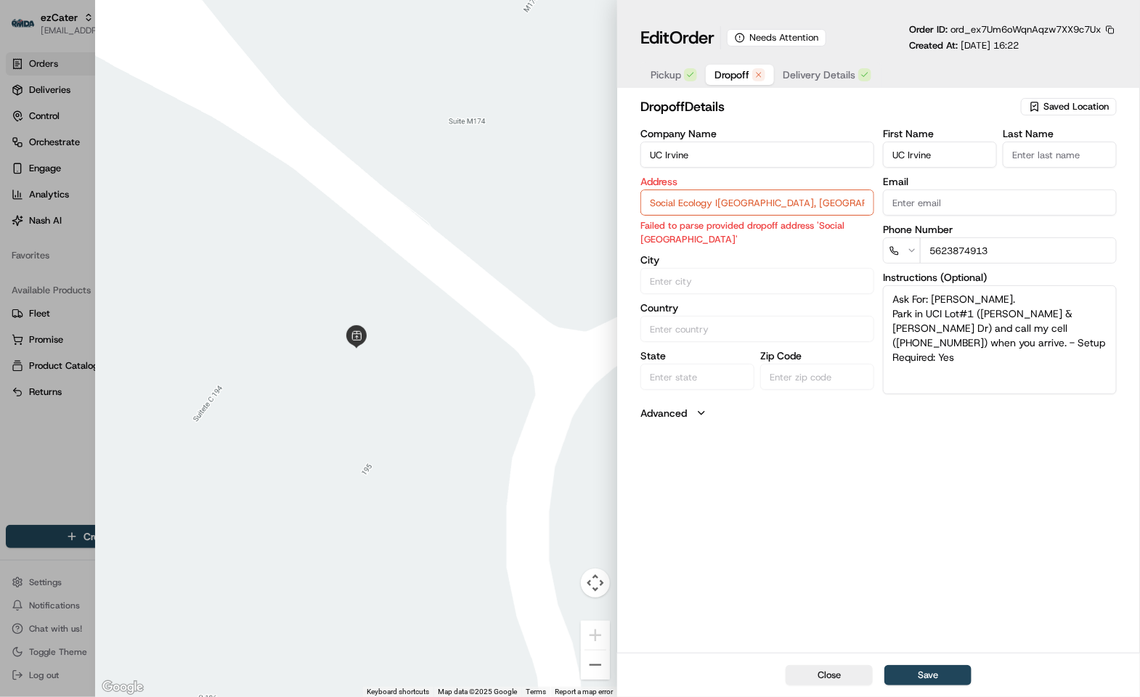
click at [711, 207] on input "Social Ecology I[GEOGRAPHIC_DATA], [GEOGRAPHIC_DATA]" at bounding box center [758, 203] width 234 height 26
paste input "[STREET_ADDRESS]"
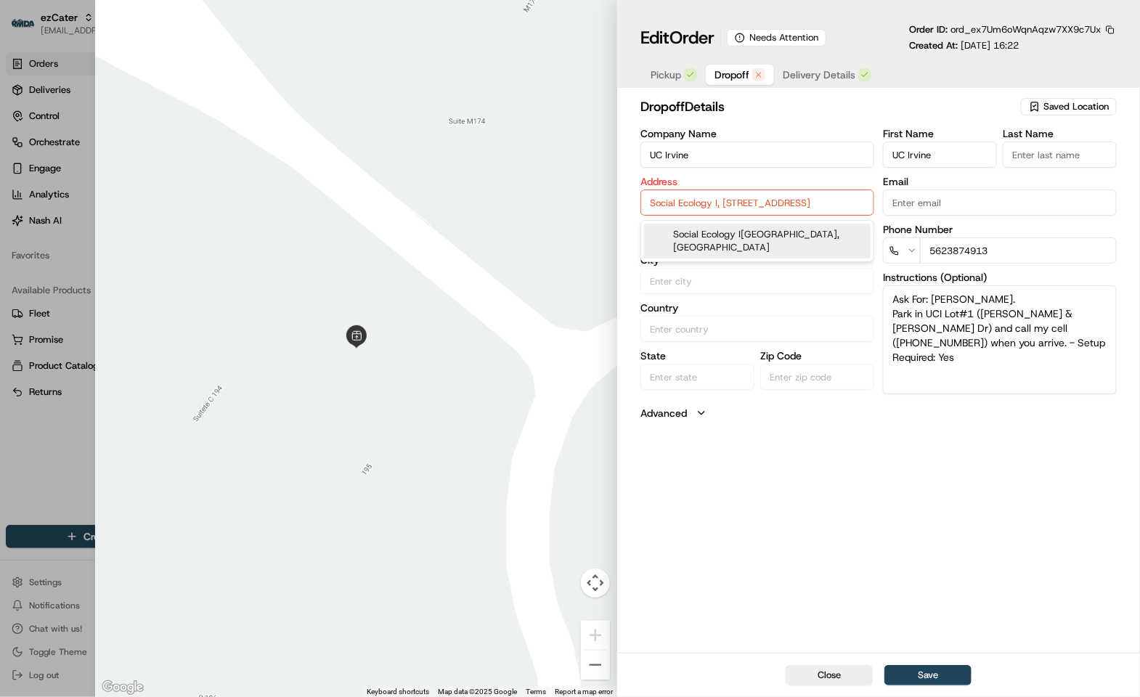
type input "Social Ecology I, [STREET_ADDRESS]"
click at [166, 272] on div at bounding box center [356, 348] width 523 height 697
click at [57, 434] on div at bounding box center [570, 348] width 1140 height 697
type input "+1"
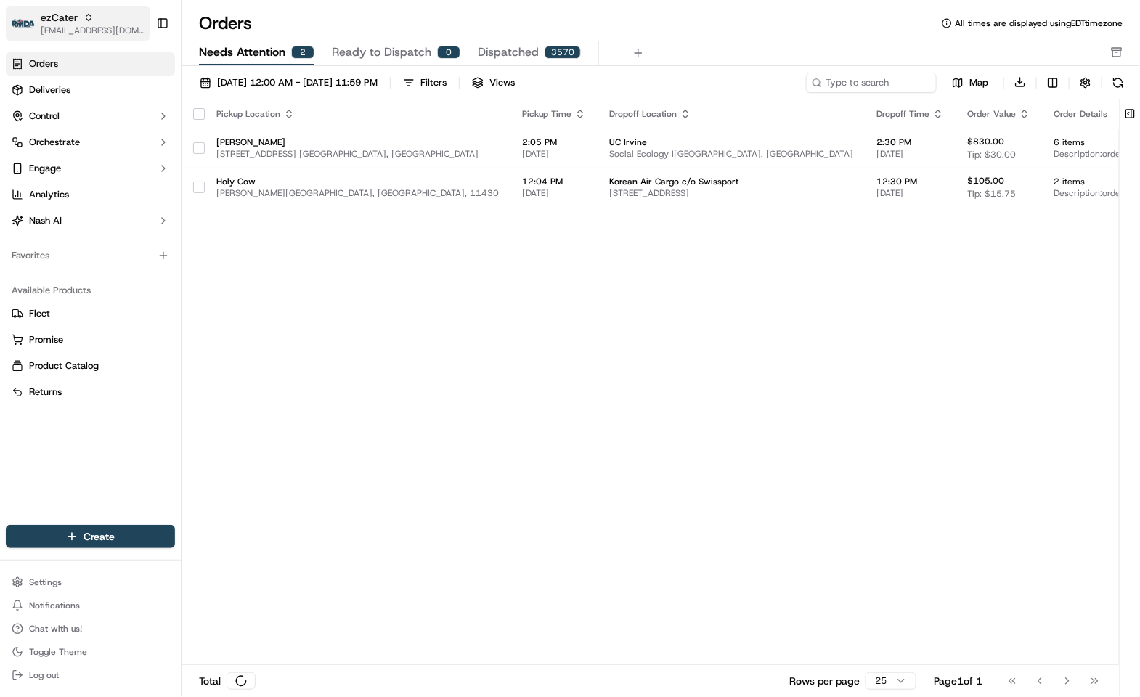
click at [70, 16] on span "ezCater" at bounding box center [59, 17] width 37 height 15
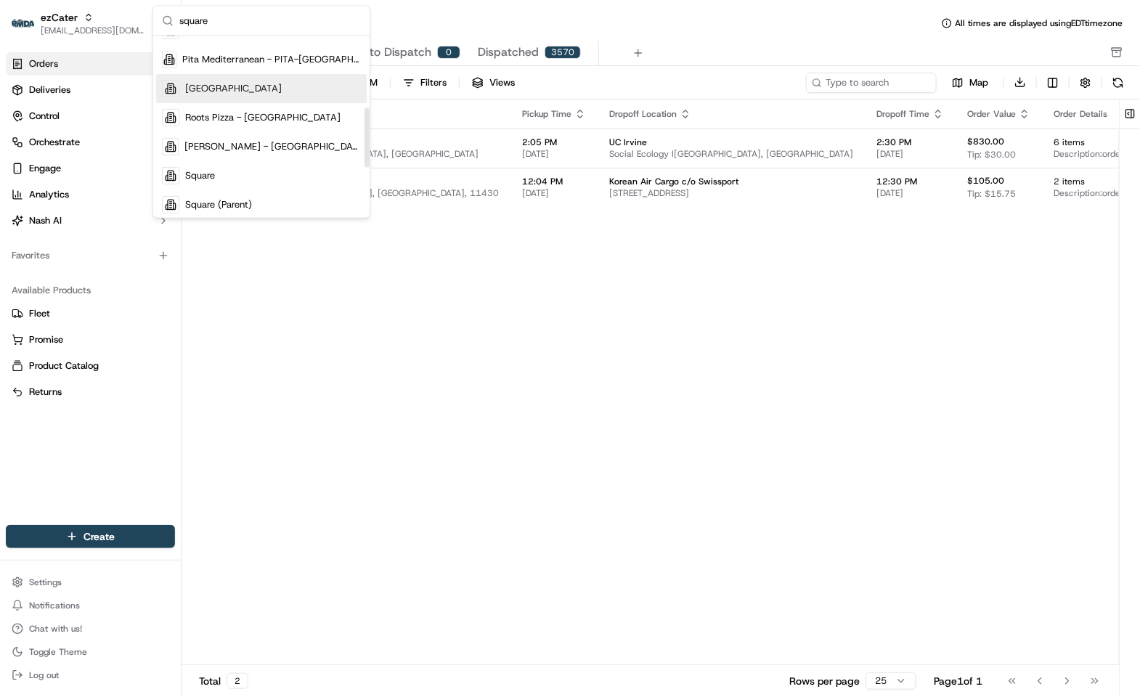
scroll to position [218, 0]
type input "square"
click at [214, 126] on div "Square" at bounding box center [261, 119] width 211 height 29
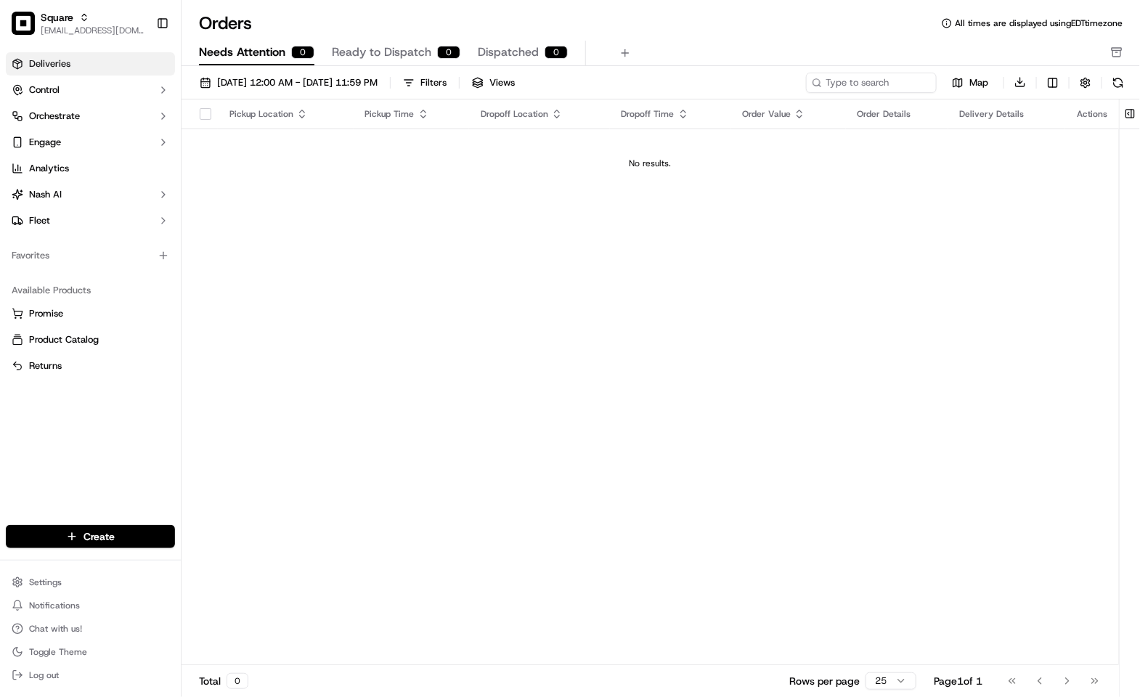
click at [62, 64] on span "Deliveries" at bounding box center [49, 63] width 41 height 13
